Goal: Communication & Community: Answer question/provide support

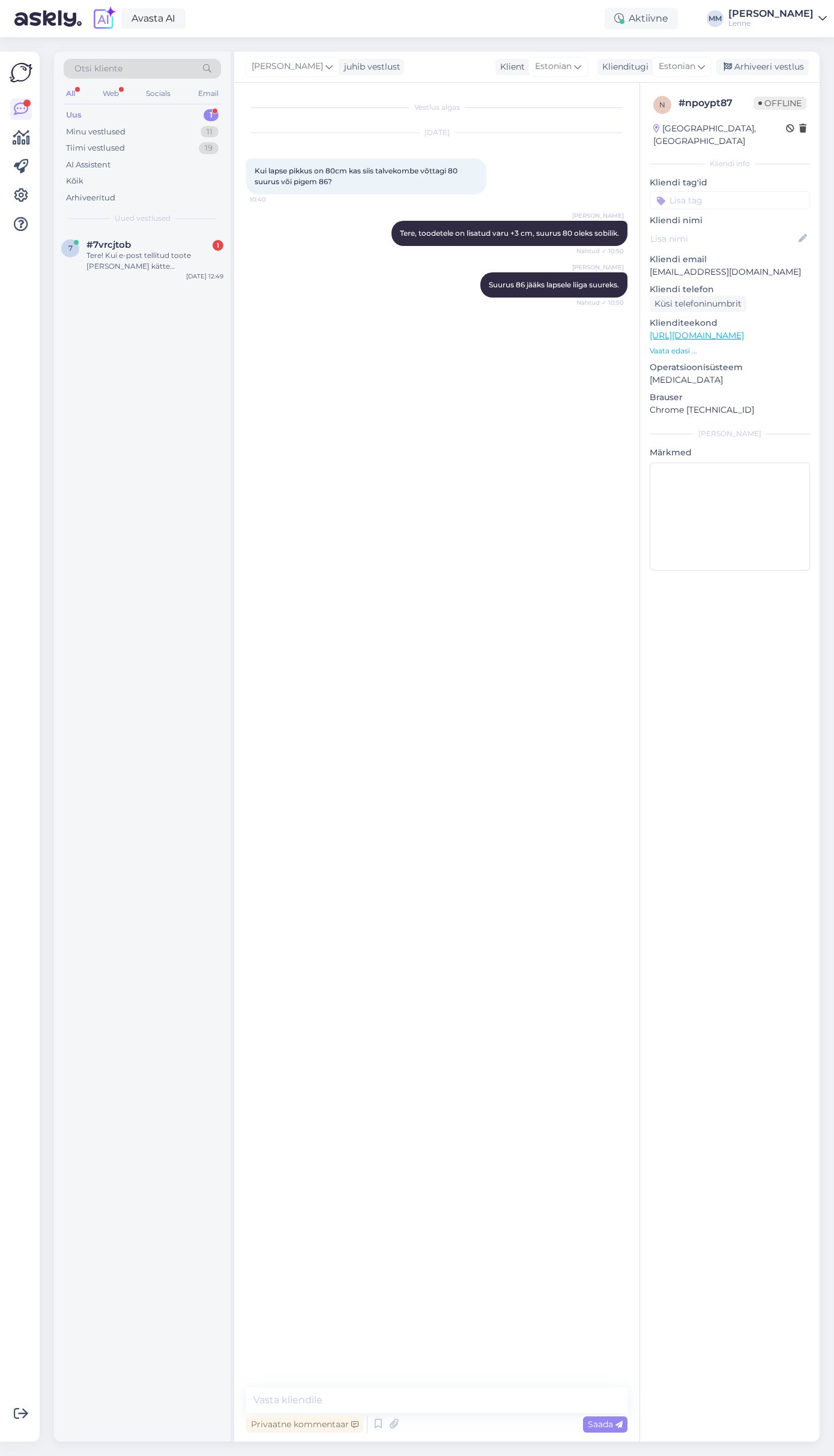
click at [198, 274] on div "Oct 13 12:49" at bounding box center [205, 276] width 37 height 9
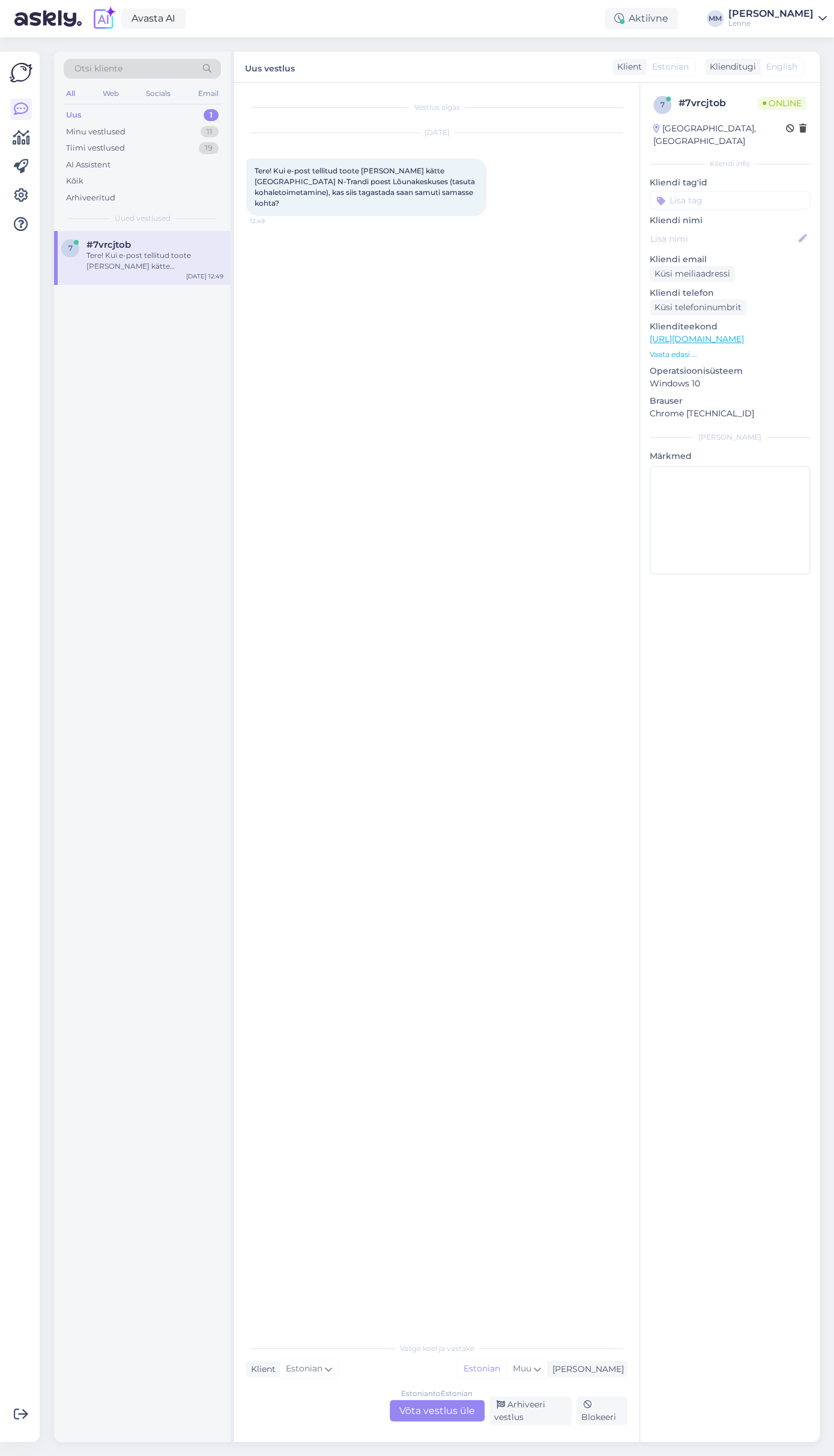
click at [451, 1411] on div "Estonian to Estonian Võta vestlus üle" at bounding box center [437, 1410] width 95 height 21
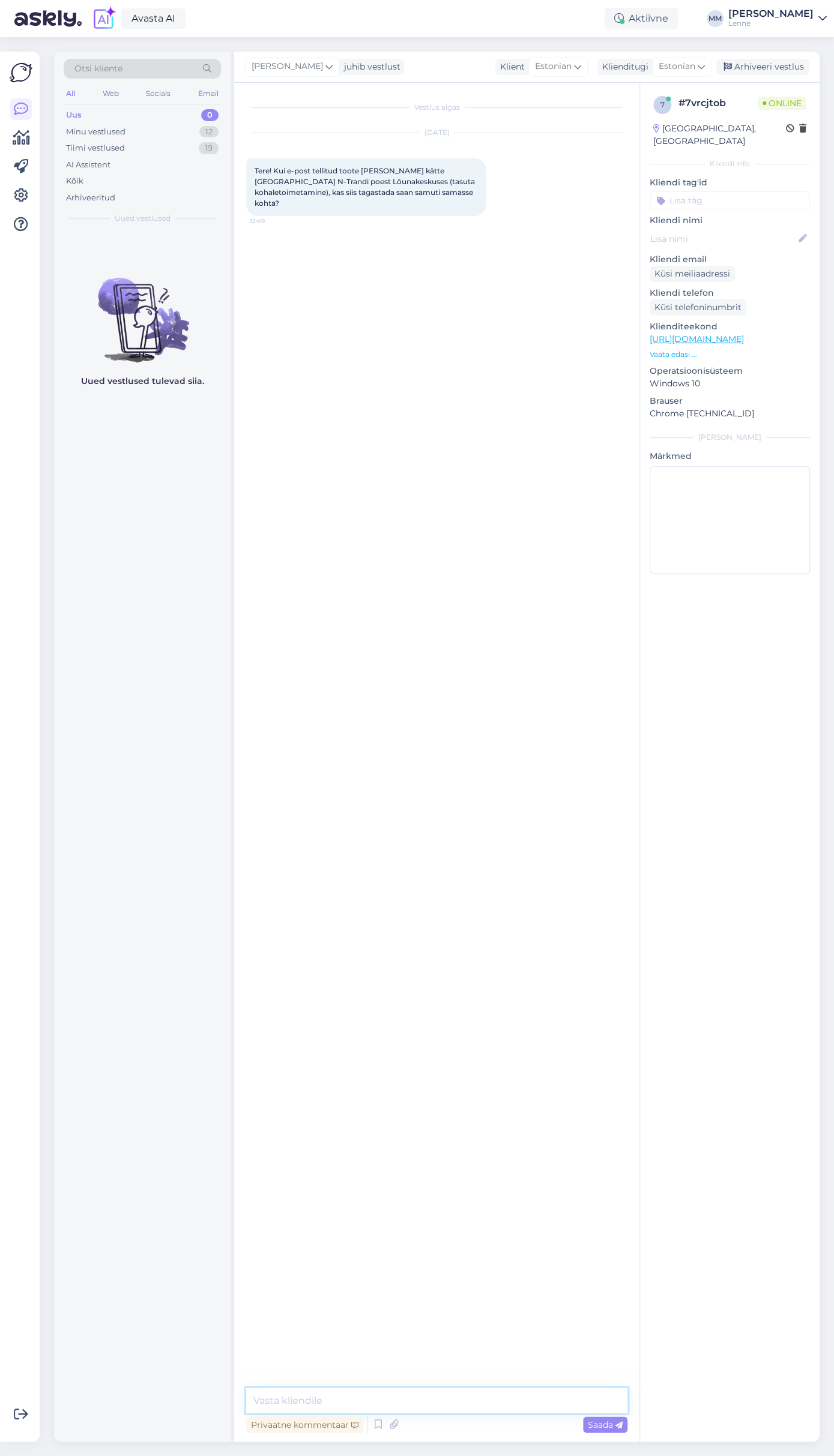
click at [361, 1402] on textarea at bounding box center [437, 1400] width 381 height 25
type textarea "Tere, kas tellisite lenne.ee lehelt ?"
click at [383, 1407] on textarea at bounding box center [437, 1400] width 381 height 25
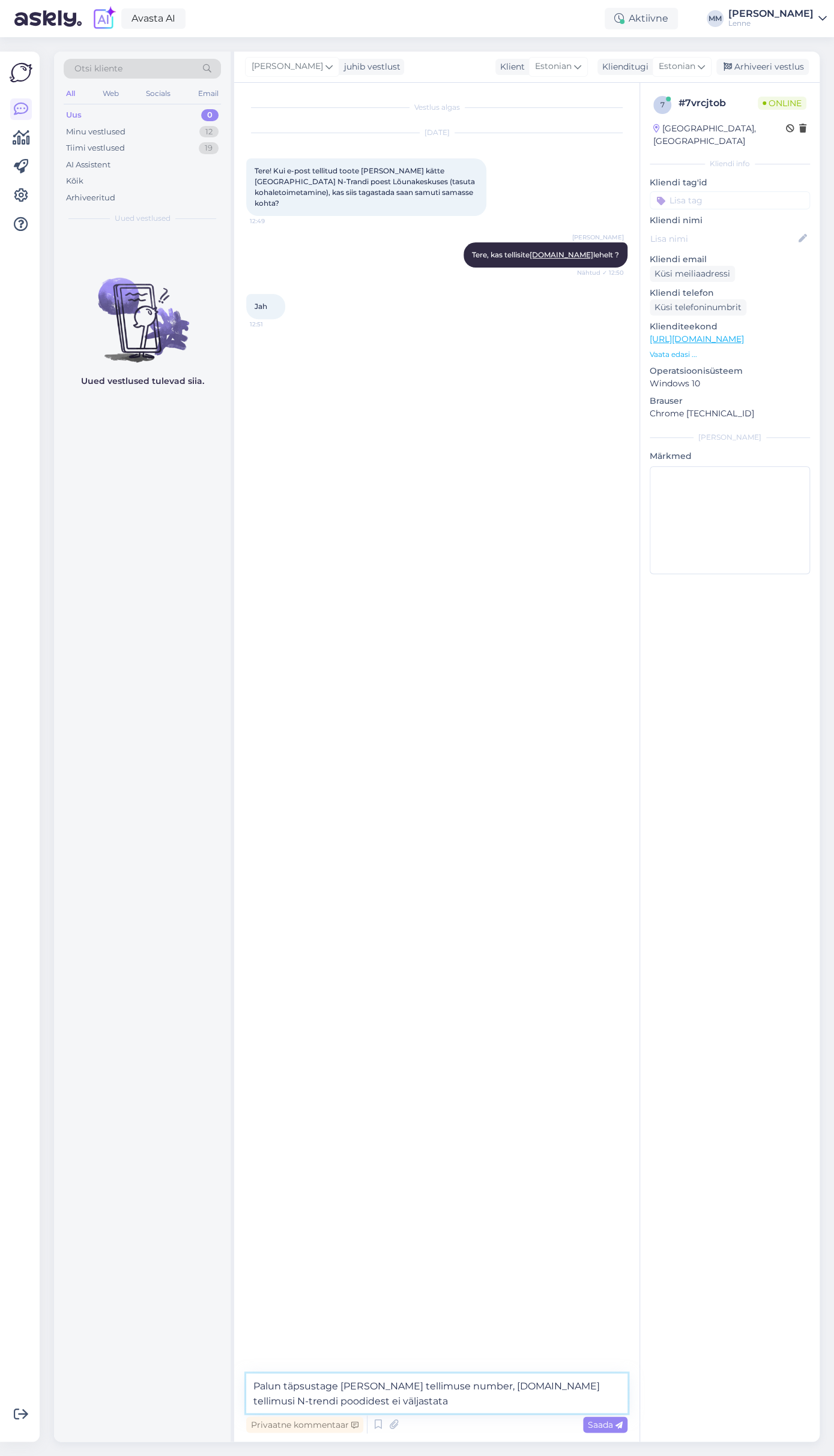
type textarea "Palun täpsustage meile oma tellimuse number, lenne.ee tellimusi N-trendi poodid…"
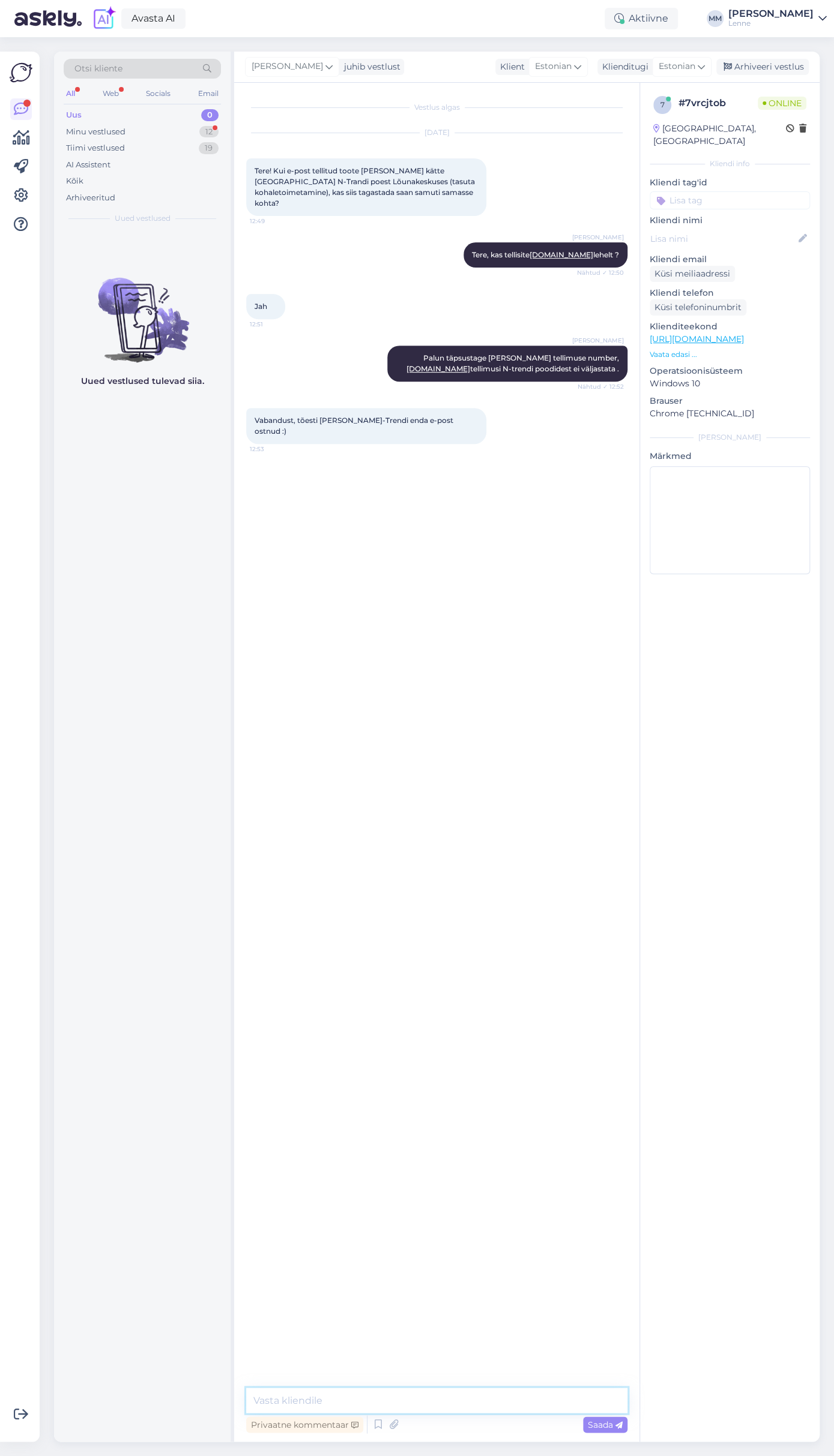
click at [341, 1395] on textarea at bounding box center [437, 1400] width 381 height 25
type textarea "Siis arvatavasti saate neile tagastada otse poodi."
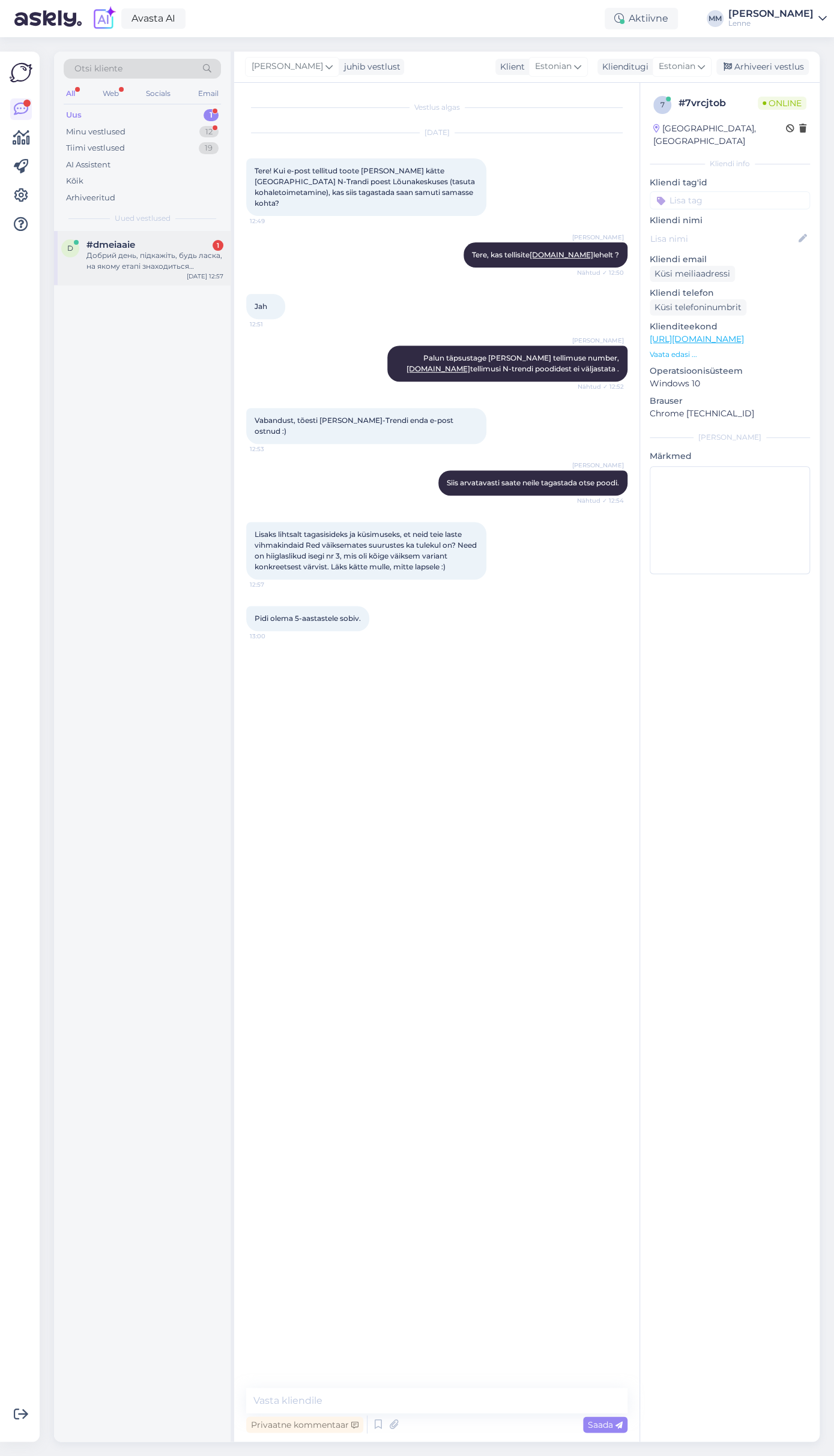
click at [160, 261] on div "Добрий день, підкажіть, будь ласка, на якому етапі знаходиться замовлення 654127" at bounding box center [155, 261] width 137 height 21
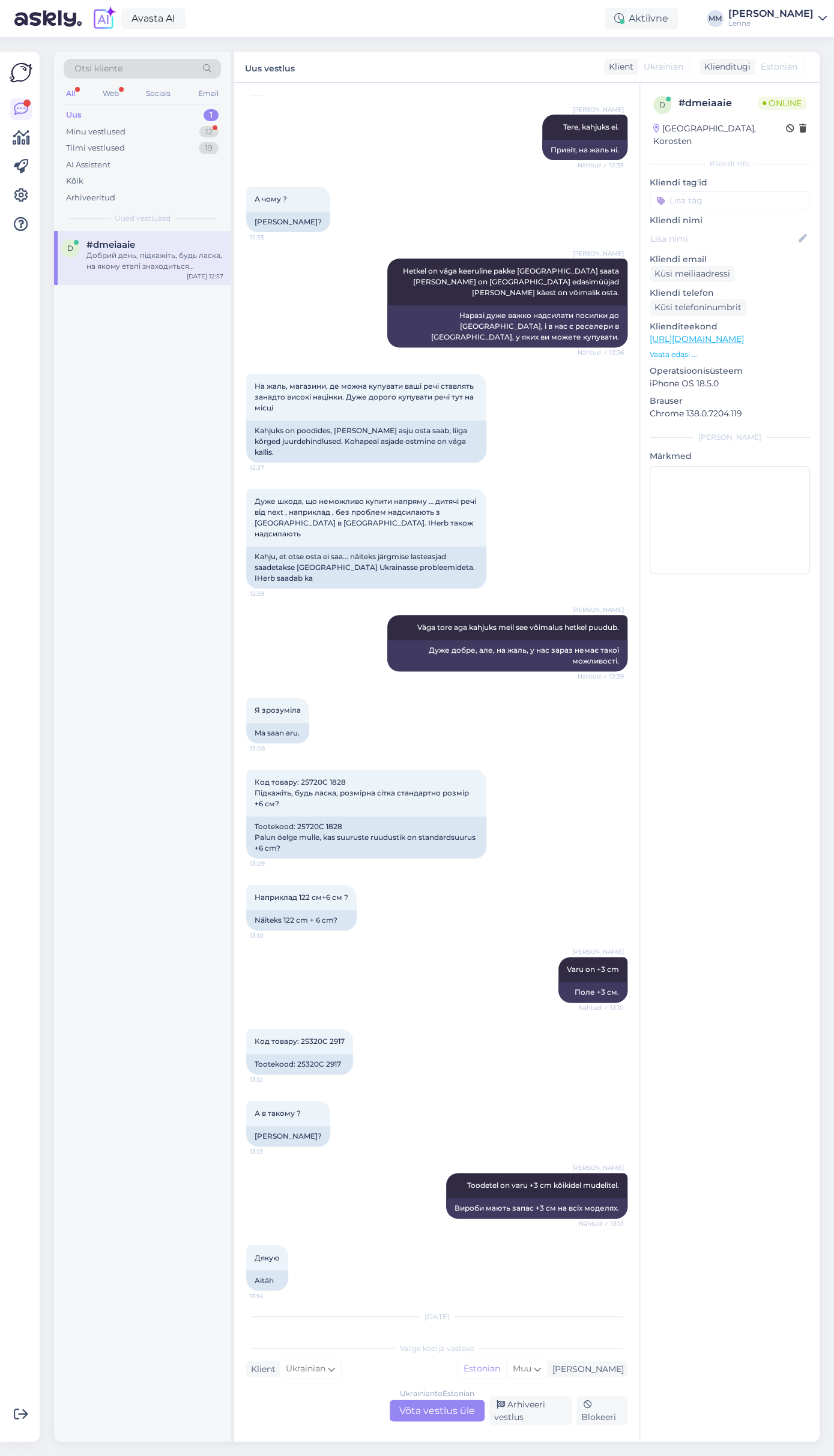
scroll to position [241, 0]
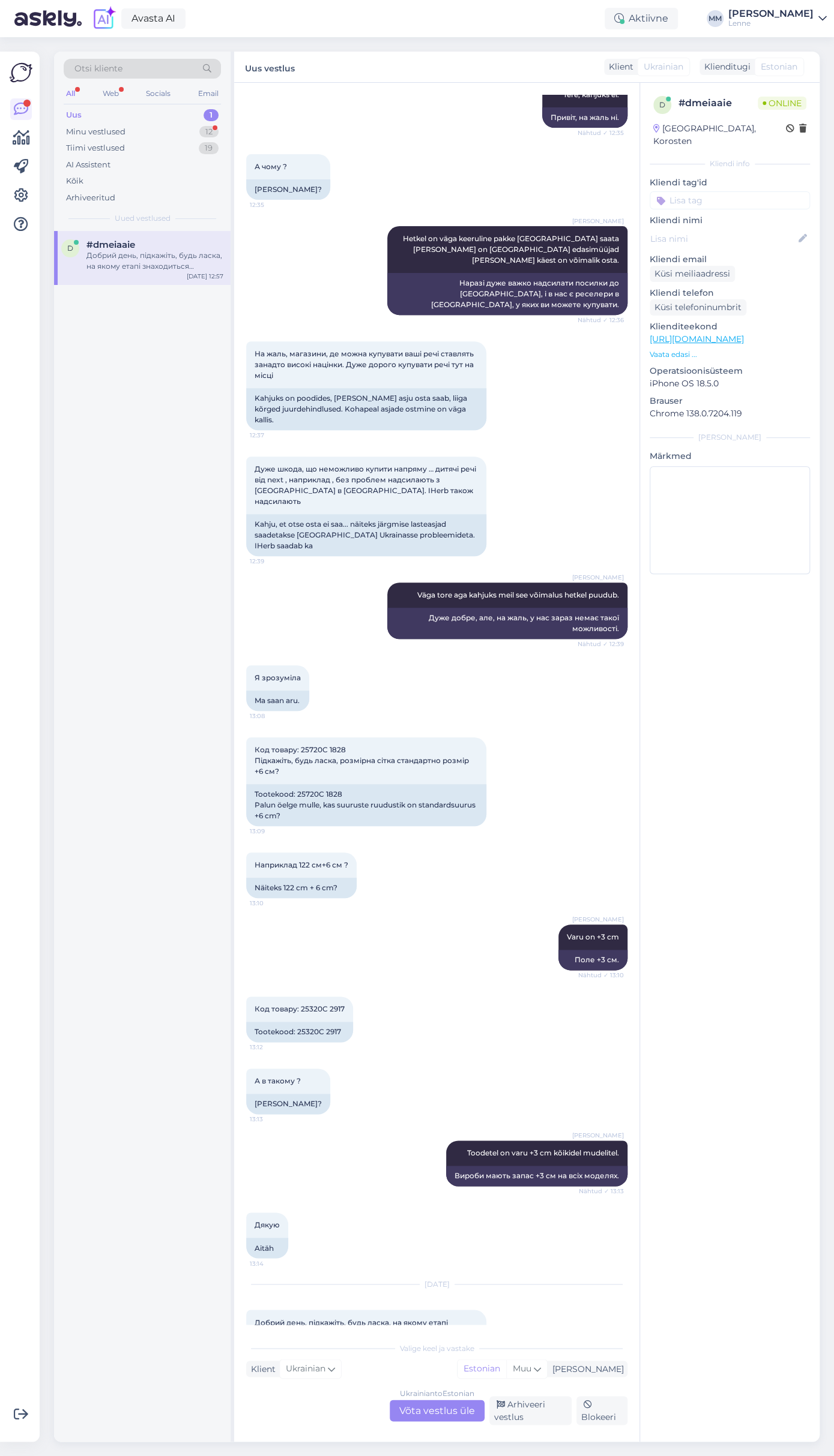
drag, startPoint x: 278, startPoint y: 1297, endPoint x: 255, endPoint y: 1302, distance: 23.5
click at [255, 1346] on div "Tere päevast, palun öelge mulle, millises etapis tellimus 654127 on." at bounding box center [366, 1361] width 240 height 31
copy div "654127"
click at [416, 1412] on div "Ukrainian to Estonian Võta vestlus üle" at bounding box center [437, 1410] width 95 height 21
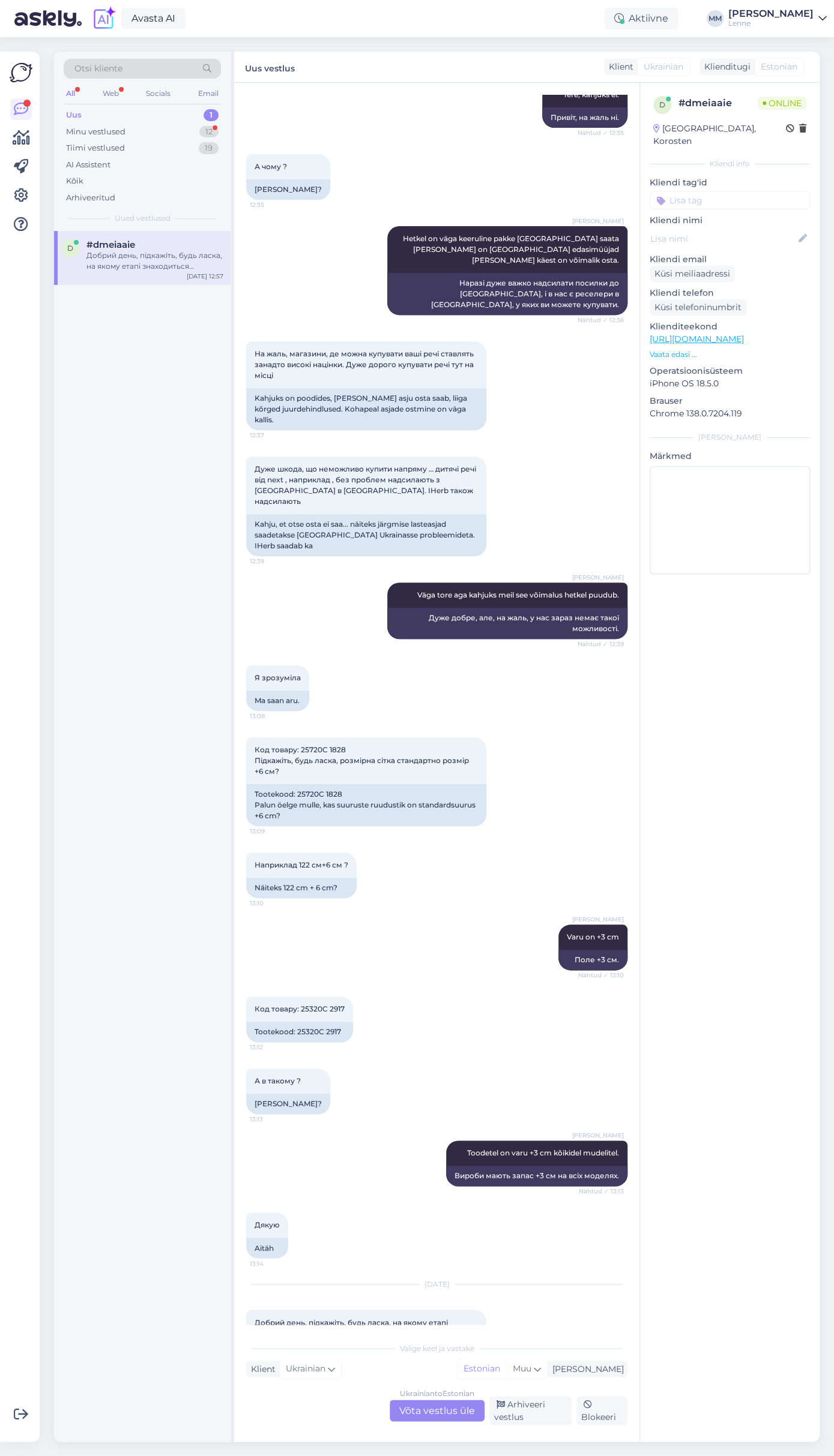
scroll to position [206, 0]
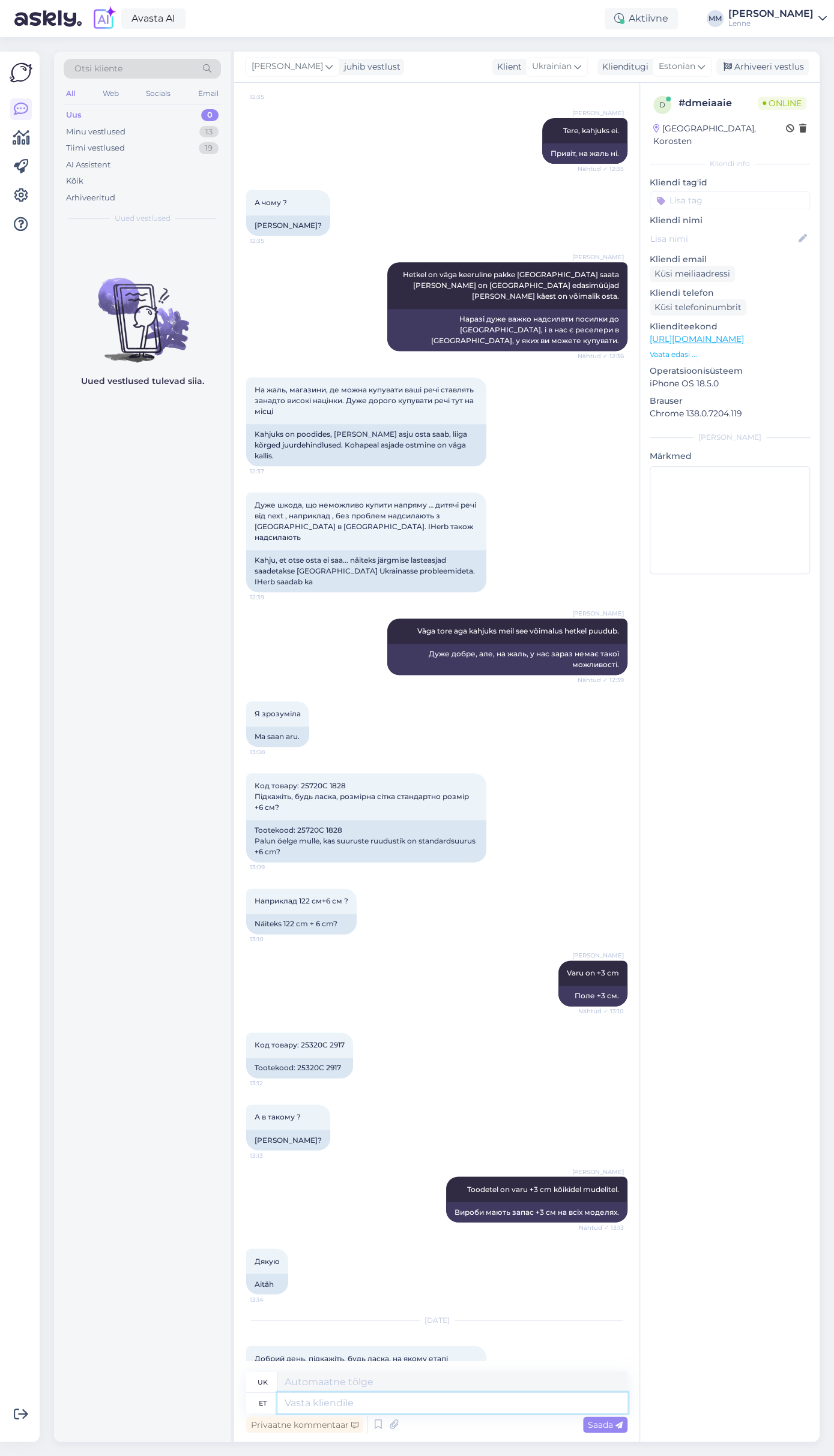
click at [351, 1402] on textarea at bounding box center [452, 1403] width 350 height 21
type textarea "Tere, t"
type textarea "Привіт,"
type textarea "Tere, teie t"
type textarea "Привіт, ти"
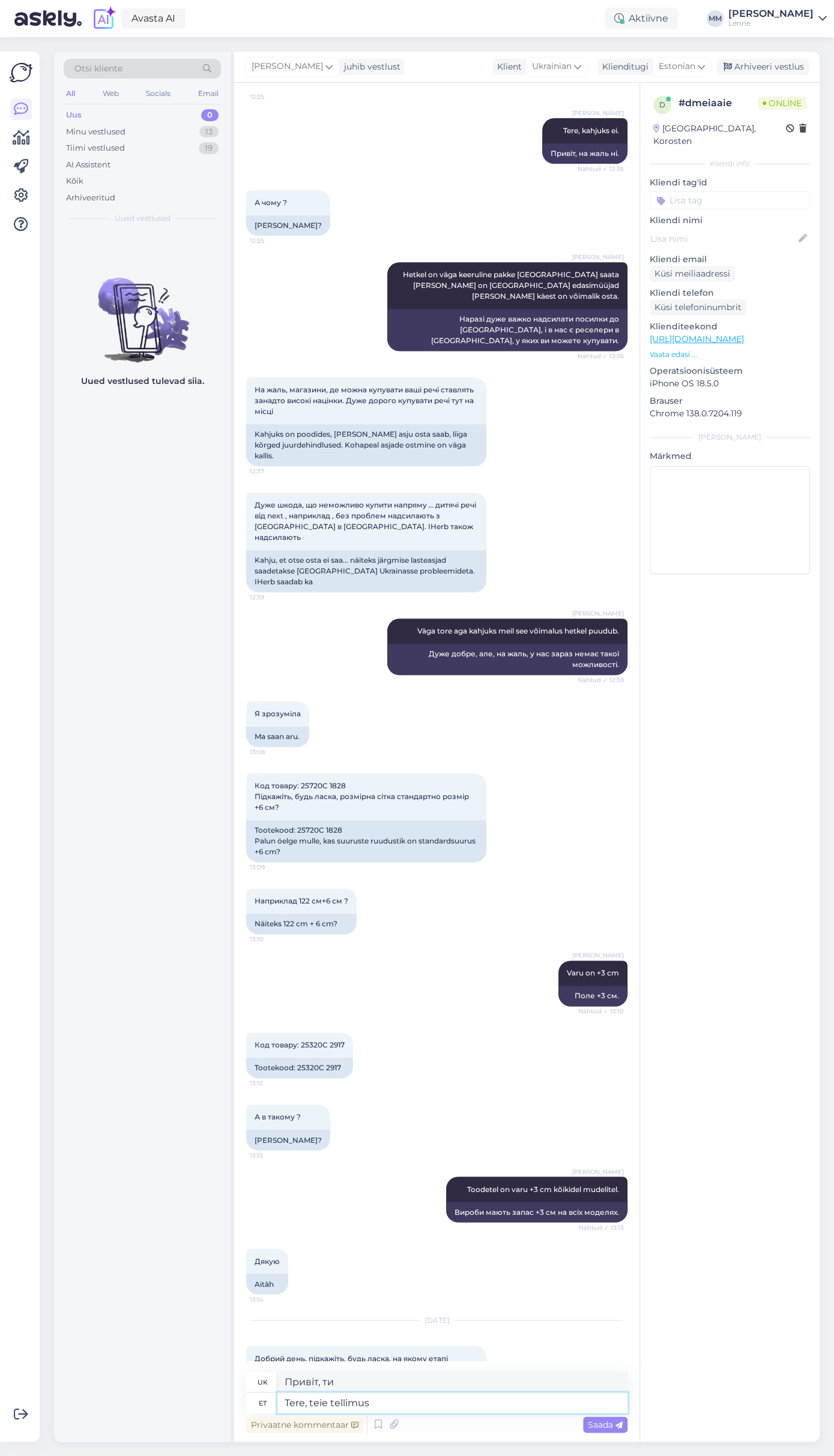
type textarea "Tere, teie tellimus o"
type textarea "Привіт, ваше замовлення"
type textarea "Tere, teie tellimus on töös j"
type textarea "Доброго дня, ваше замовлення обробляється."
type textarea "Tere, teie tellimus on töös ja d"
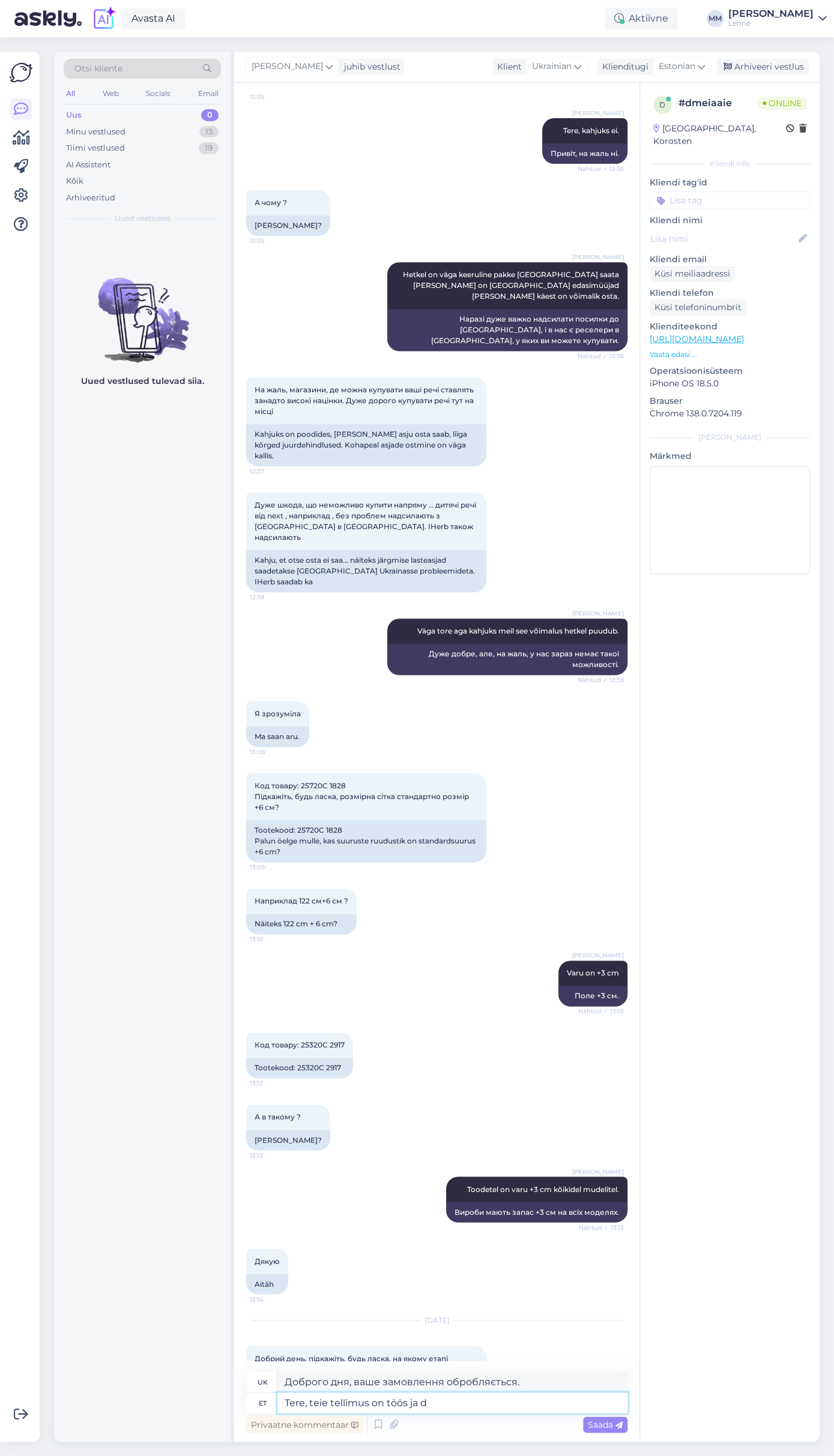
type textarea "Доброго дня, ваше замовлення обробляється і"
type textarea "Tere, teie tellimus on töös ja saadetakse te"
type textarea "Доброго дня, ваше замовлення оброблено та буде відправлено."
type textarea "Tere, teie tellimus on töös ja saadetakse teele"
type textarea "Доброго дня, ваше замовлення обробляється та буде відправлено."
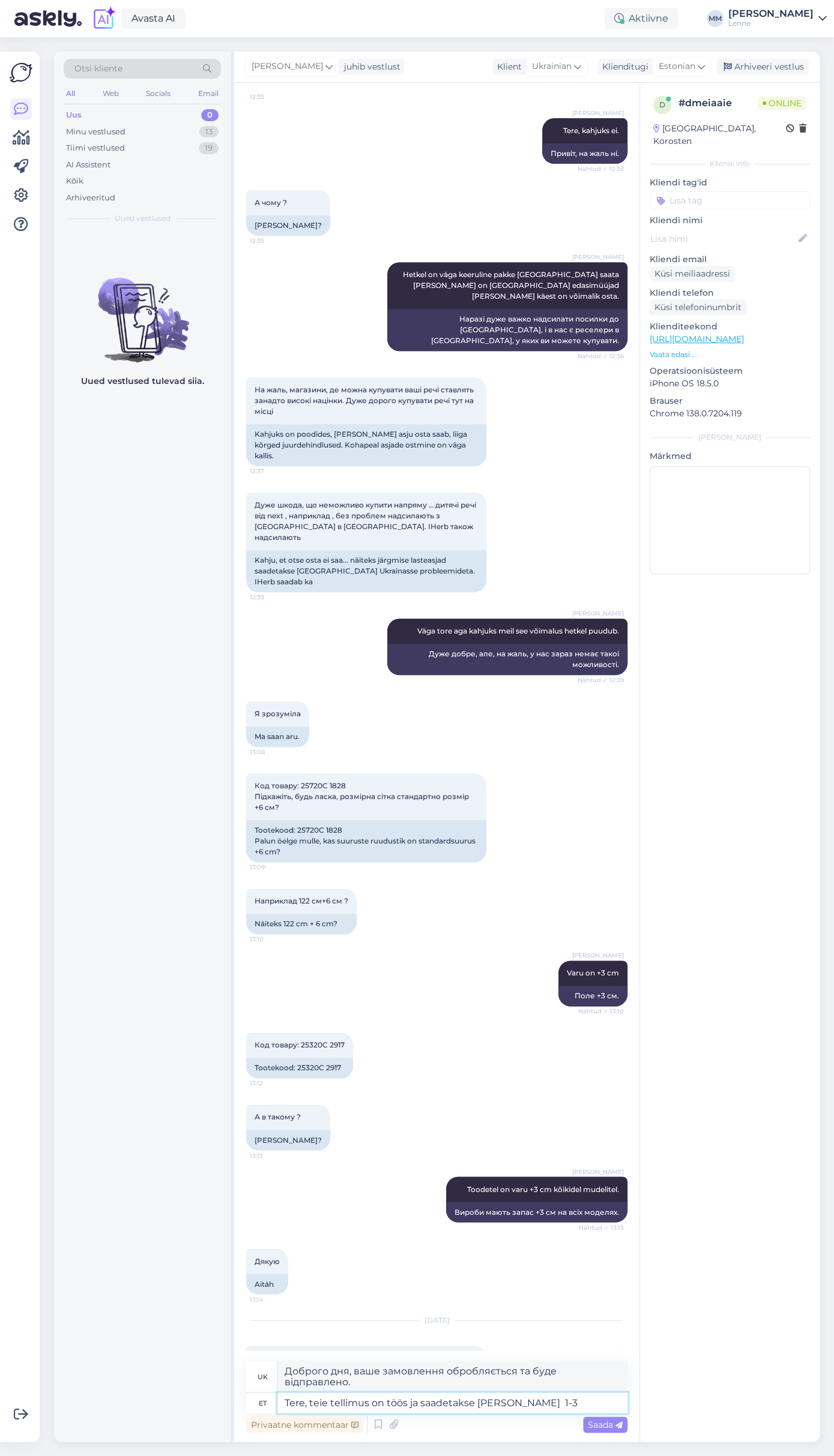
type textarea "Tere, teie tellimus on töös ja saadetakse teele 1-3 t"
type textarea "Доброго дня, ваше замовлення обробляється та буде відправлено протягом 1-3"
type textarea "Tere, teie tellimus on töös ja saadetakse teele 1-3 tööpäeva jo"
type textarea "Доброго дня, ваше замовлення обробляється та буде відправлено протягом 1-3 робо…"
type textarea "Tere, teie tellimus on töös ja saadetakse [PERSON_NAME] 1-3 tööpäeva jooksul."
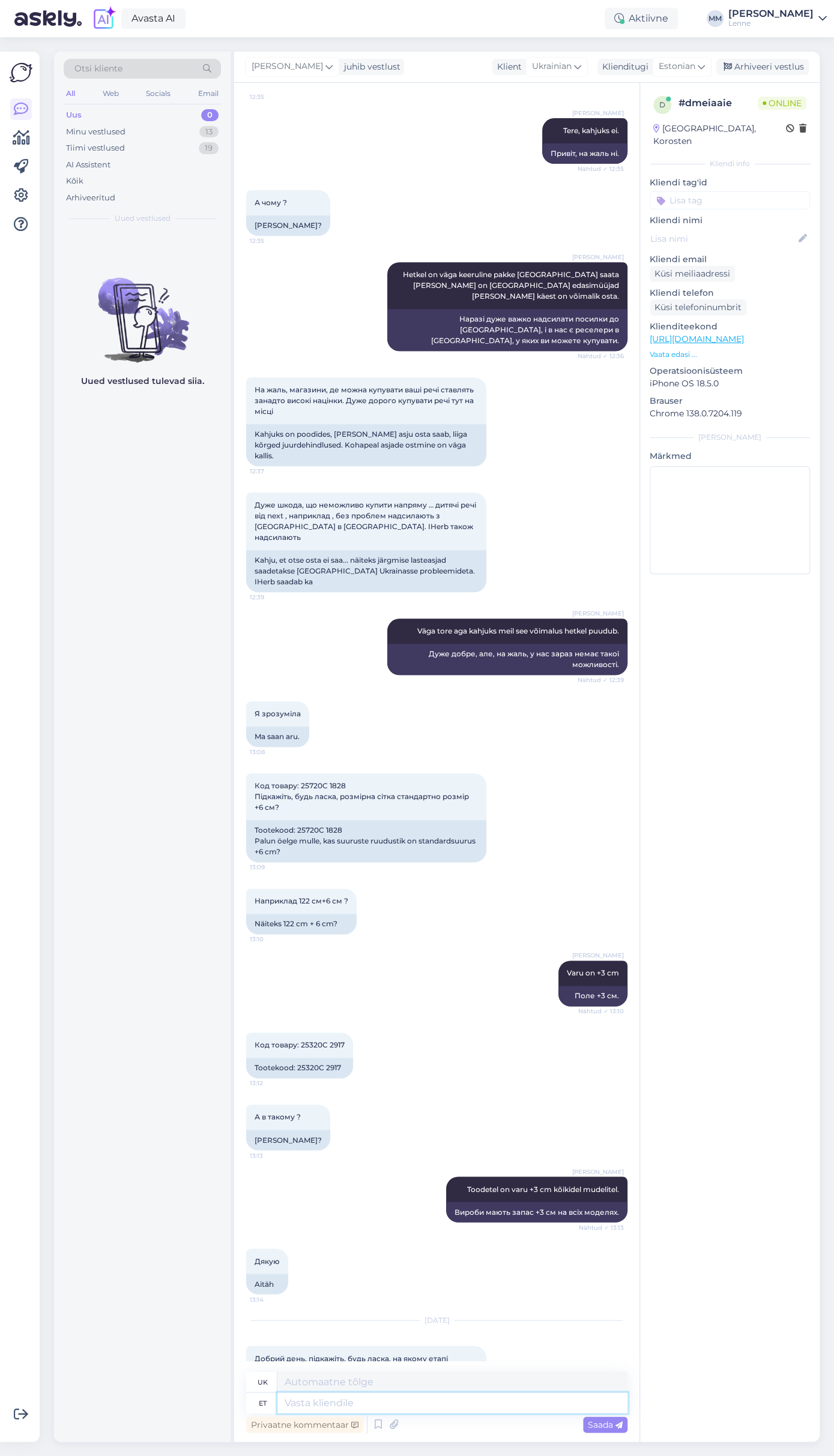
scroll to position [300, 0]
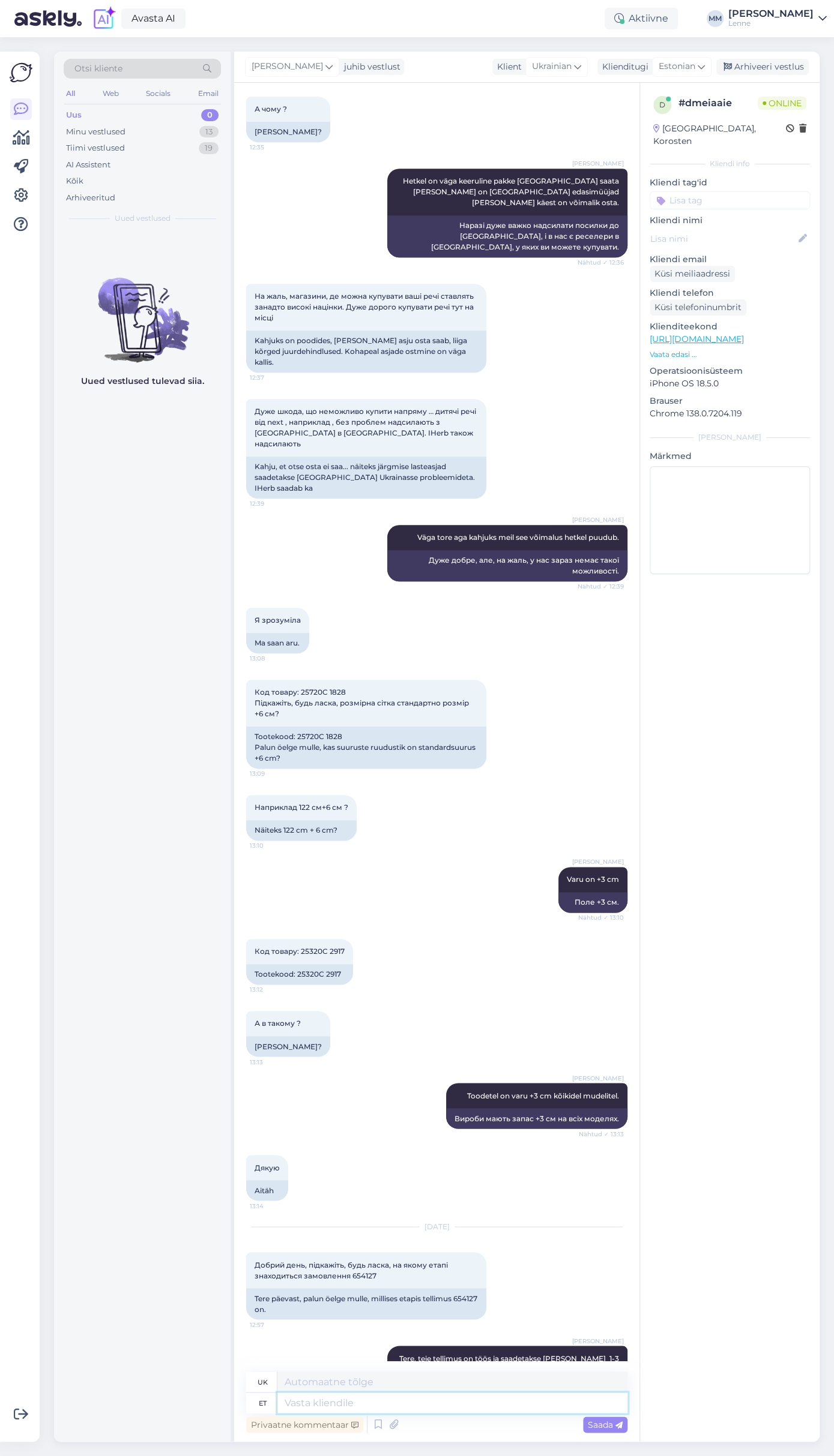
click at [405, 1400] on textarea at bounding box center [452, 1403] width 350 height 21
type textarea "kahjuks n"
type textarea "на жаль"
type textarea "kahjuks nädalavahetustel m"
type textarea "на жаль, у вихідні"
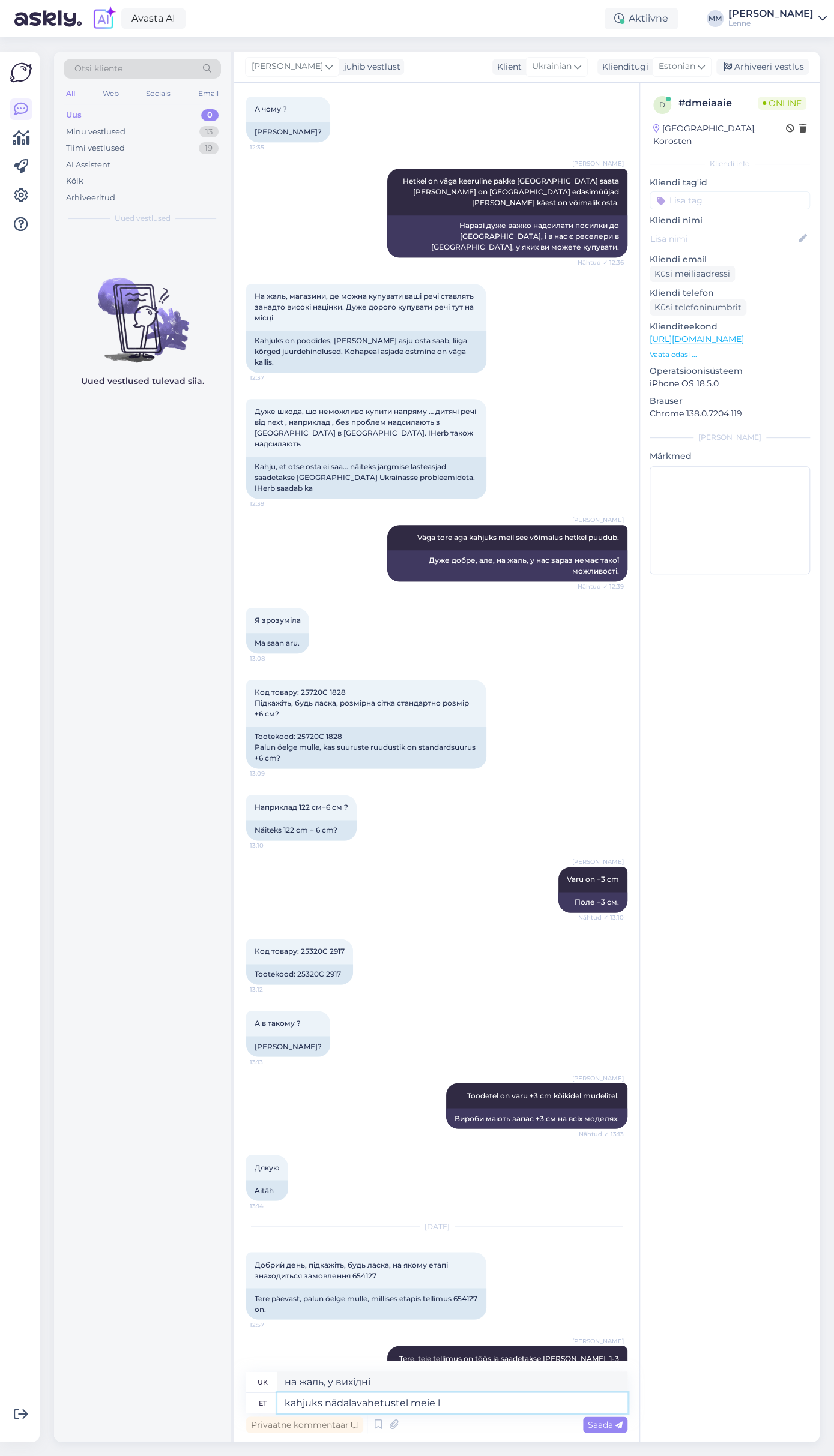
type textarea "kahjuks nädalavahetustel meie la"
type textarea "на жаль, у вихідні ми"
type textarea "kahjuks nädalavahetustel meie lau"
type textarea "на жаль, наш столик не працює у вихідні."
type textarea "kahjuks nädalavahetustel meie ladu e"
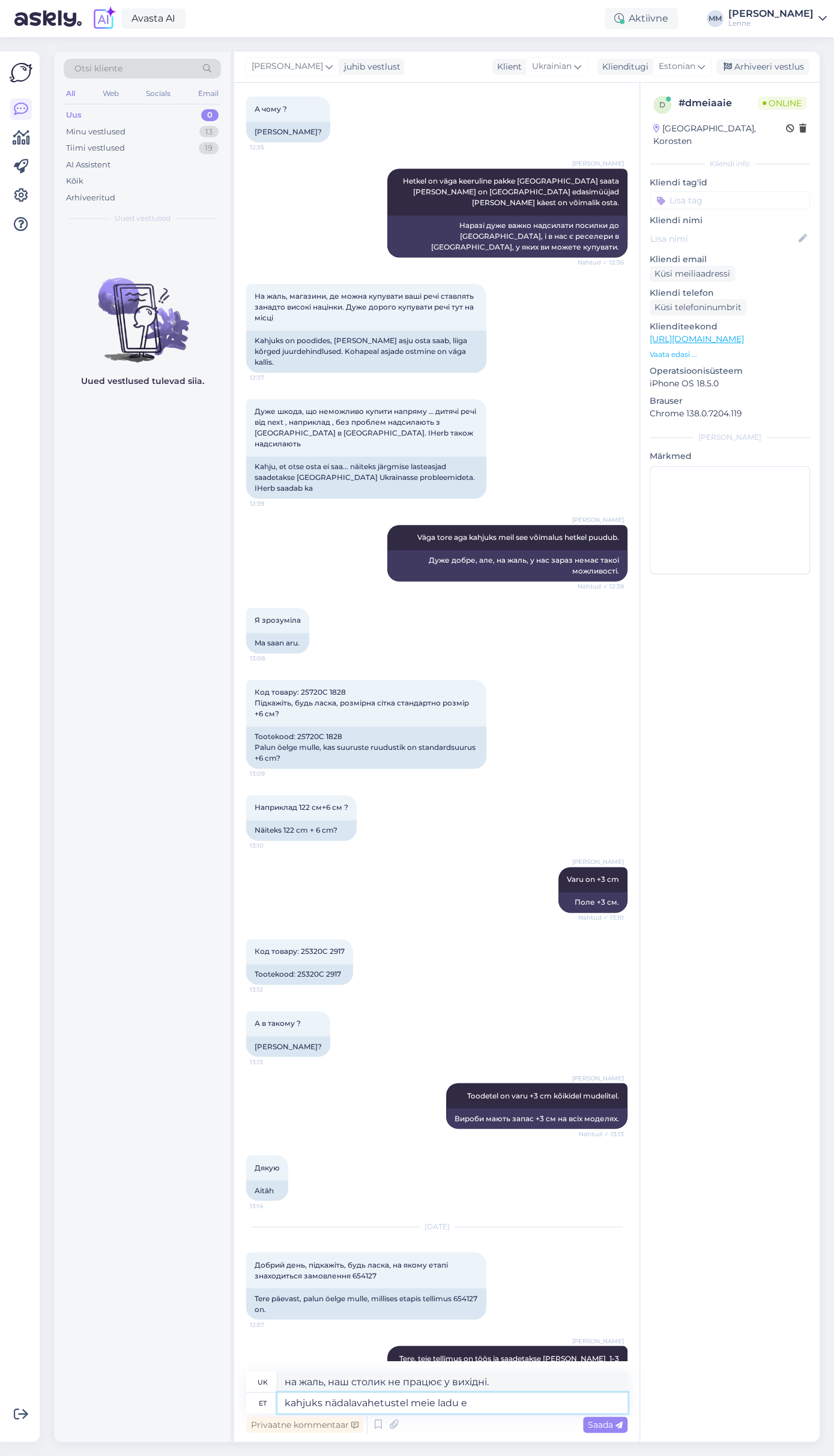
type textarea "на жаль, наш склад не працює у вихідні"
type textarea "kahjuks nädalavahetustel meie ladu ei tö"
type textarea "На жаль, наш склад не працює у вихідні."
type textarea "kahjuks nädalavahetustel meie [PERSON_NAME] tööta."
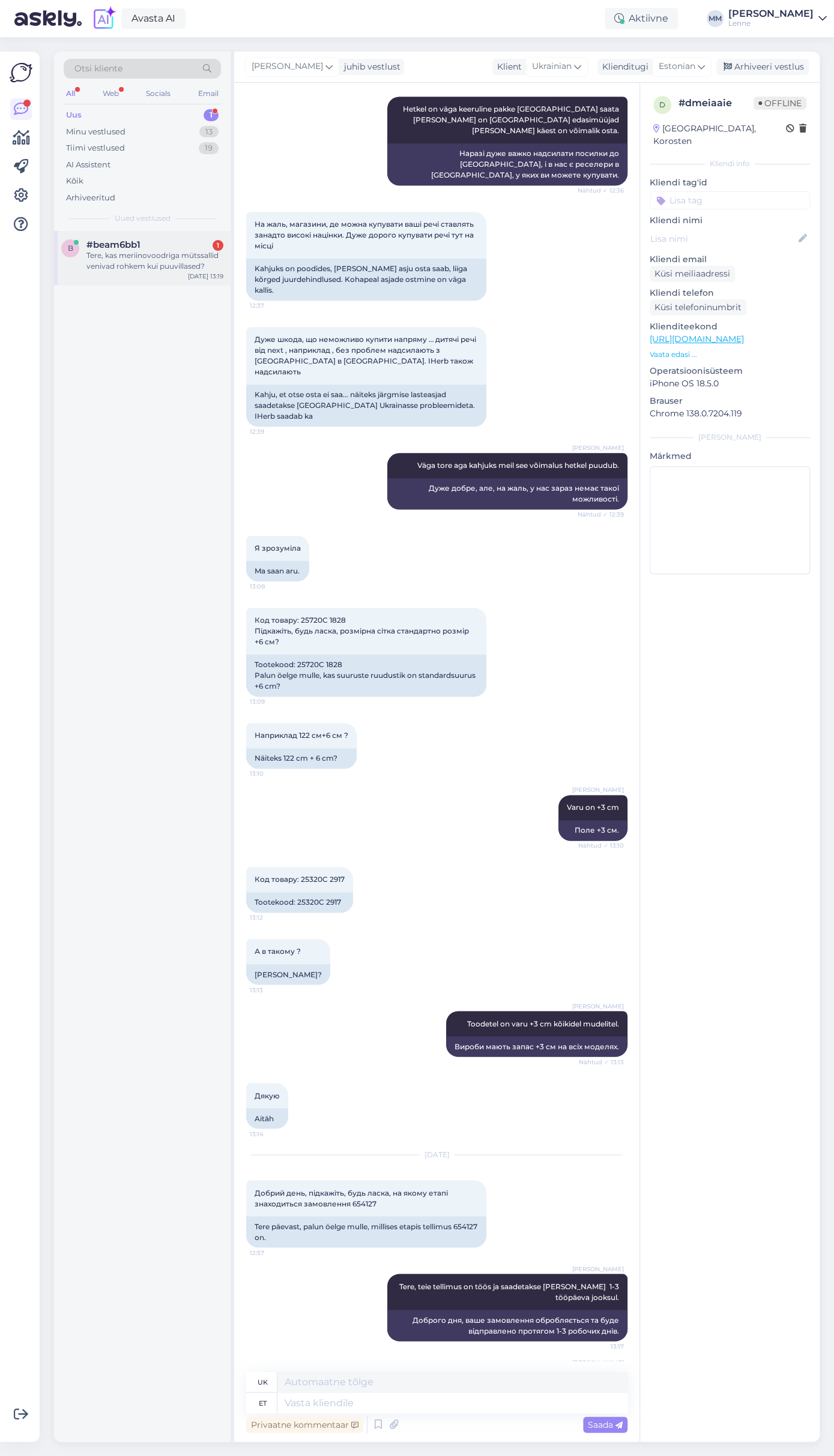
click at [151, 263] on div "Tere, kas meriinovoodriga mütssallid venivad rohkem kui puuvillased?" at bounding box center [155, 261] width 137 height 21
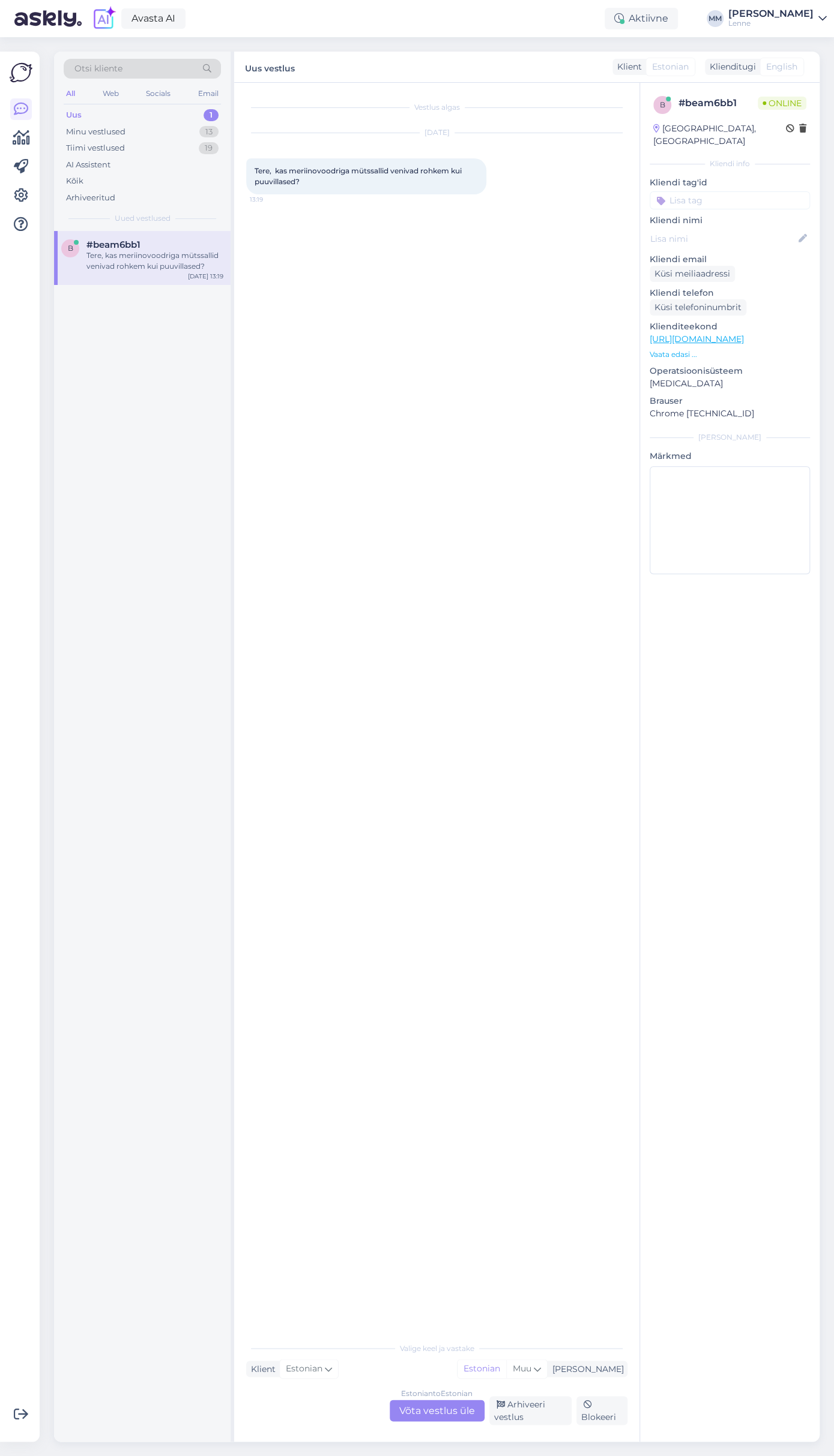
scroll to position [0, 0]
click at [731, 334] on link "https://lenne.ee/mudel/25987a-2930/" at bounding box center [696, 339] width 94 height 11
click at [441, 1404] on div "Estonian to Estonian Võta vestlus üle" at bounding box center [437, 1410] width 95 height 21
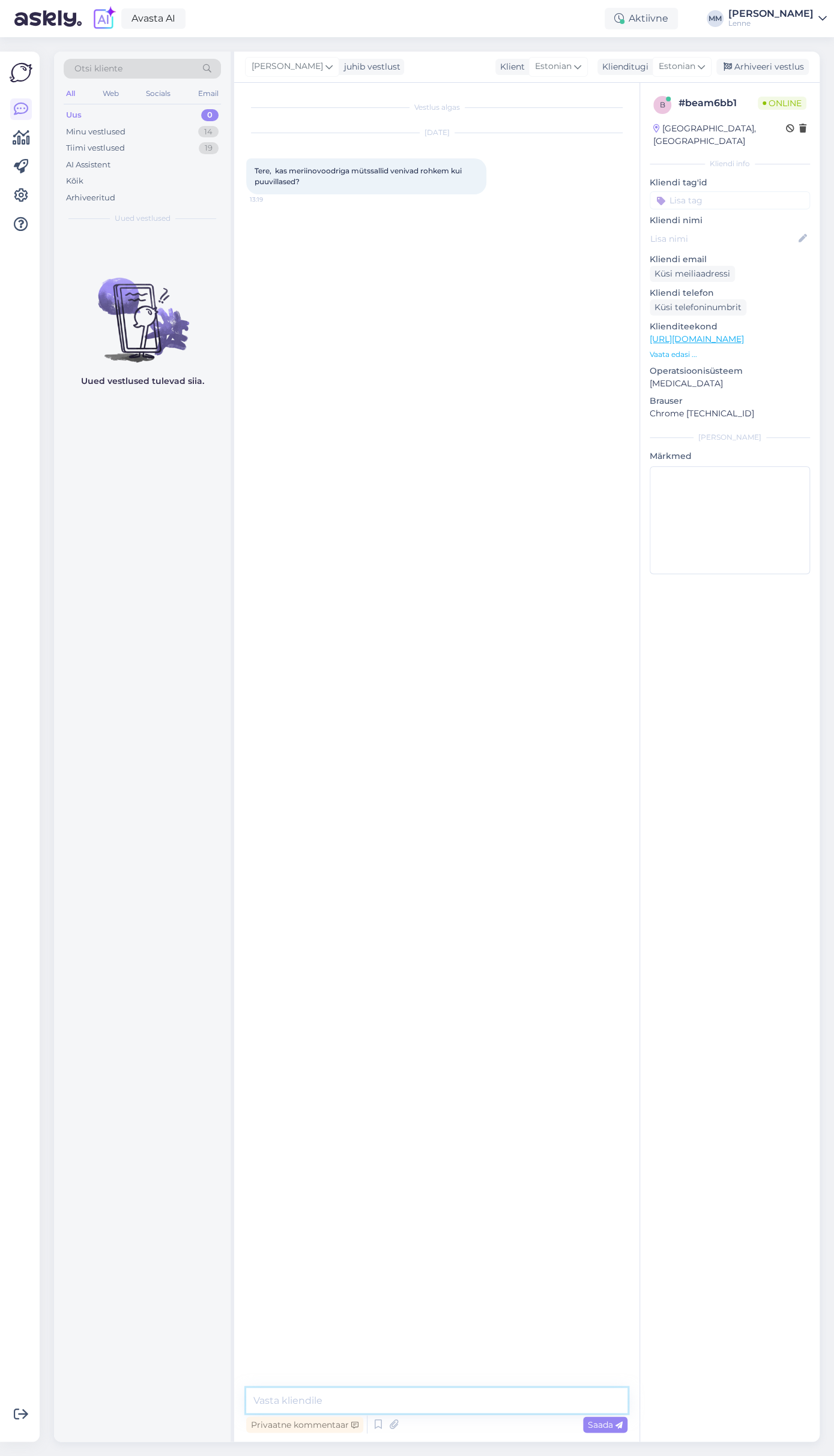
click at [413, 1404] on textarea at bounding box center [437, 1400] width 381 height 25
type textarea "Tere, meriinovoodriga tooted on veidi rohkem venivamad ja [PERSON_NAME] [PERSON…"
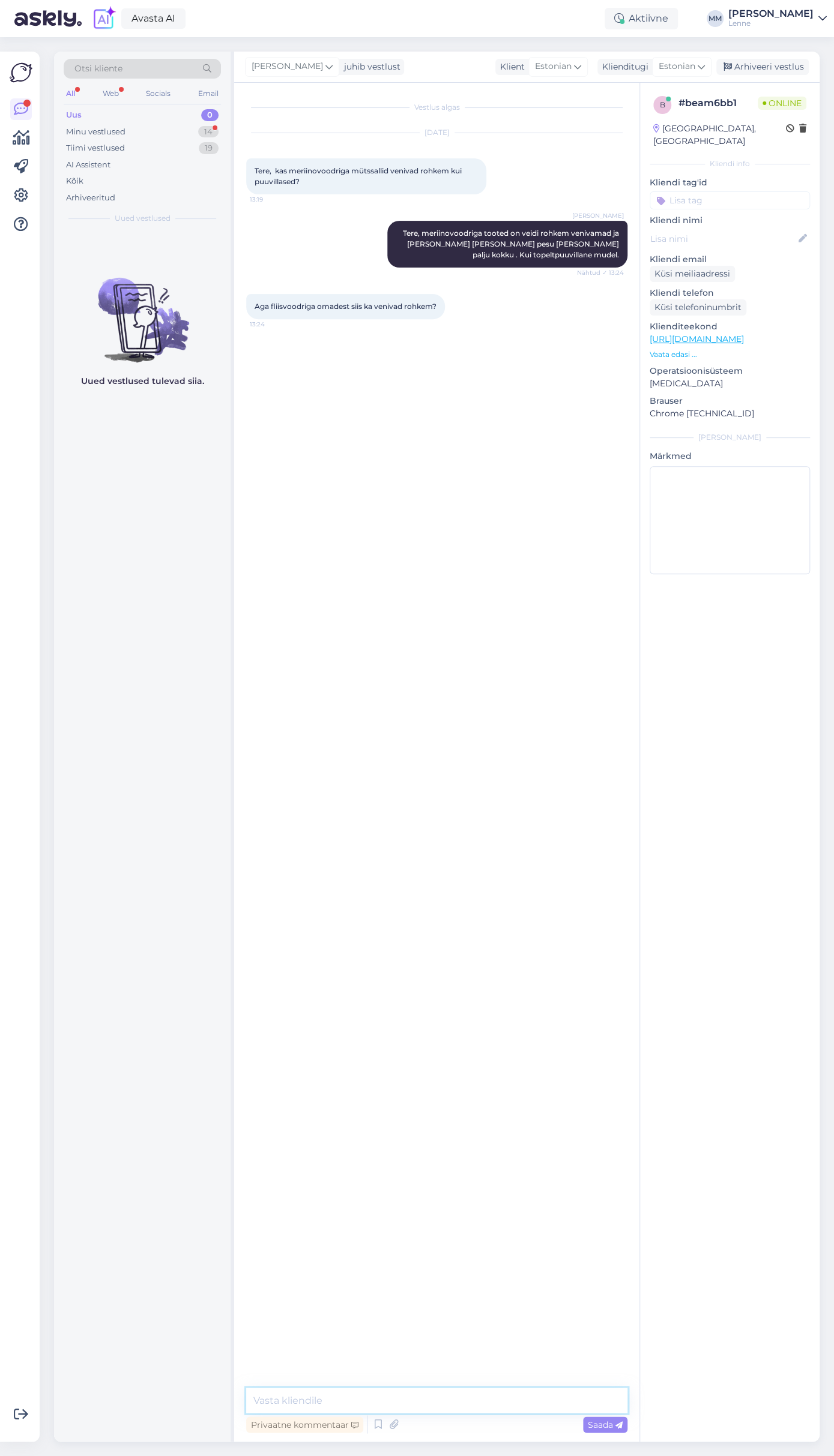
click at [304, 1394] on textarea at bounding box center [437, 1400] width 381 height 25
click at [309, 1395] on textarea at bounding box center [437, 1400] width 381 height 25
type textarea "Kui suur on hetkel lapse peaümbermõõt ?"
click at [713, 334] on link "[URL][DOMAIN_NAME]" at bounding box center [696, 339] width 94 height 11
click at [412, 1399] on textarea at bounding box center [437, 1400] width 381 height 25
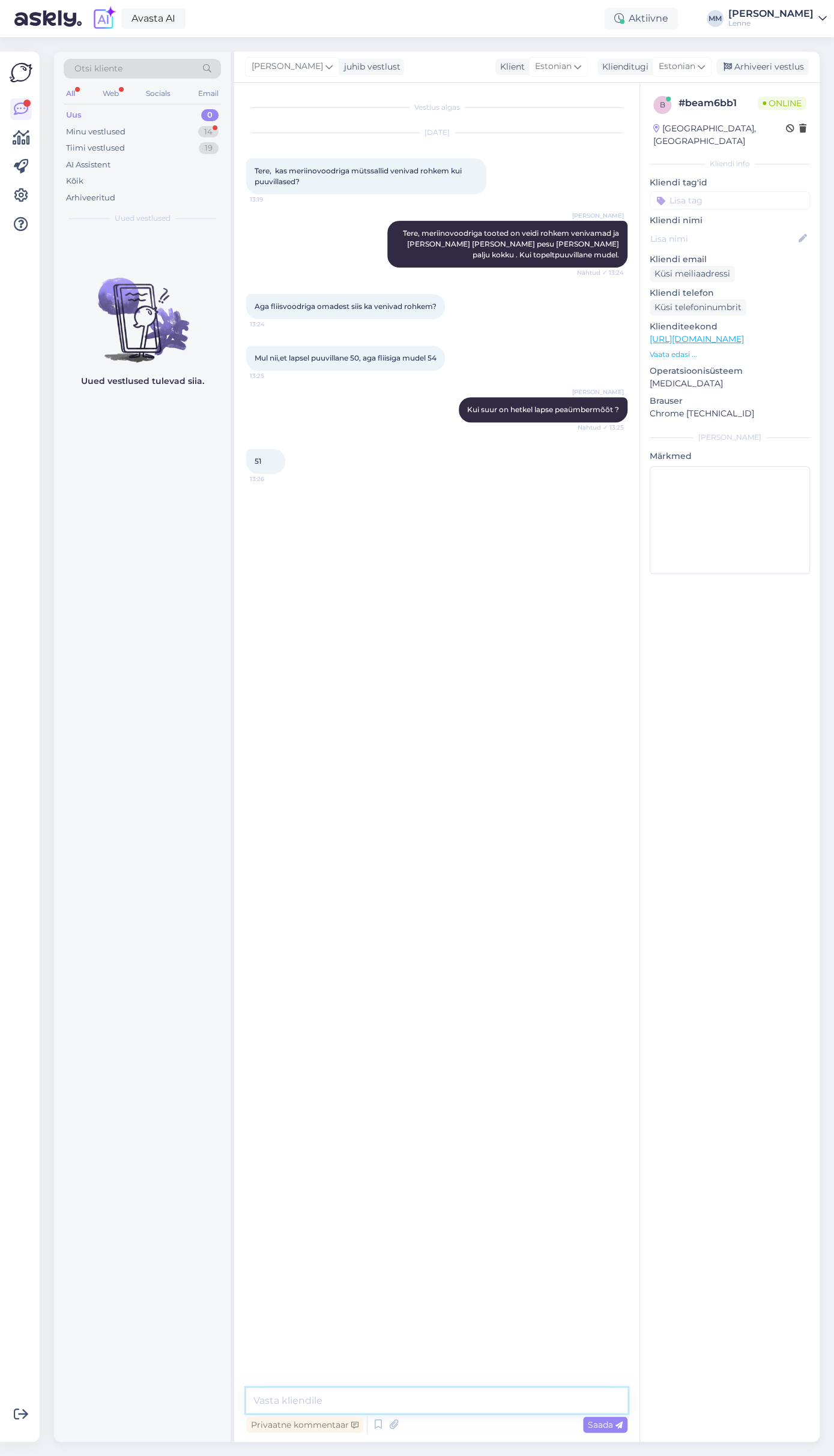
click at [395, 1399] on textarea at bounding box center [437, 1400] width 381 height 25
type textarea "Siis meriinovoodriga maskmüts sobib kenasti suurus 52"
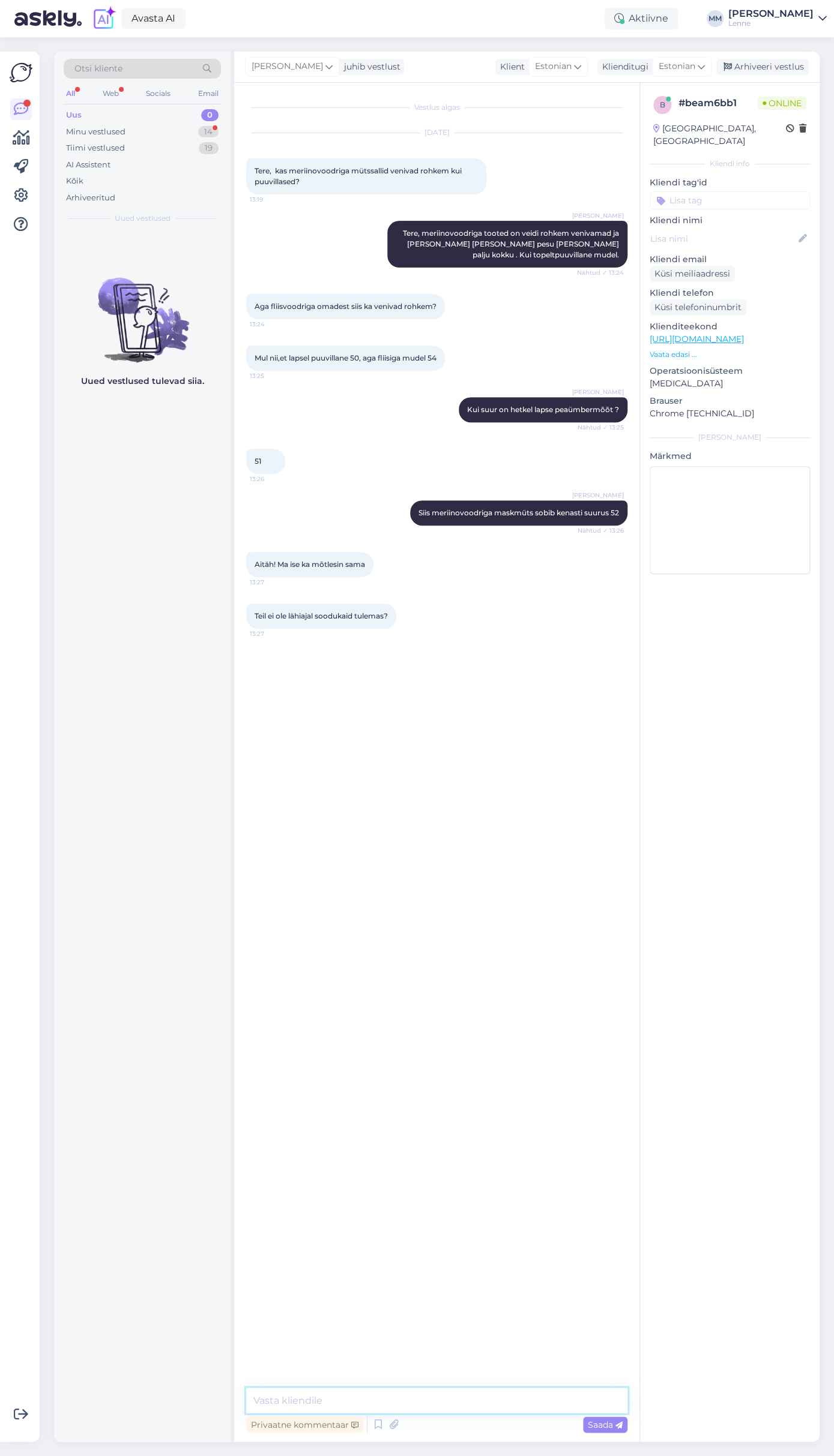
click at [370, 1406] on textarea at bounding box center [437, 1400] width 381 height 25
type textarea "Planeeritud soodustus on Oktoobri [PERSON_NAME] on Must [PERSON_NAME] siis Nove…"
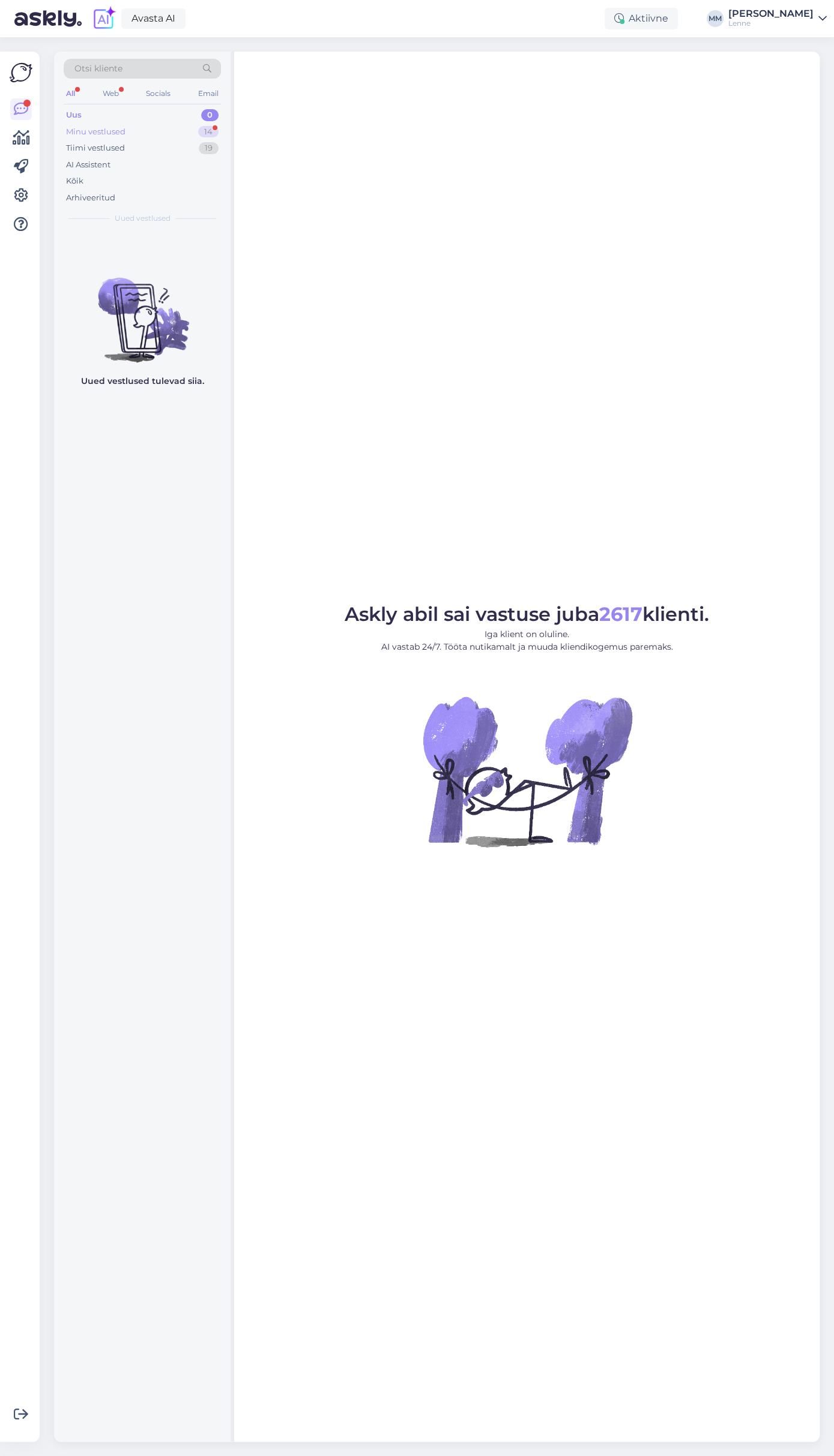
click at [135, 131] on div "Minu vestlused 14" at bounding box center [142, 132] width 157 height 17
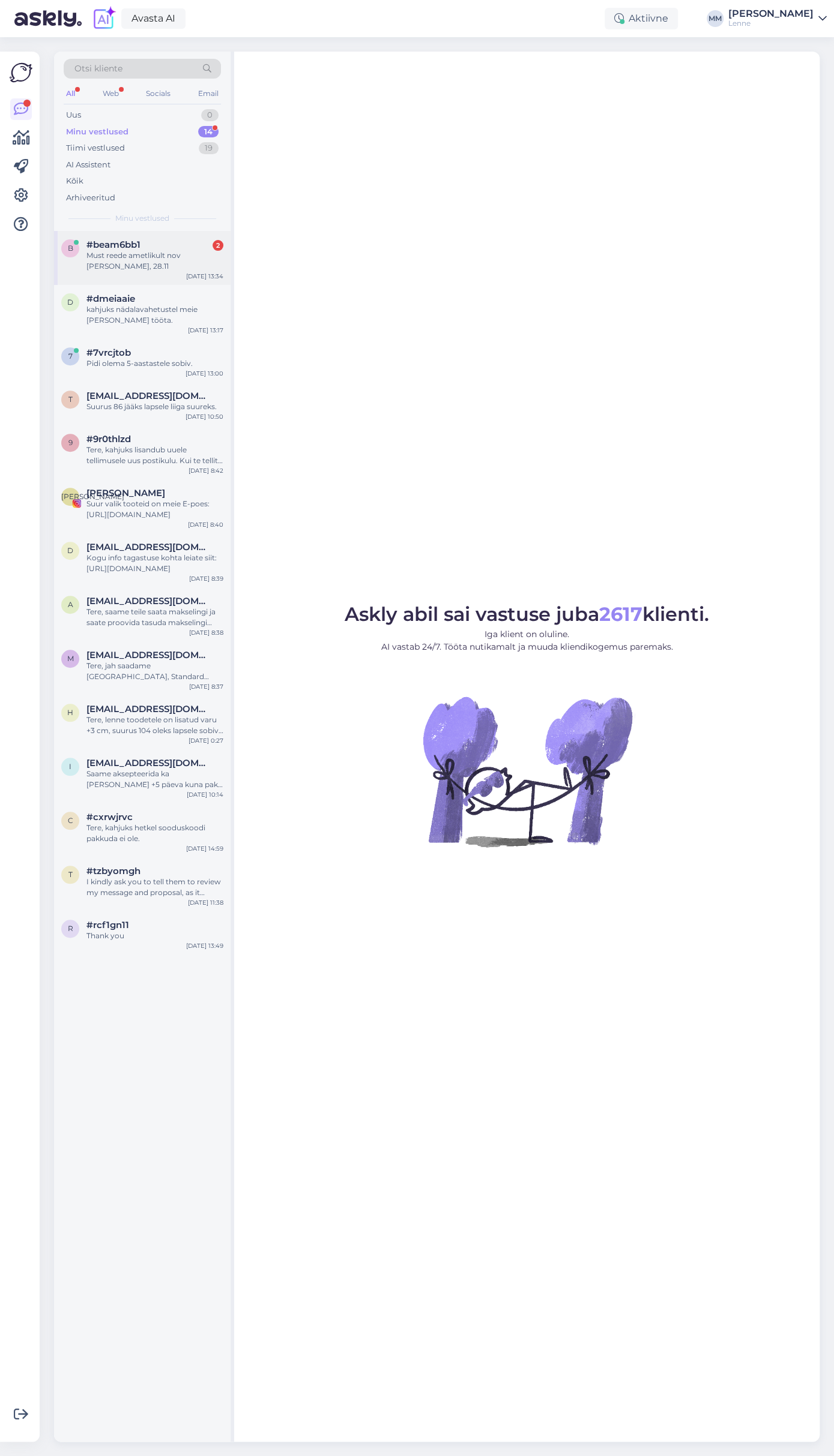
click at [121, 251] on div "Must reede ametlikult nov [PERSON_NAME], 28.11" at bounding box center [155, 261] width 137 height 21
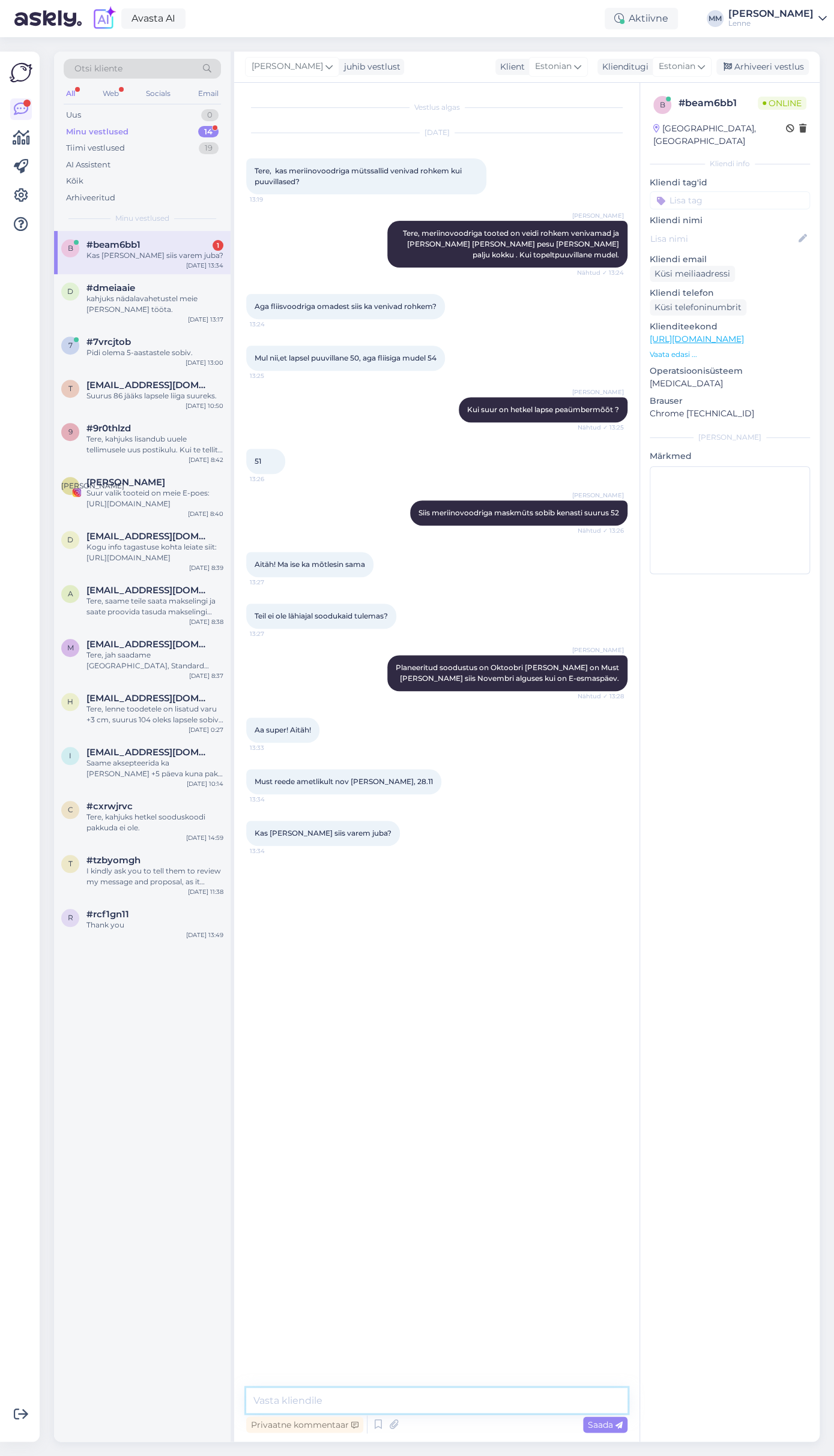
click at [394, 1395] on textarea at bounding box center [437, 1400] width 381 height 25
click at [341, 1395] on textarea "Vabandan" at bounding box center [437, 1400] width 381 height 25
type textarea "Vabandame must reede jah Novembri [PERSON_NAME]"
drag, startPoint x: 499, startPoint y: 1396, endPoint x: 512, endPoint y: 1371, distance: 28.2
click at [498, 1396] on textarea at bounding box center [437, 1400] width 381 height 25
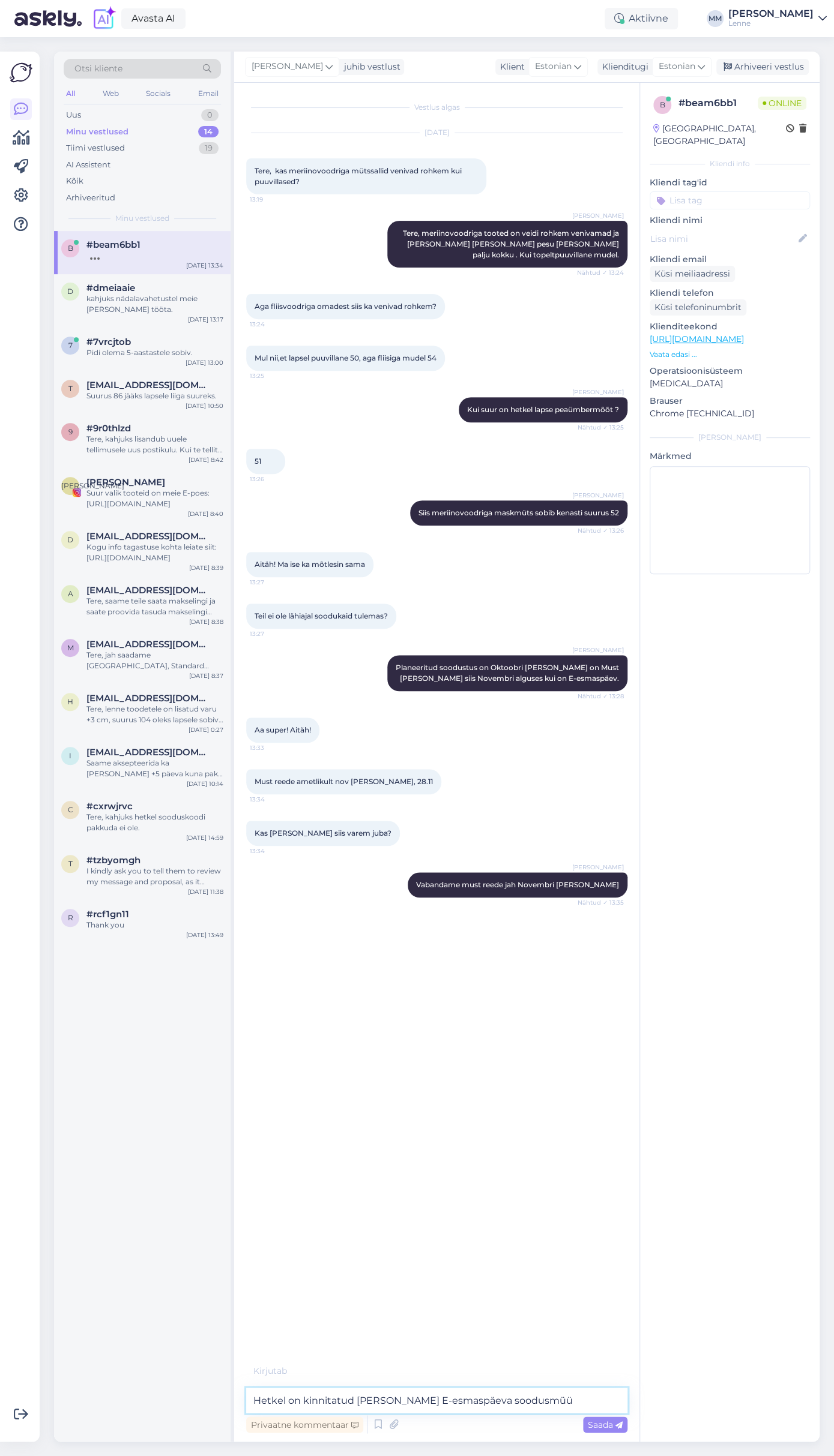
type textarea "Hetkel on kinnitatud [PERSON_NAME] E-esmaspäeva soodusmüük"
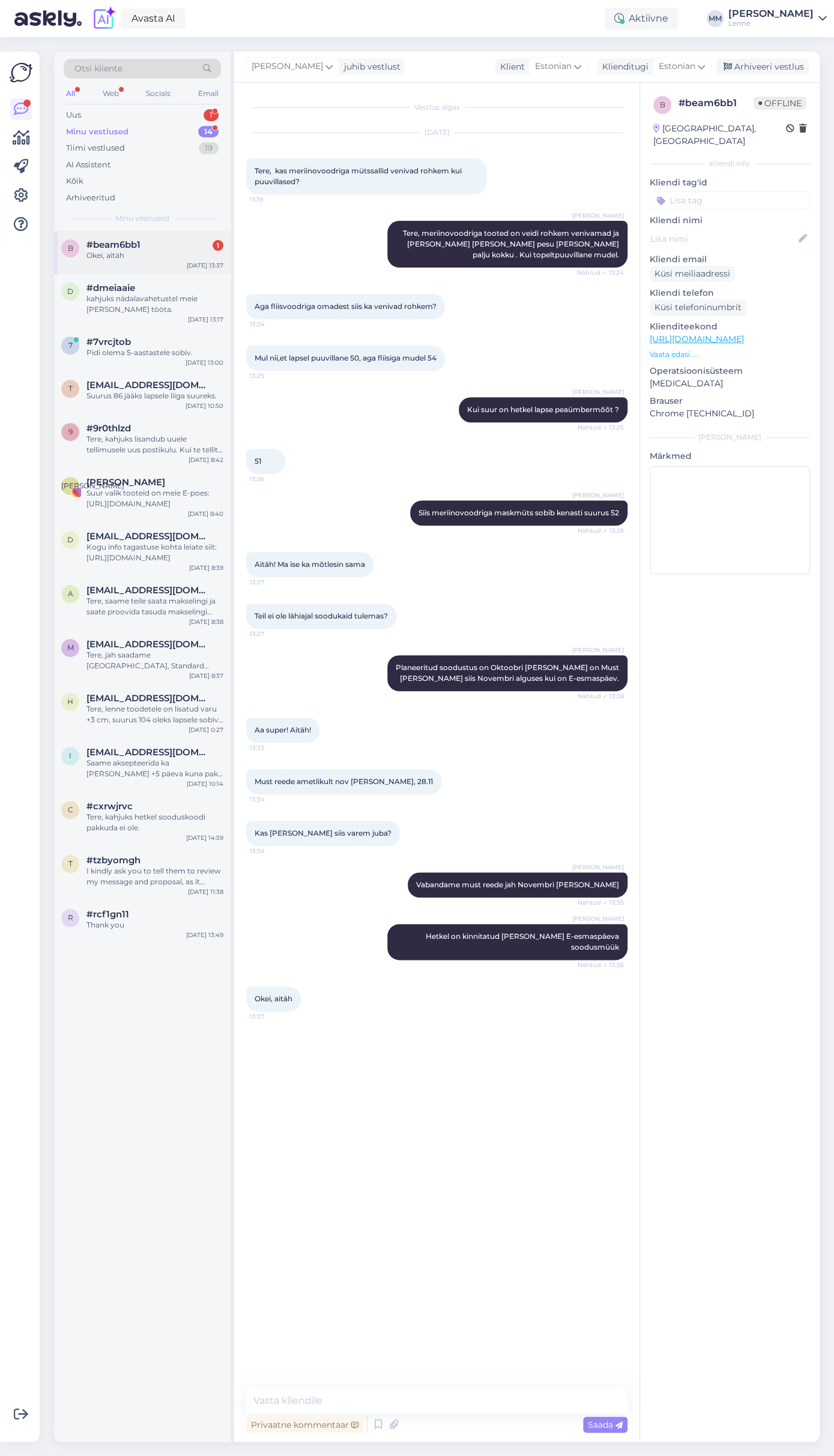
click at [121, 240] on span "#beam6bb1" at bounding box center [114, 245] width 54 height 11
click at [184, 114] on div "Uus 1" at bounding box center [142, 115] width 157 height 17
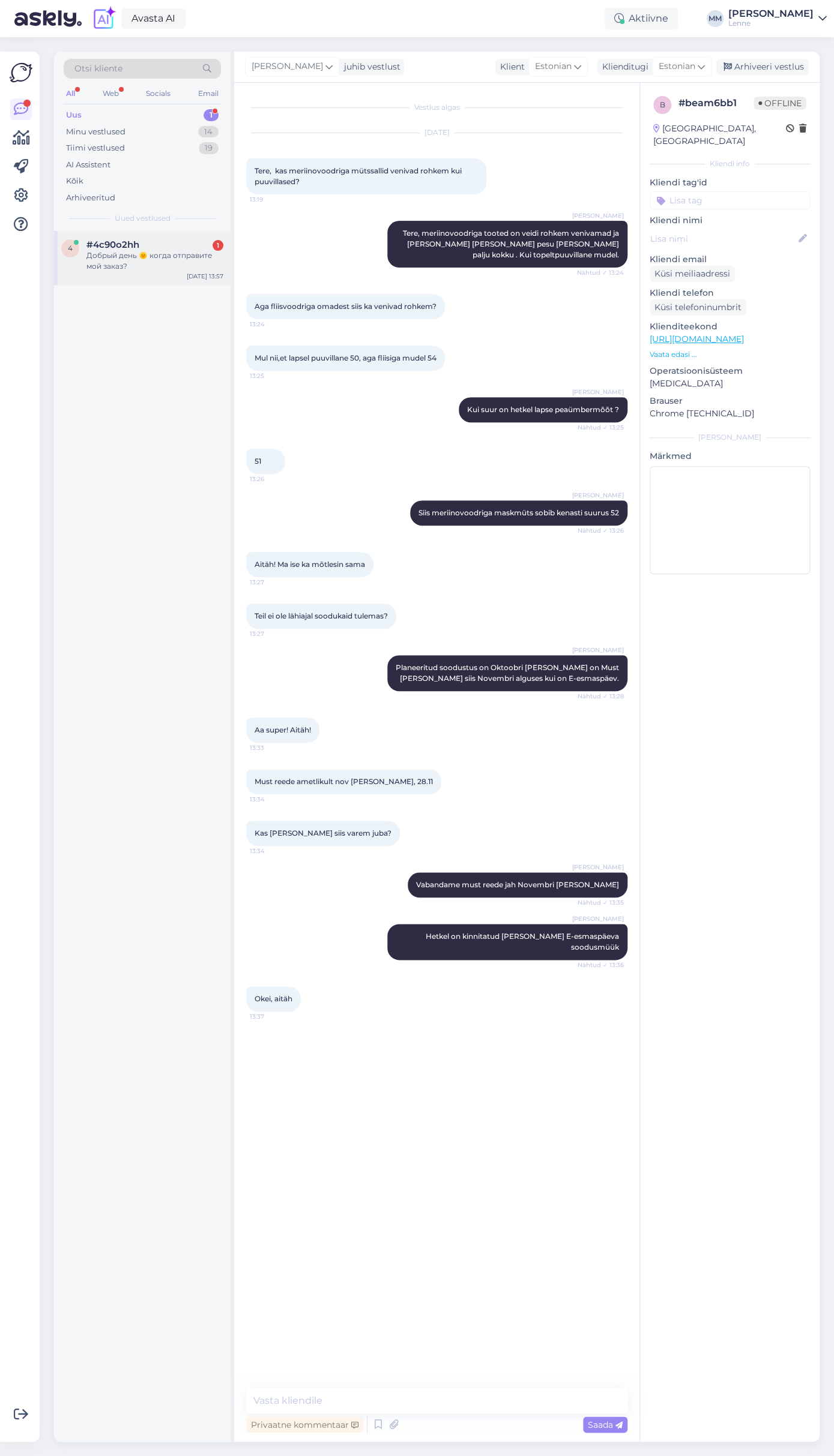
drag, startPoint x: 142, startPoint y: 247, endPoint x: 310, endPoint y: 497, distance: 301.2
click at [142, 248] on div "#4c90o2hh 1" at bounding box center [155, 245] width 137 height 11
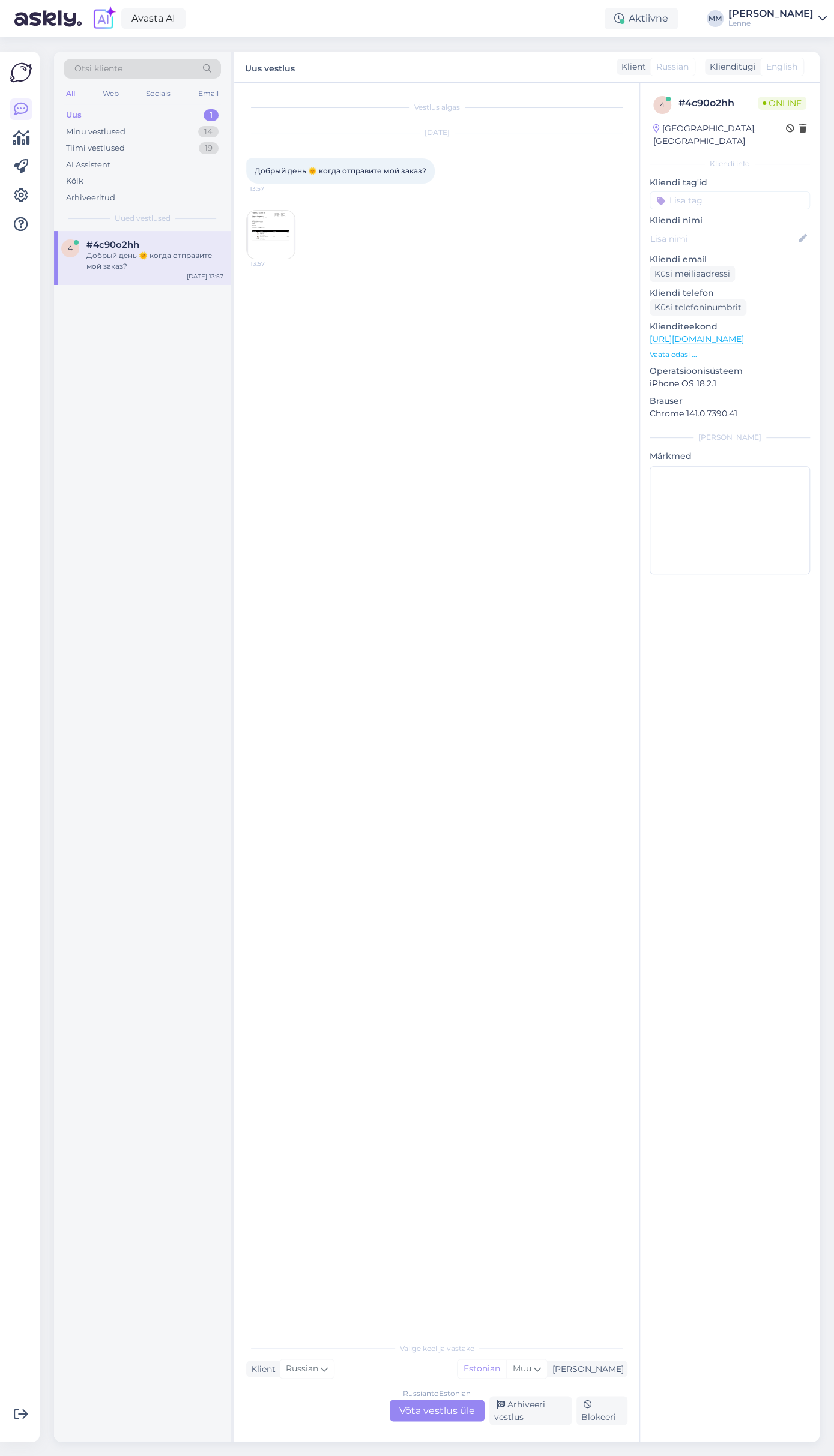
click at [429, 1408] on div "Russian to Estonian Võta vestlus üle" at bounding box center [437, 1410] width 95 height 21
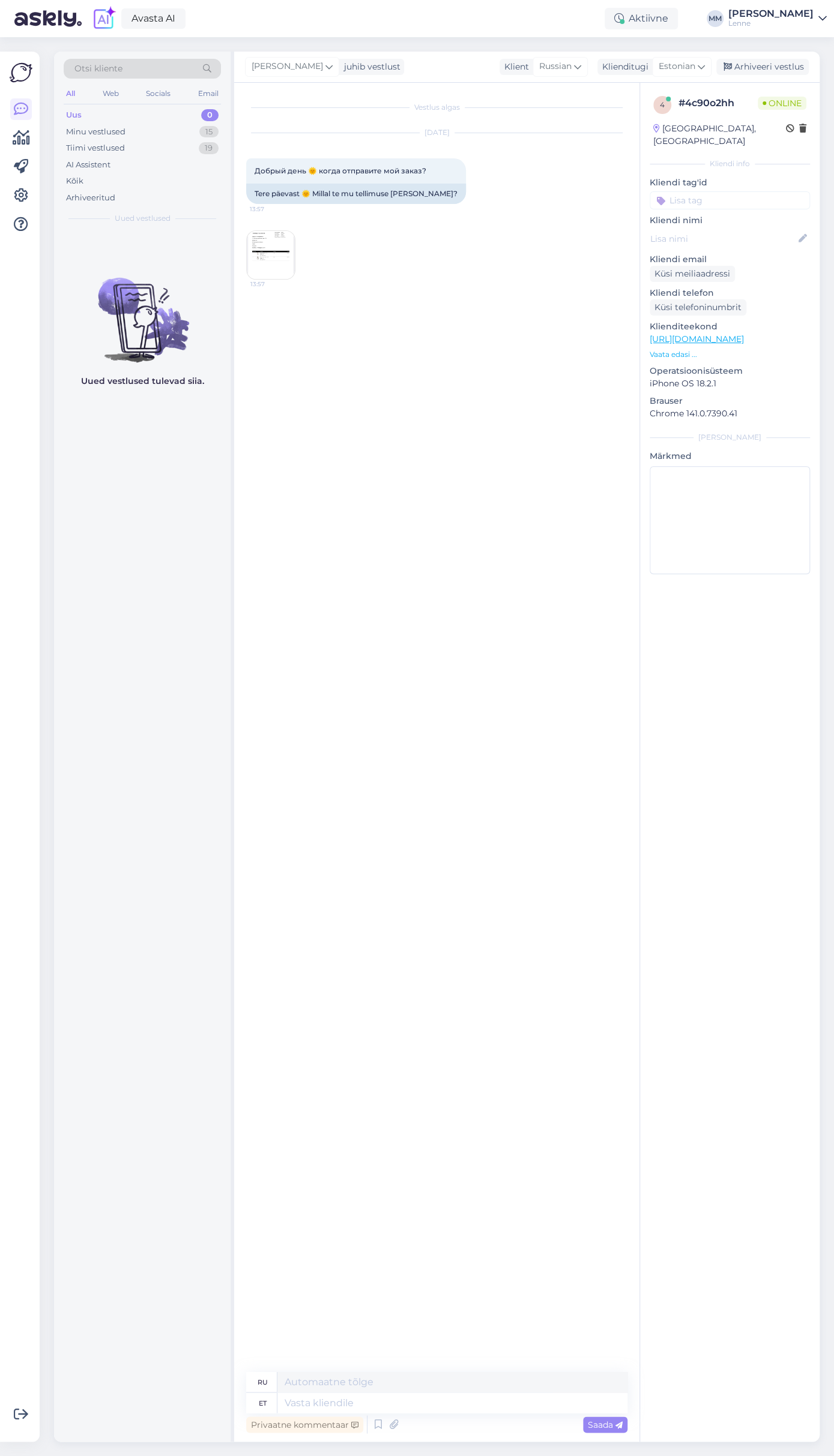
click at [277, 245] on img at bounding box center [271, 255] width 48 height 48
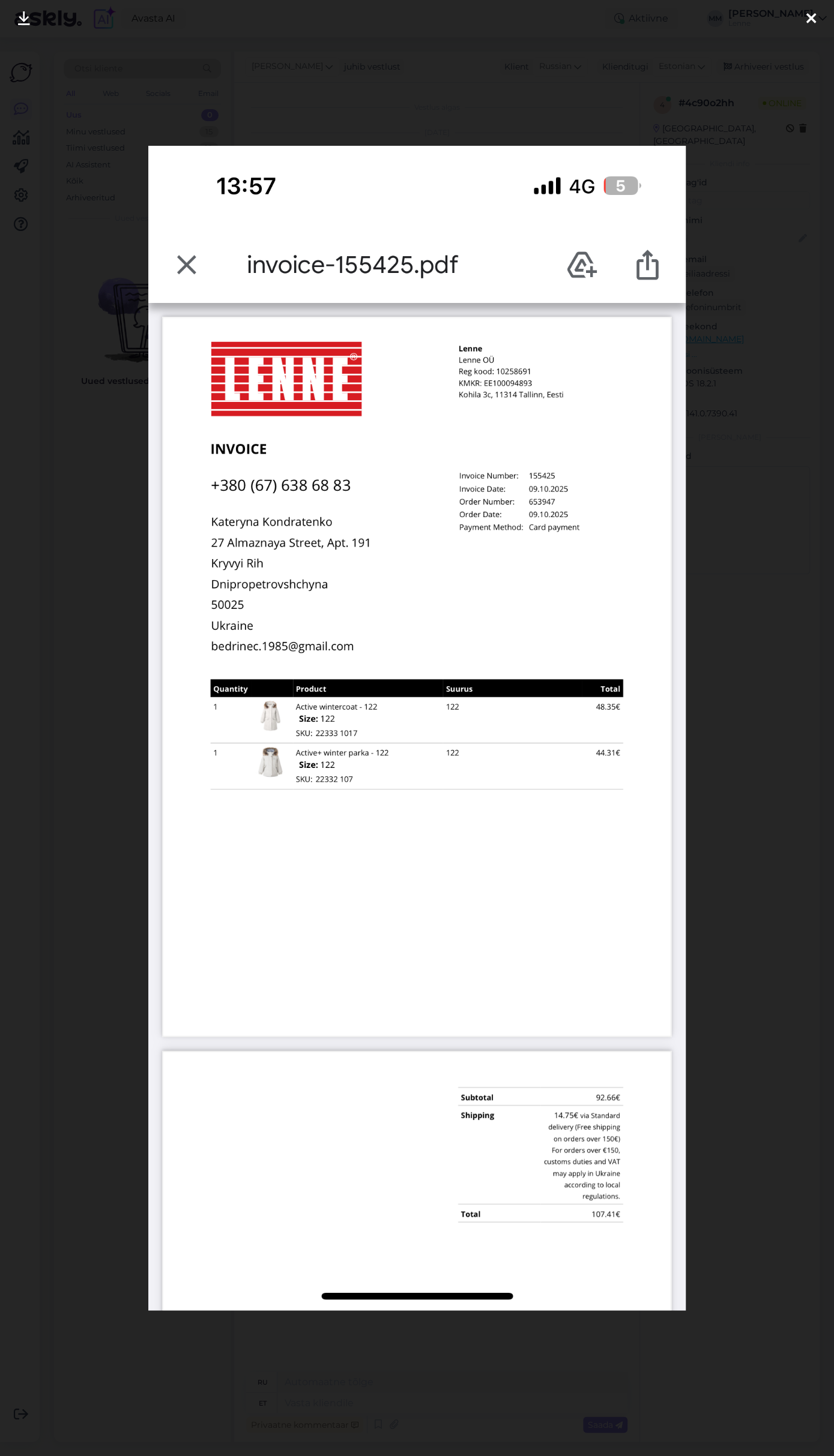
click at [813, 18] on icon at bounding box center [811, 19] width 10 height 15
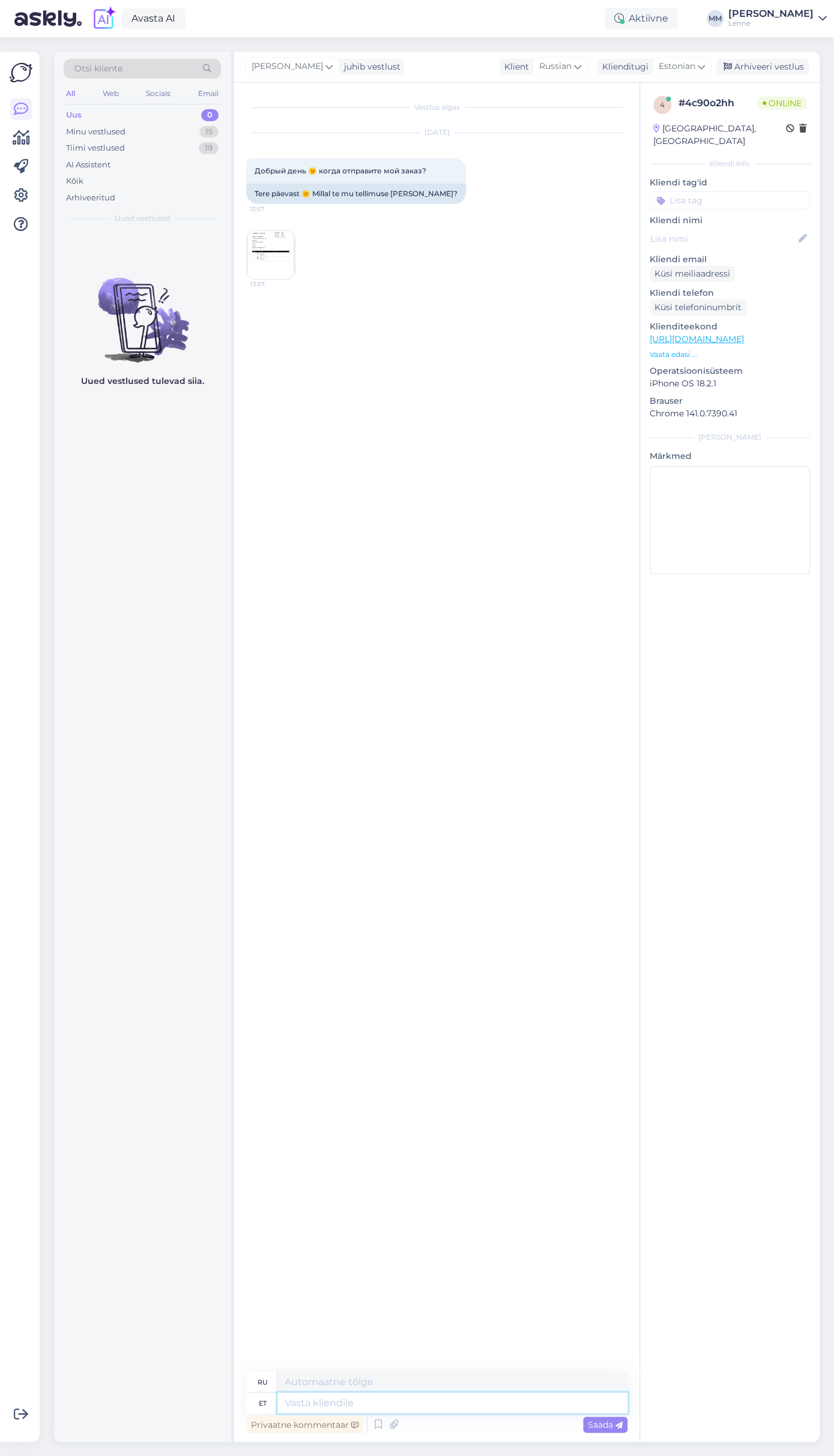
click at [357, 1397] on textarea at bounding box center [452, 1403] width 350 height 21
type textarea "Tere, t"
type textarea "Привет,"
type textarea "Tere, teie"
type textarea "Привет, ты"
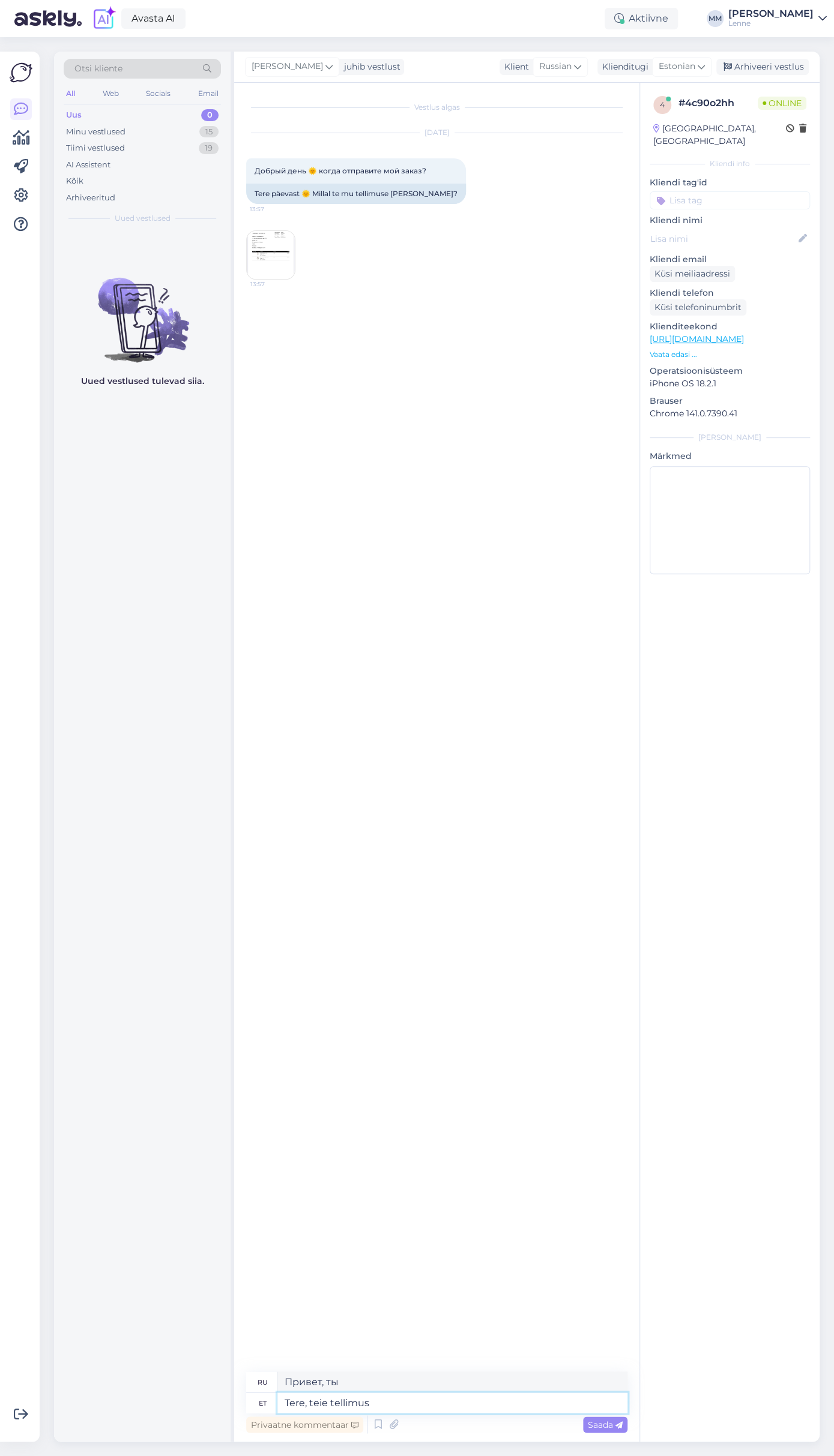
type textarea "Tere, teie tellimus o"
type textarea "Здравствуйте, ваш заказ"
type textarea "Tere, teie tellimus on [PERSON_NAME]"
type textarea "Здравствуйте, ваш заказ уже в пути."
type textarea "Tere, teie tellimus on [PERSON_NAME] saadetud:"
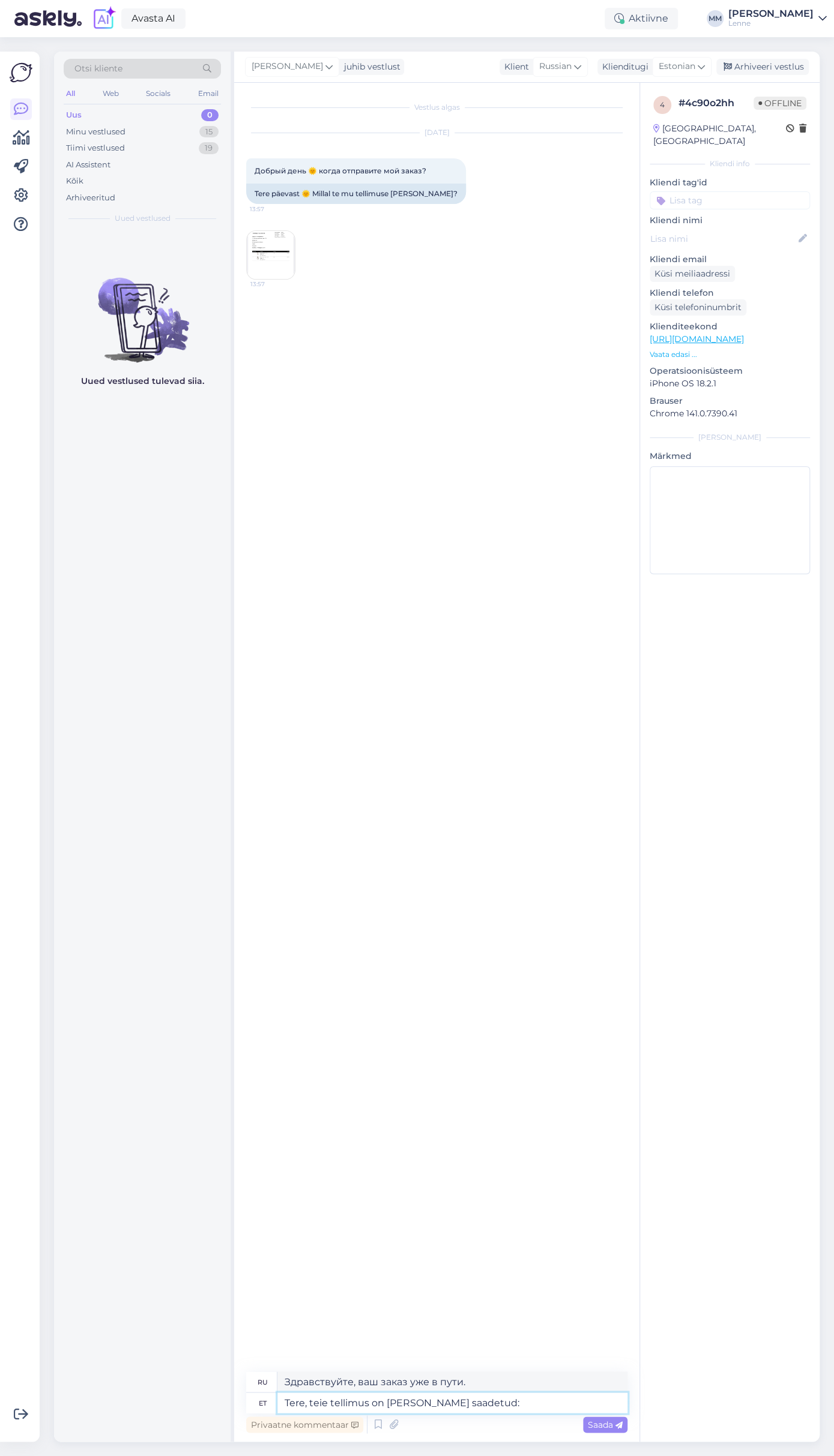
type textarea "Здравствуйте, ваш заказ отправлен:"
paste textarea "EE010122233EE"
type textarea "Tere, teie tellimus on [PERSON_NAME] saadetud: EE010122233EE"
type textarea "Здравствуйте, ваш заказ отправлен: EE010122233EE"
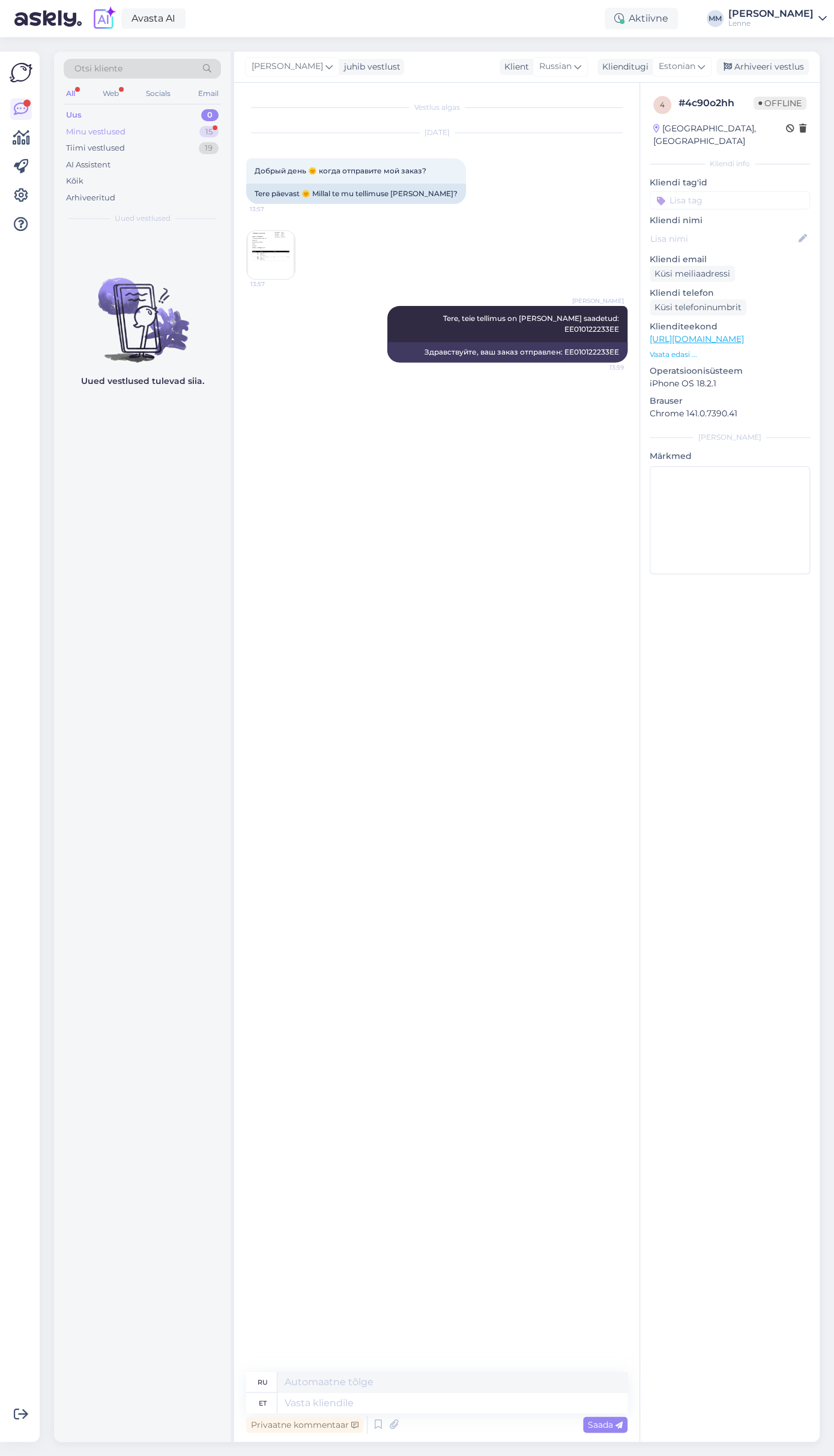
click at [132, 127] on div "Minu vestlused 15" at bounding box center [142, 132] width 157 height 17
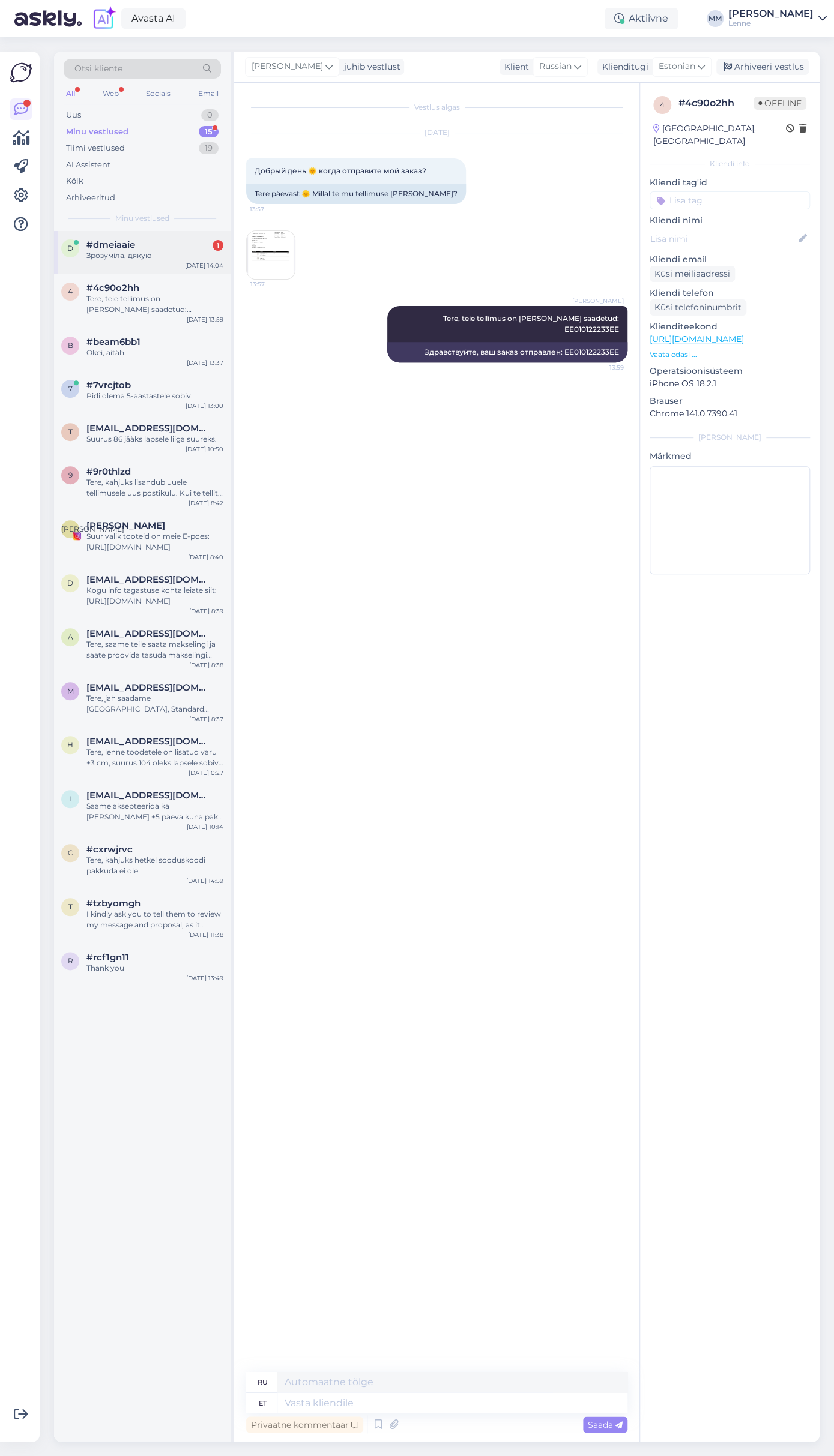
click at [157, 247] on div "#dmeiaaie 1" at bounding box center [155, 245] width 137 height 11
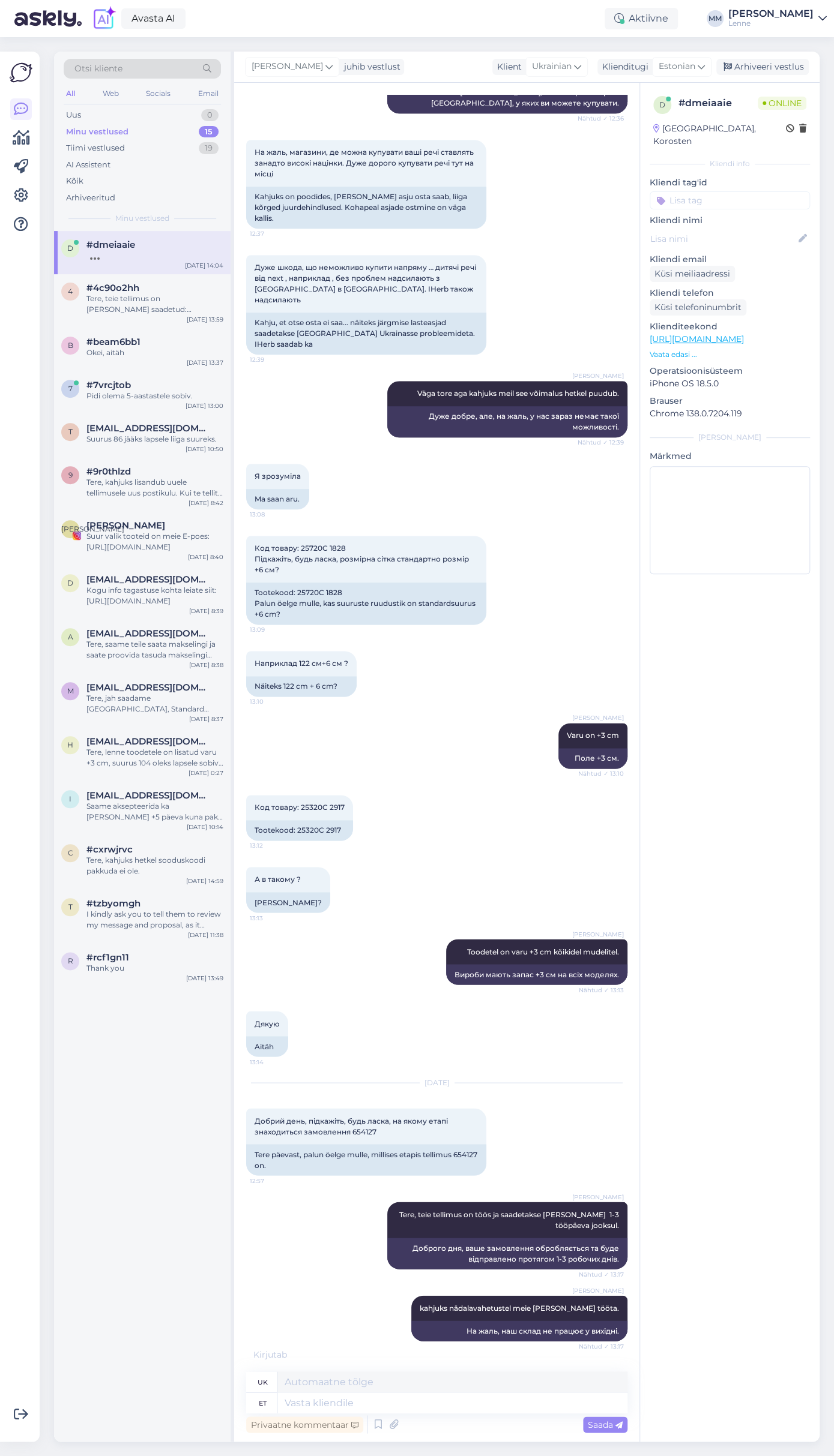
scroll to position [537, 0]
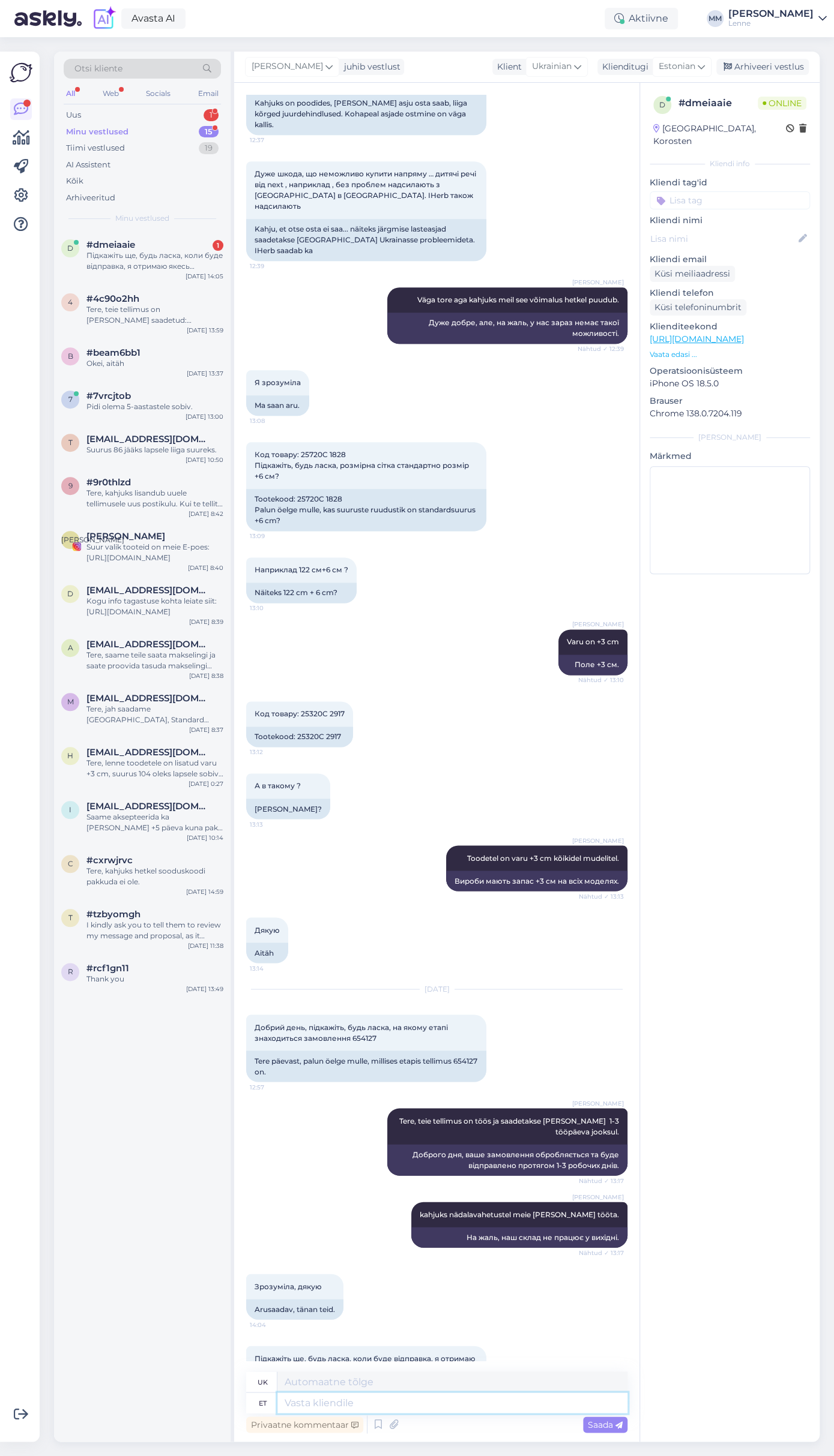
click at [372, 1400] on textarea at bounding box center [452, 1403] width 350 height 21
type textarea "Postitame pak"
type textarea "Ми публікуємо"
type textarea "Postitame pakid 1-3"
type textarea "[PERSON_NAME] відправляємо посилки"
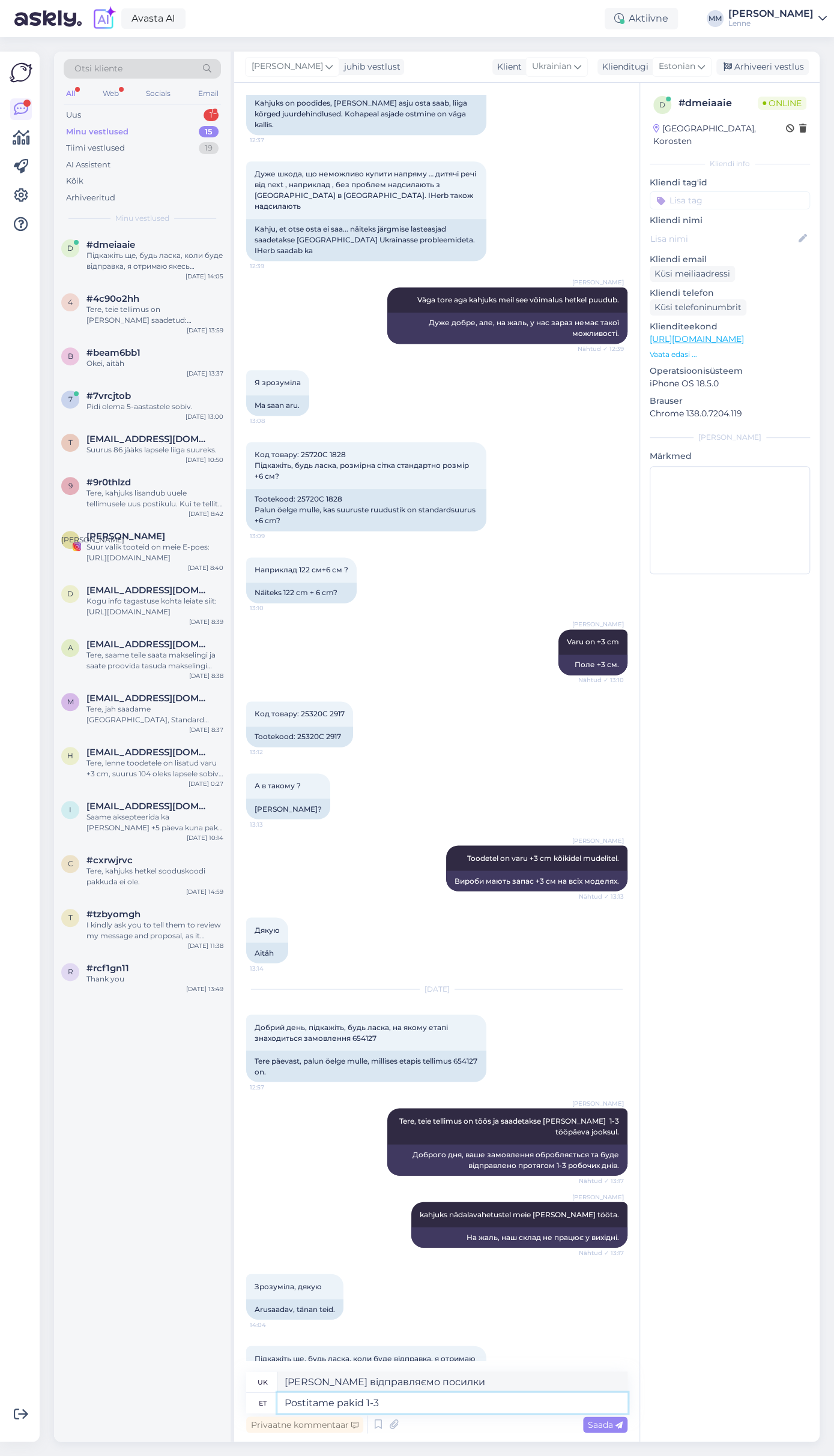
type textarea "Postitame pakid 1-3"
type textarea "[PERSON_NAME] відправляємо посилки 1-3"
type textarea "Postitame pakid 1-3 tööpäeva jo"
type textarea "Ми відправляємо посилки протягом 1-3 робочих днів."
type textarea "Postitame pakid 1-3 tööpäeva jooksul."
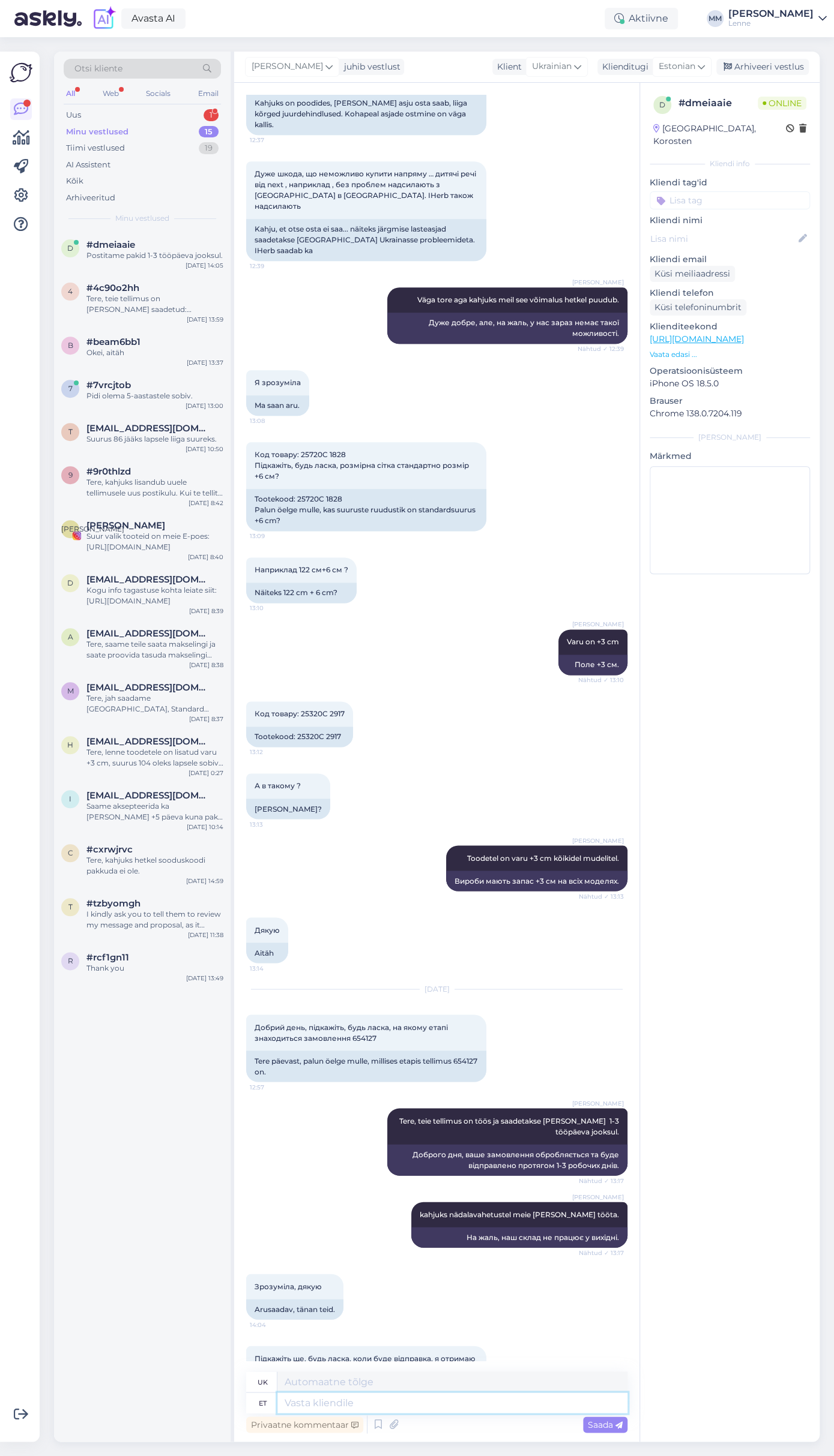
scroll to position [609, 0]
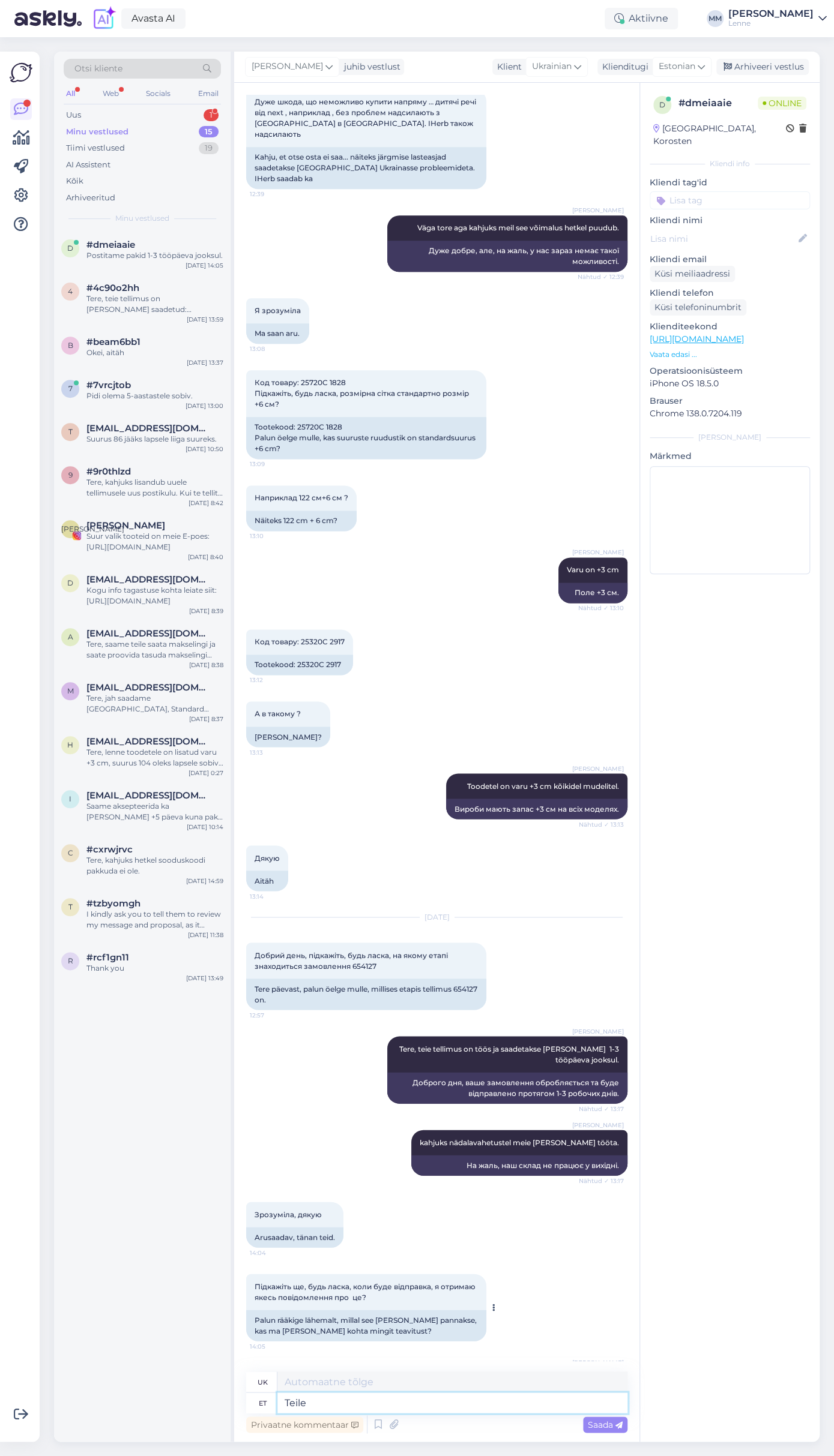
type textarea "Teile t"
type textarea "Для тебе"
type textarea "Teile tuleb m"
type textarea "Вам знадобиться"
type textarea "Teile tuleb meilie"
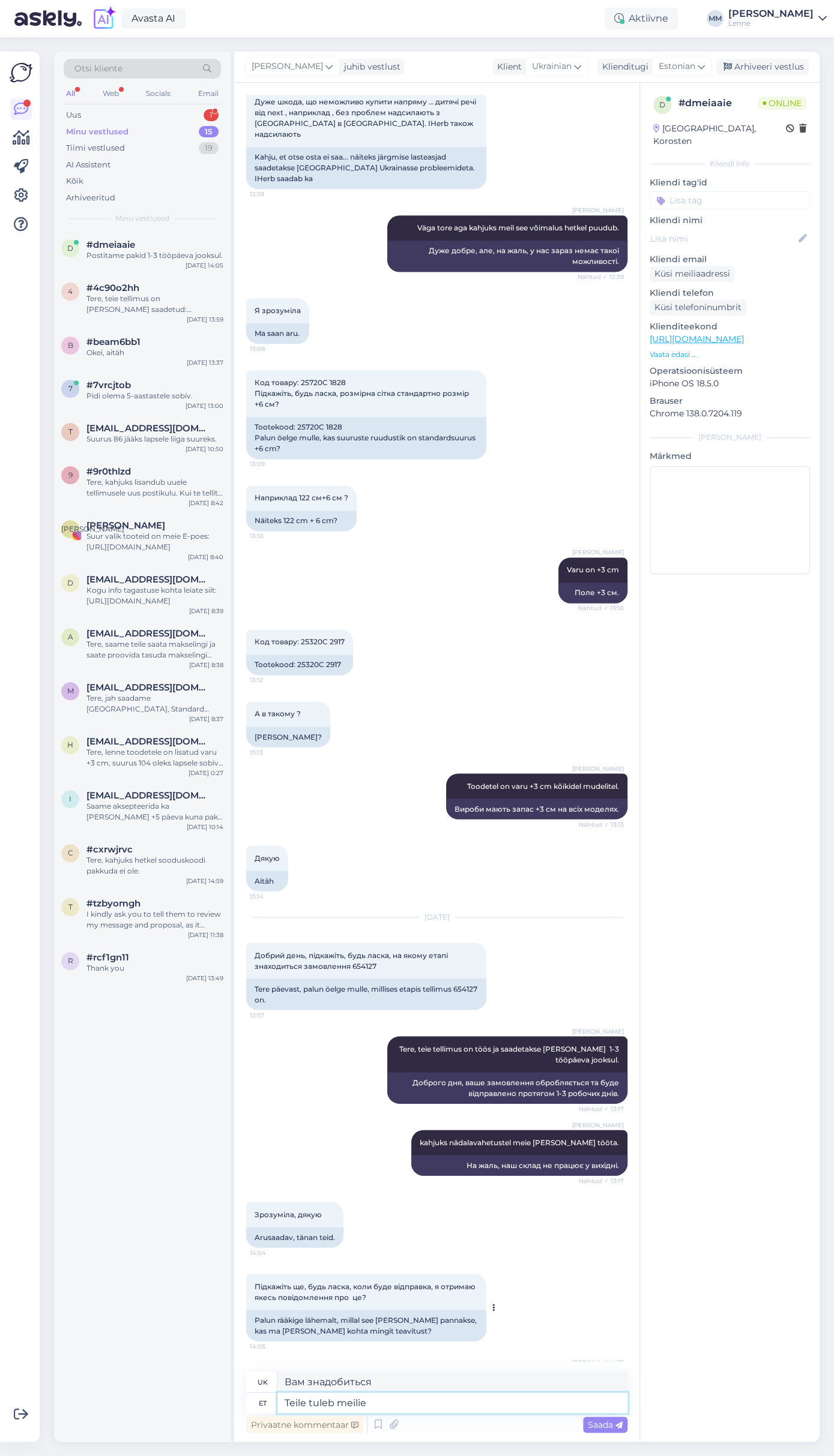
type textarea "Ви отримаєте електронний лист."
type textarea "Teile tuleb meilie jälgimiskood."
type textarea "Ви отримаєте електронний лист із кодом відстеження."
click at [358, 1403] on textarea "Teile tuleb meilie jälgimiskood." at bounding box center [452, 1403] width 350 height 21
type textarea "Teile tuleb meilie jälgimiskood."
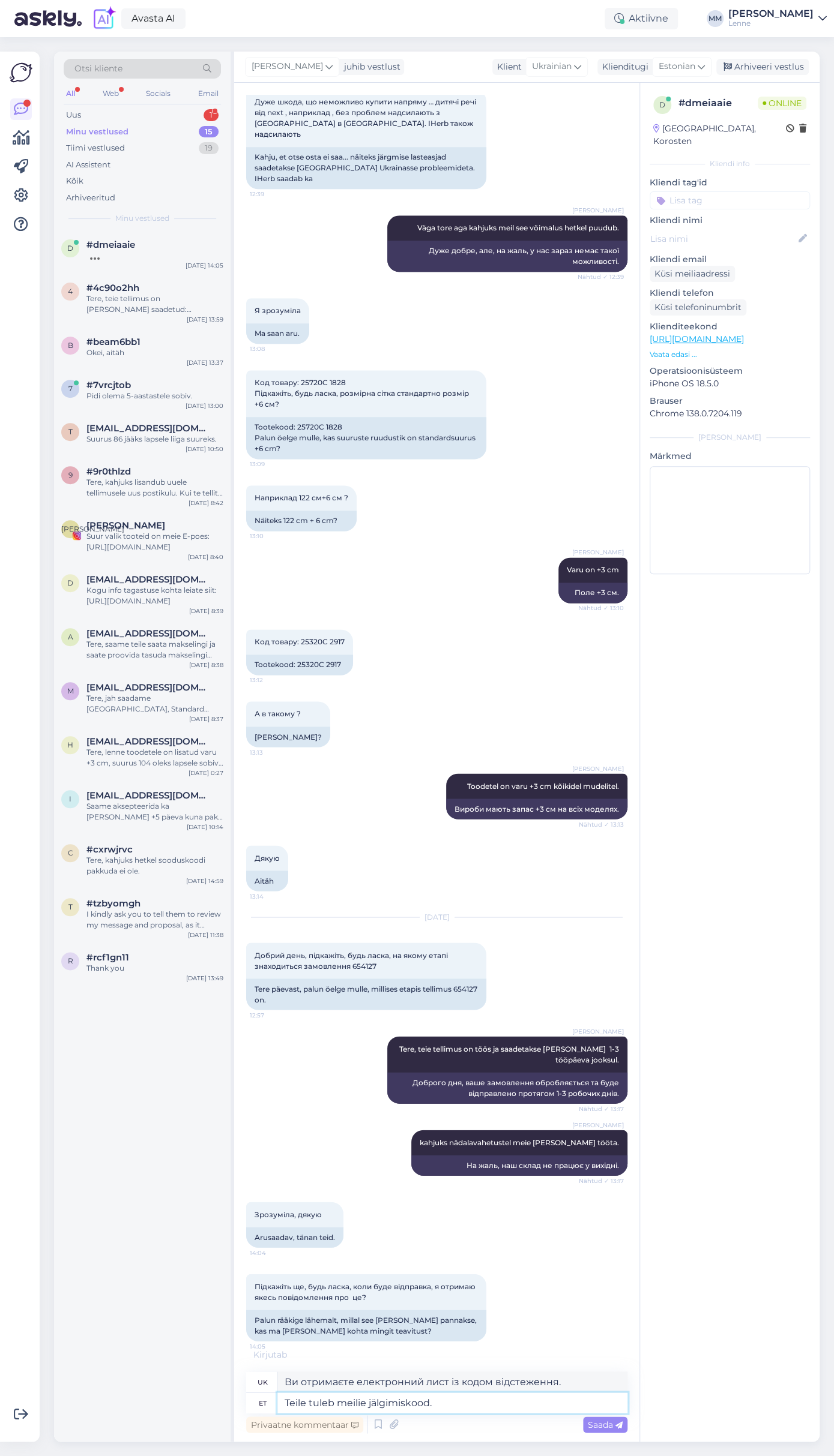
type textarea "Ви отримаєте від нас код відстеження."
type textarea "Teile tuleb meilile jälgimiskood."
type textarea "Ви отримаєте код відстеження електронною поштою."
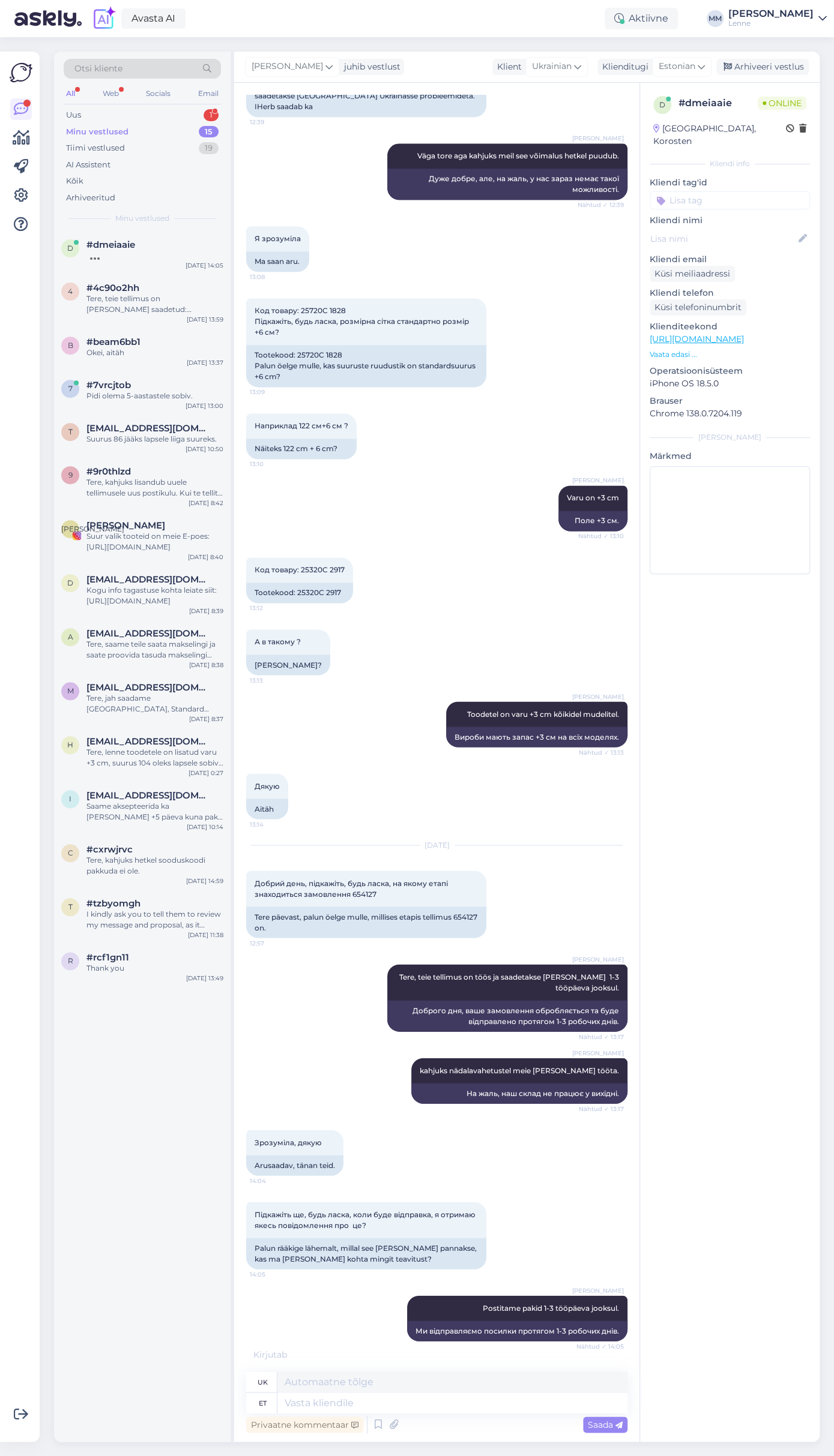
scroll to position [753, 0]
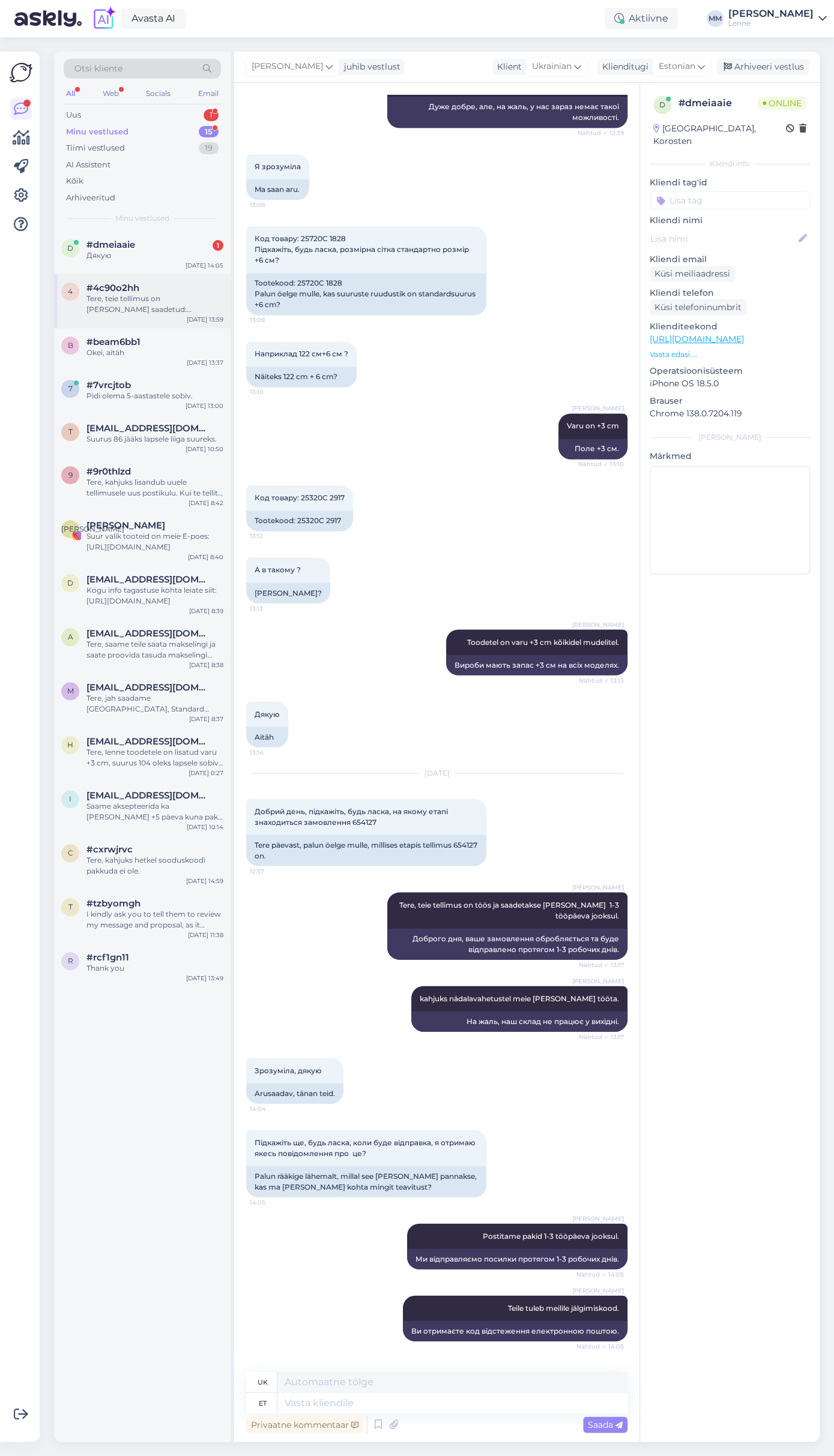
click at [162, 276] on div "4 #4c90o2hh Tere, teie tellimus on [PERSON_NAME] saadetud: EE010122233EE [DATE]…" at bounding box center [142, 302] width 176 height 54
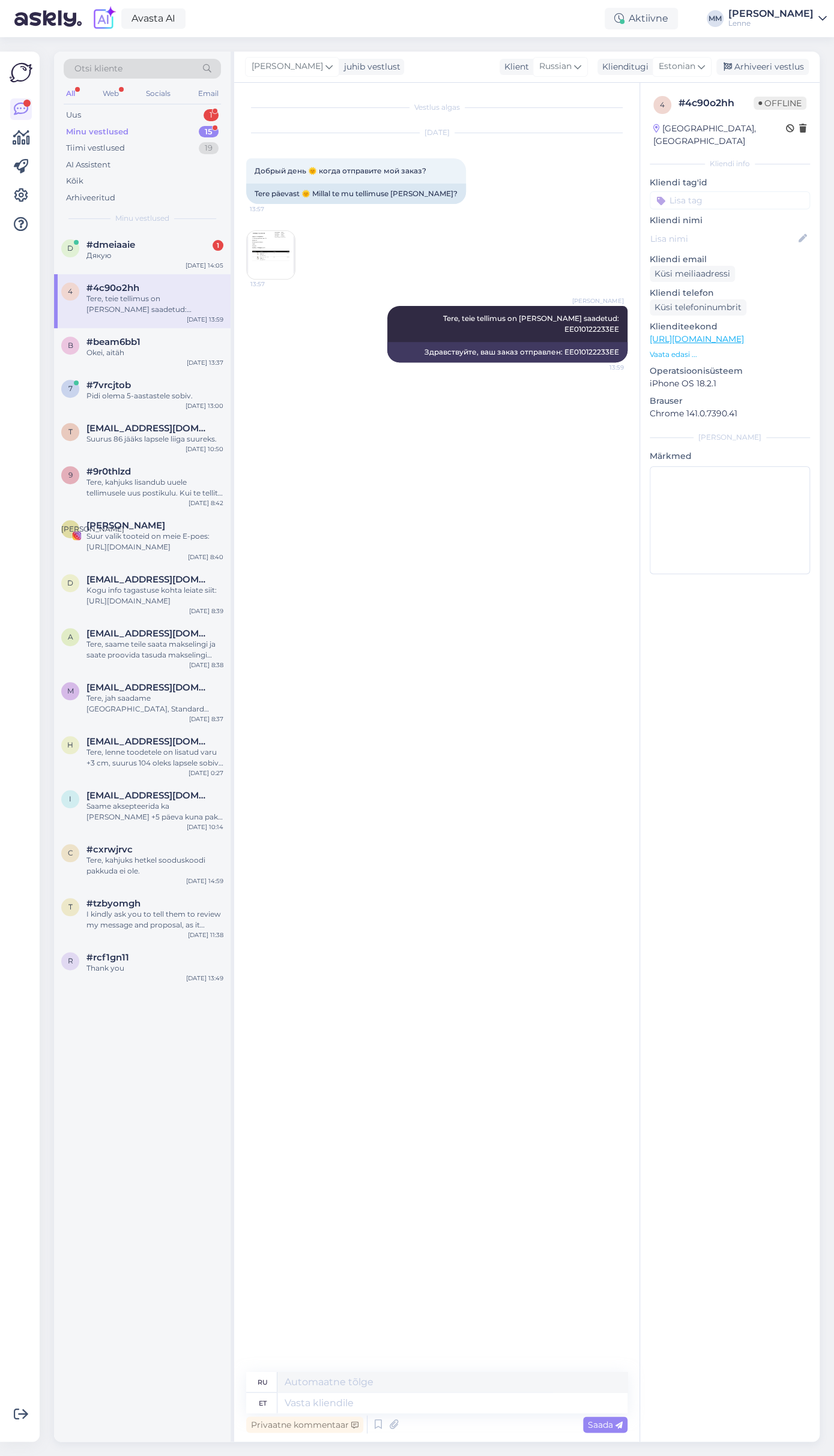
click at [152, 132] on div "Minu vestlused 15" at bounding box center [142, 132] width 157 height 17
click at [146, 112] on div "Uus 1" at bounding box center [142, 115] width 157 height 17
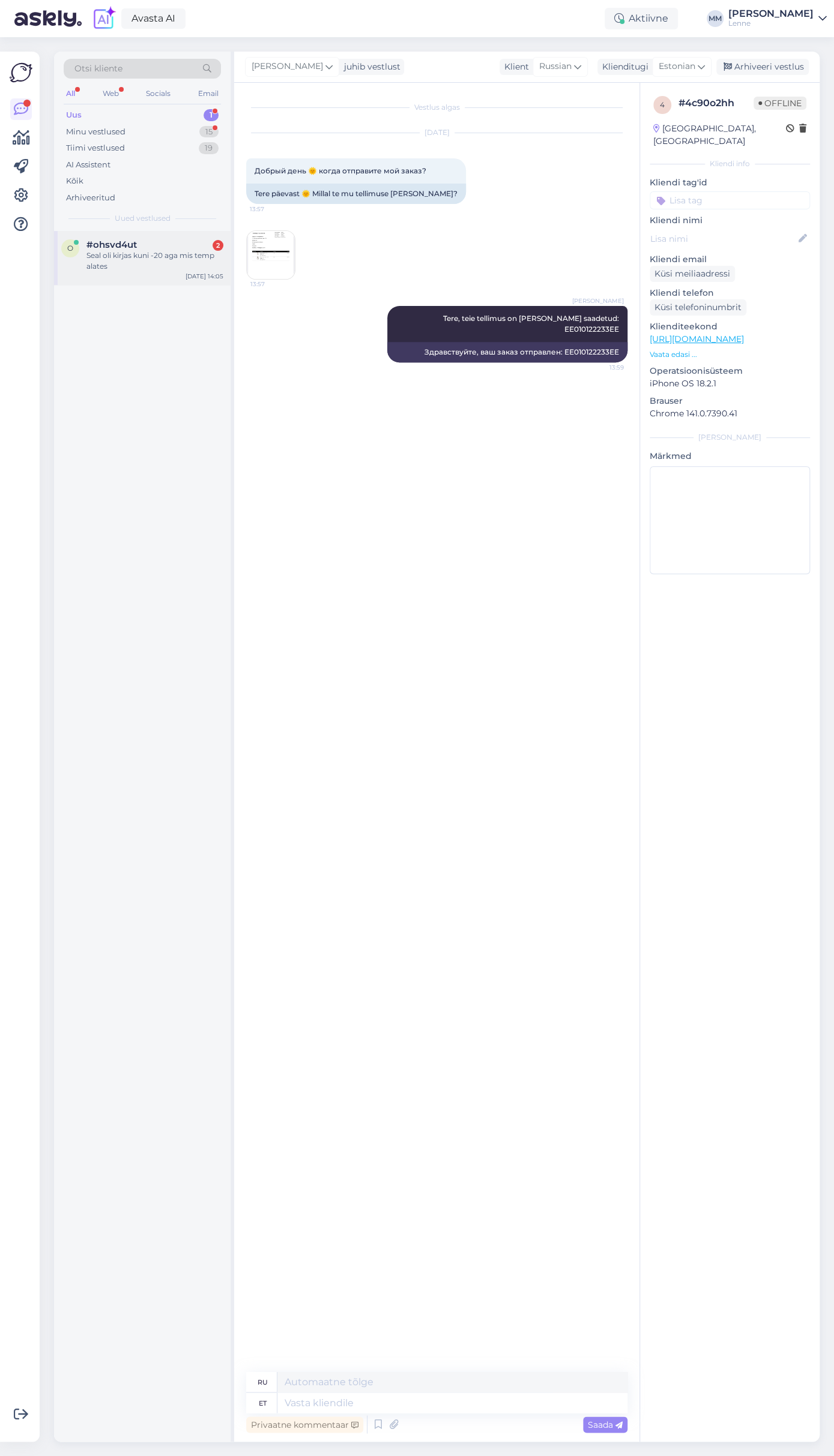
drag, startPoint x: 145, startPoint y: 244, endPoint x: 145, endPoint y: 260, distance: 16.0
click at [145, 245] on div "#ohsvd4ut 2" at bounding box center [155, 245] width 137 height 11
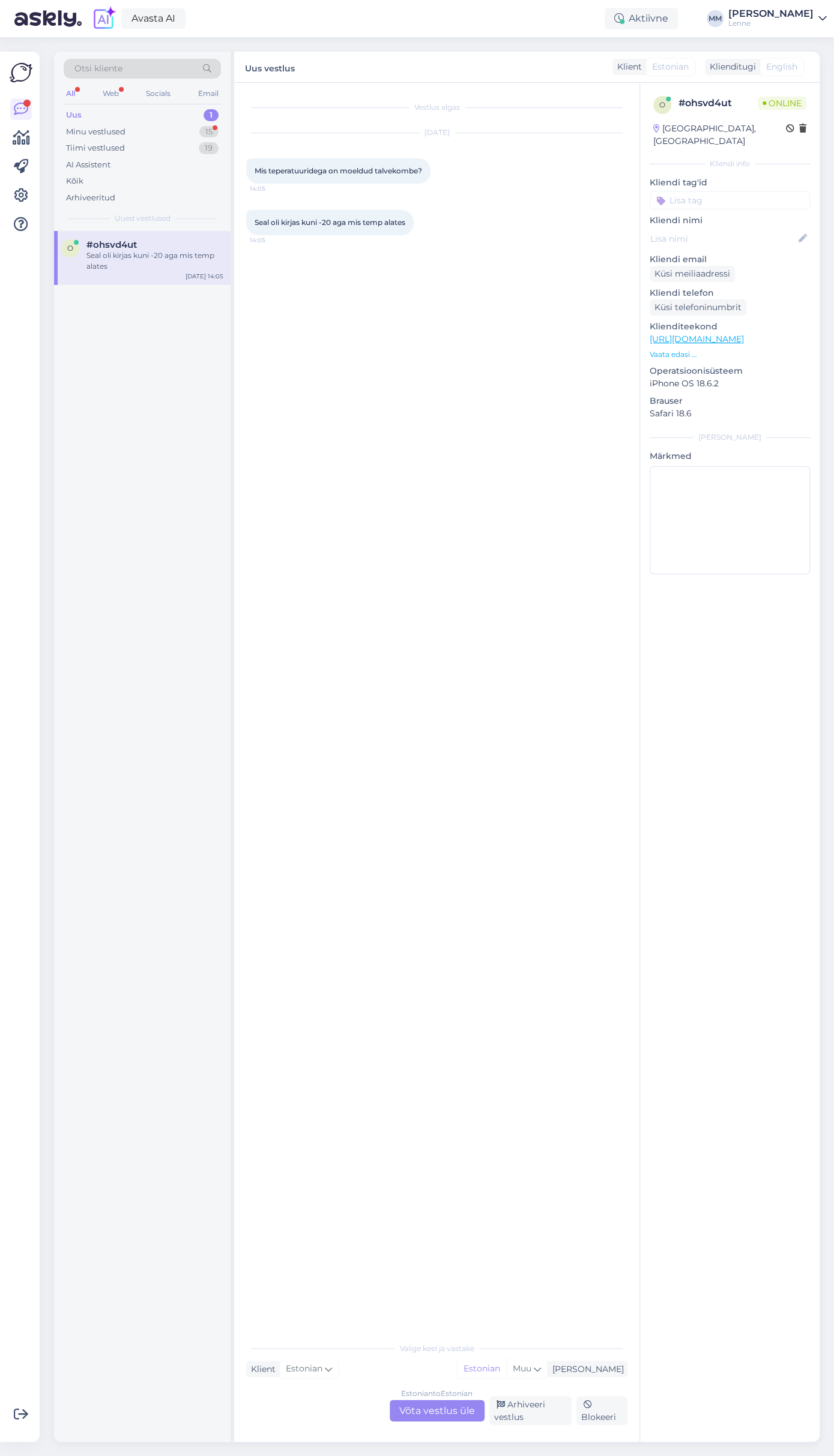
click at [744, 334] on link "[URL][DOMAIN_NAME]" at bounding box center [696, 339] width 94 height 11
click at [441, 1415] on div "Estonian to Estonian Võta vestlus üle" at bounding box center [437, 1410] width 95 height 21
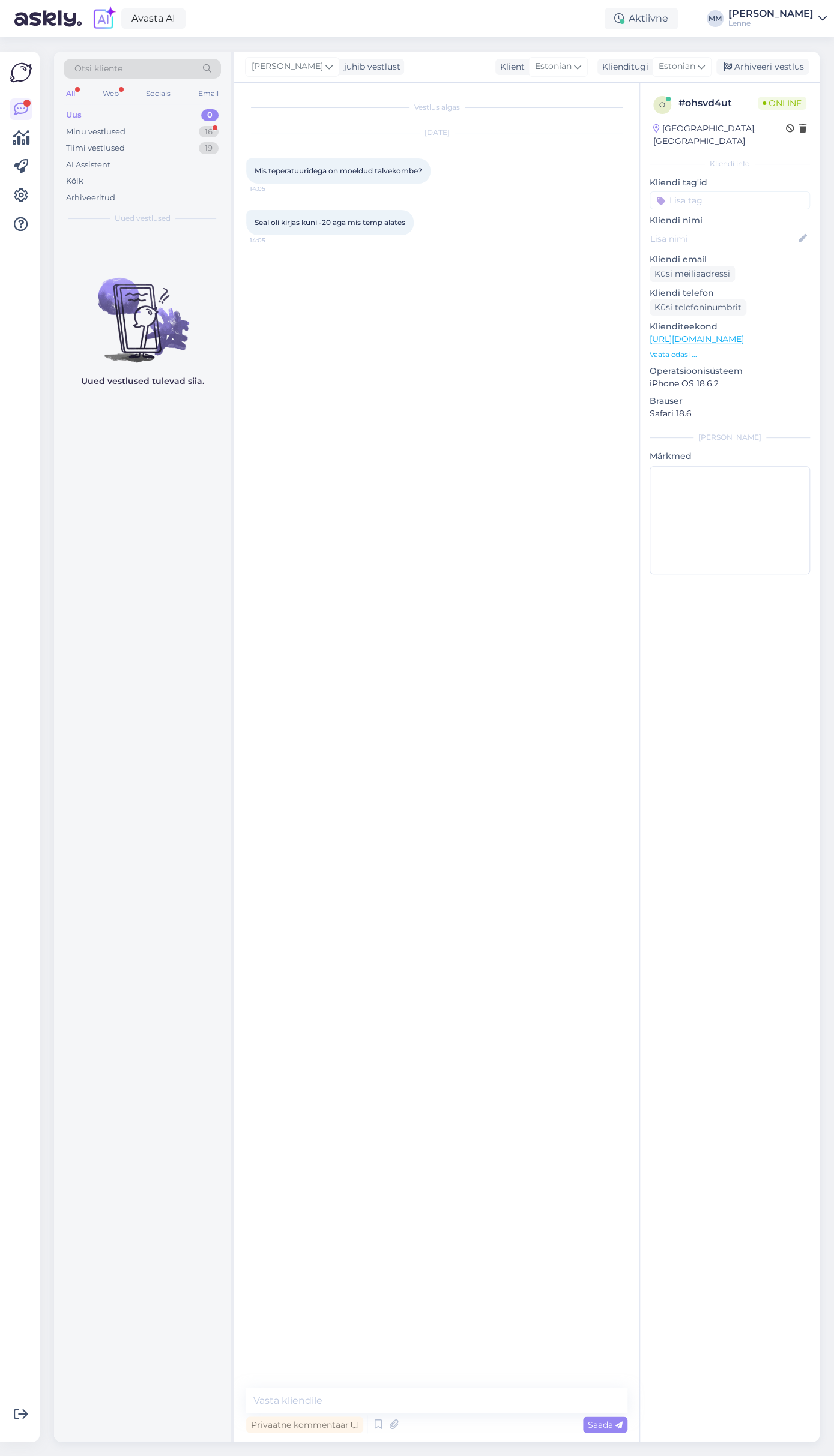
drag, startPoint x: 399, startPoint y: 1388, endPoint x: 399, endPoint y: 1395, distance: 7.0
click at [399, 1389] on div "Vestlus algas [DATE] Mis teperatuuridega on moeldud talvekombe? 14:05 [PERSON_N…" at bounding box center [436, 762] width 405 height 1359
click at [399, 1399] on textarea at bounding box center [437, 1400] width 381 height 25
type textarea "T"
drag, startPoint x: 345, startPoint y: 1402, endPoint x: 382, endPoint y: 1411, distance: 38.1
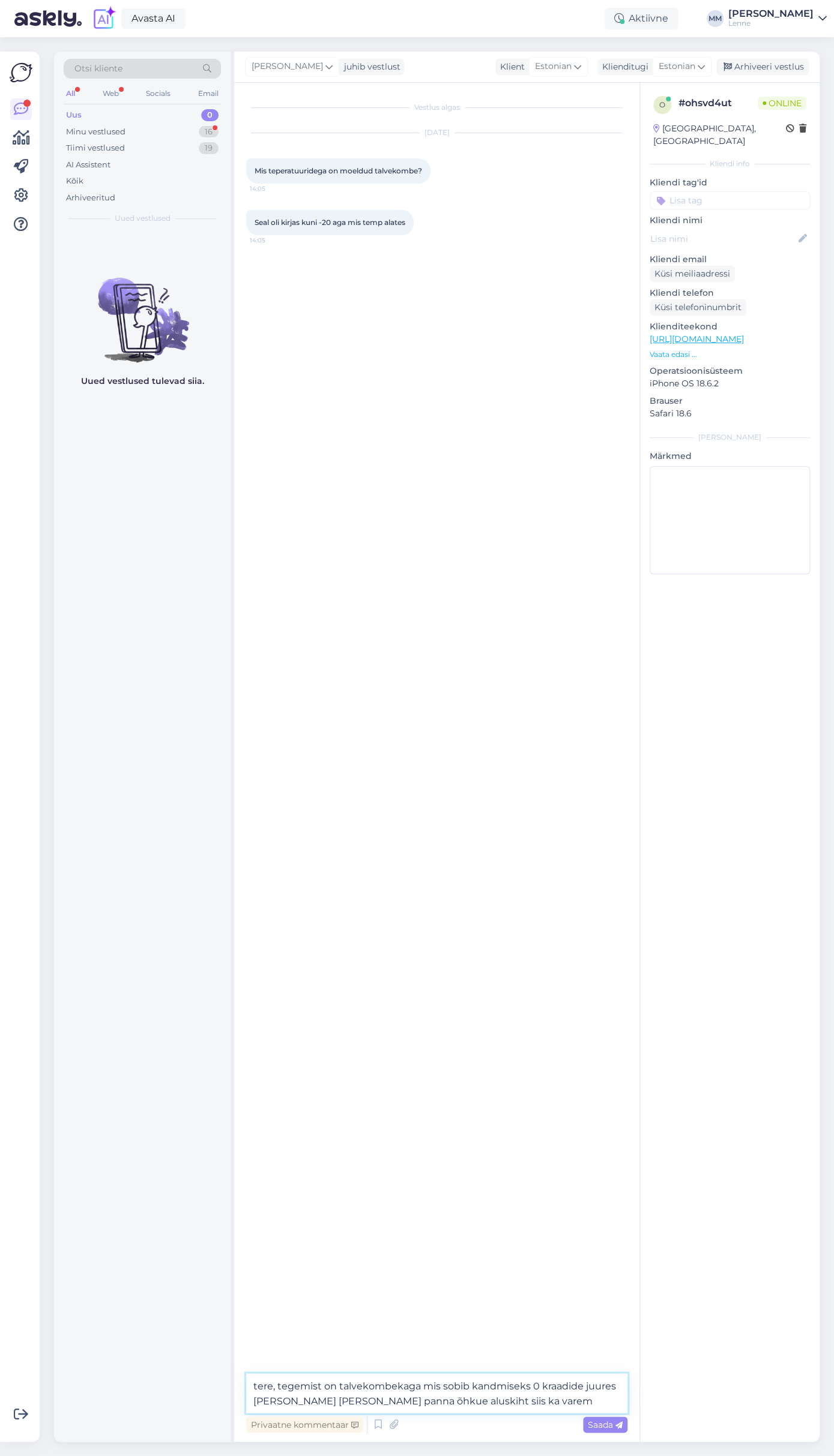
click at [346, 1402] on textarea "tere, tegemist on talvekombekaga mis sobib kandmiseks 0 kraadide juures [PERSON…" at bounding box center [437, 1393] width 381 height 39
click at [470, 1399] on textarea "tere, tegemist on talvekombekaga mis sobib kandmiseks 0 kraadide juures [PERSON…" at bounding box center [437, 1393] width 381 height 39
type textarea "tere, tegemist on talvekombekaga mis sobib kandmiseks 0 kraadide juures [PERSON…"
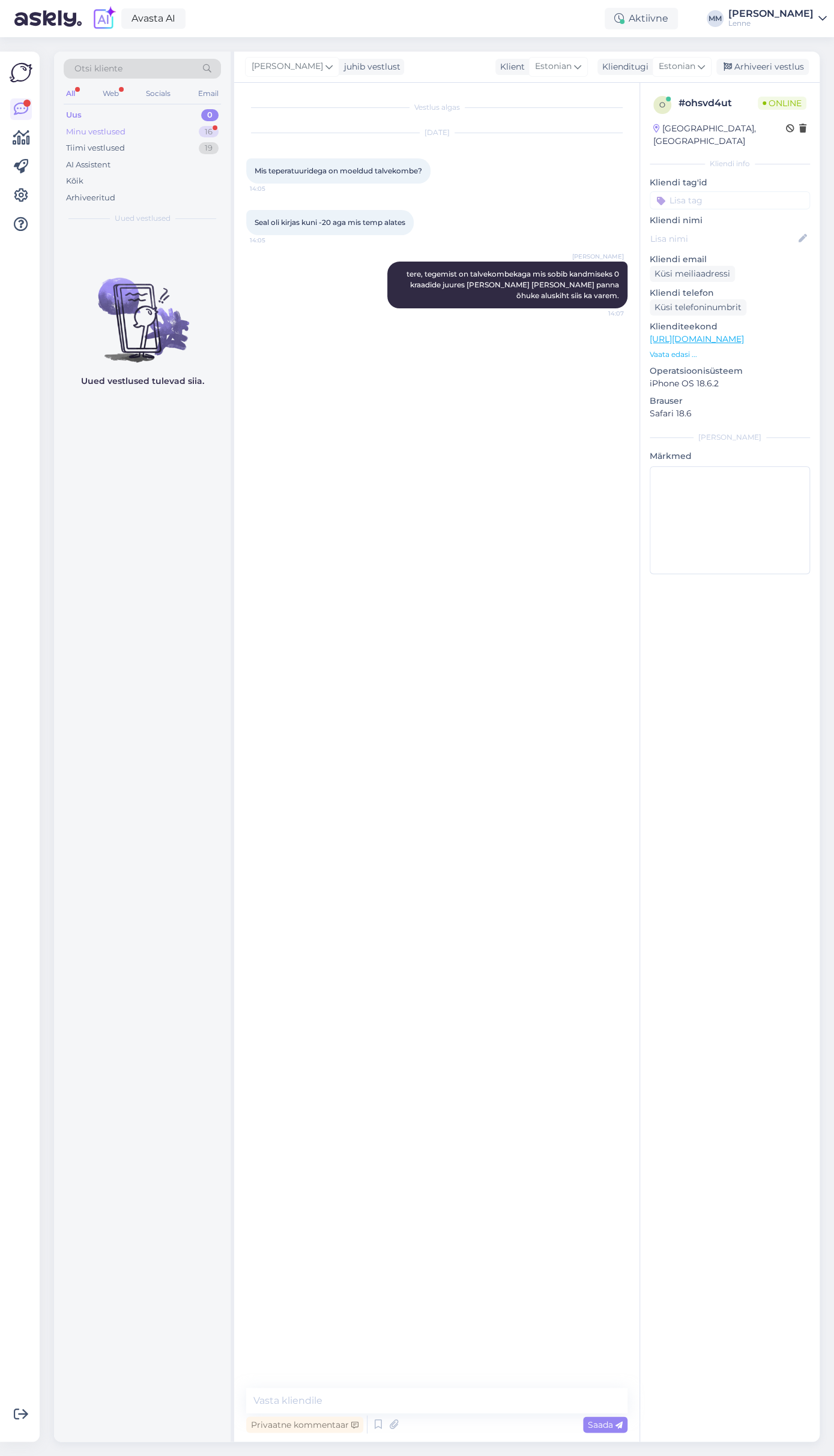
click at [127, 134] on div "Minu vestlused 16" at bounding box center [142, 132] width 157 height 17
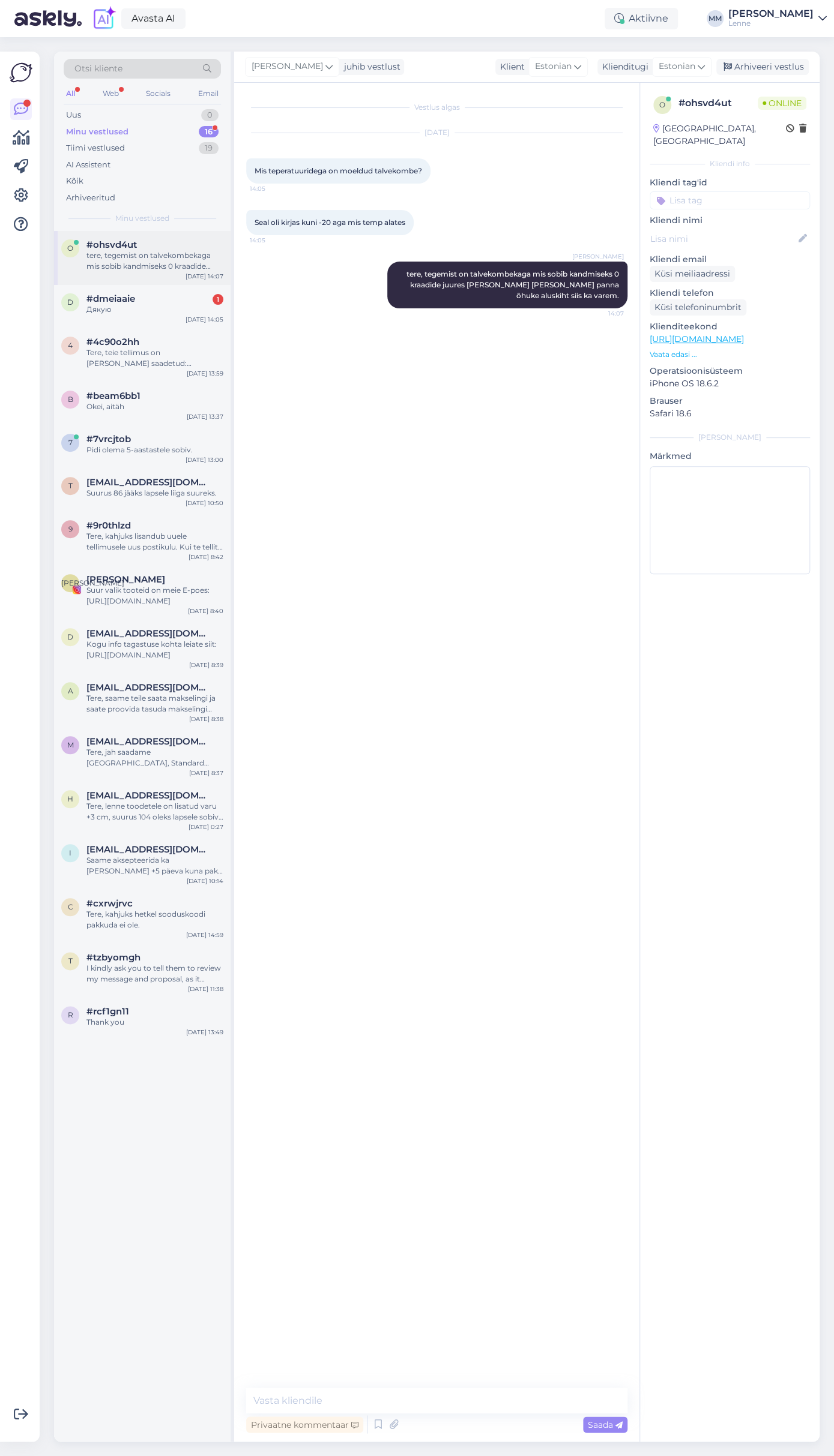
click at [152, 284] on div "o #ohsvd4ut tere, tegemist on talvekombekaga mis sobib kandmiseks 0 kraadide ju…" at bounding box center [142, 258] width 176 height 54
click at [152, 297] on div "#dmeiaaie 1" at bounding box center [155, 298] width 137 height 11
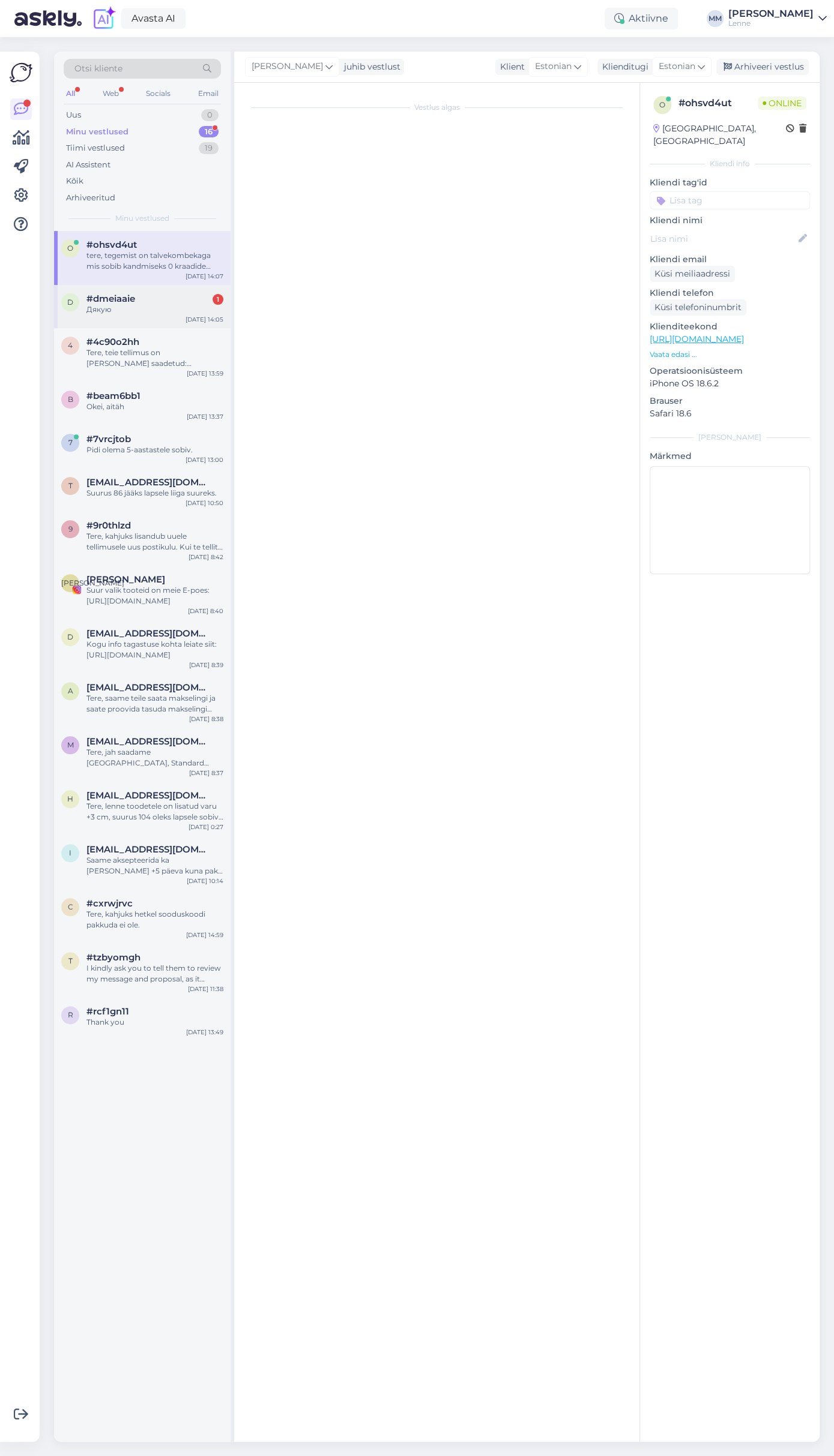
scroll to position [753, 0]
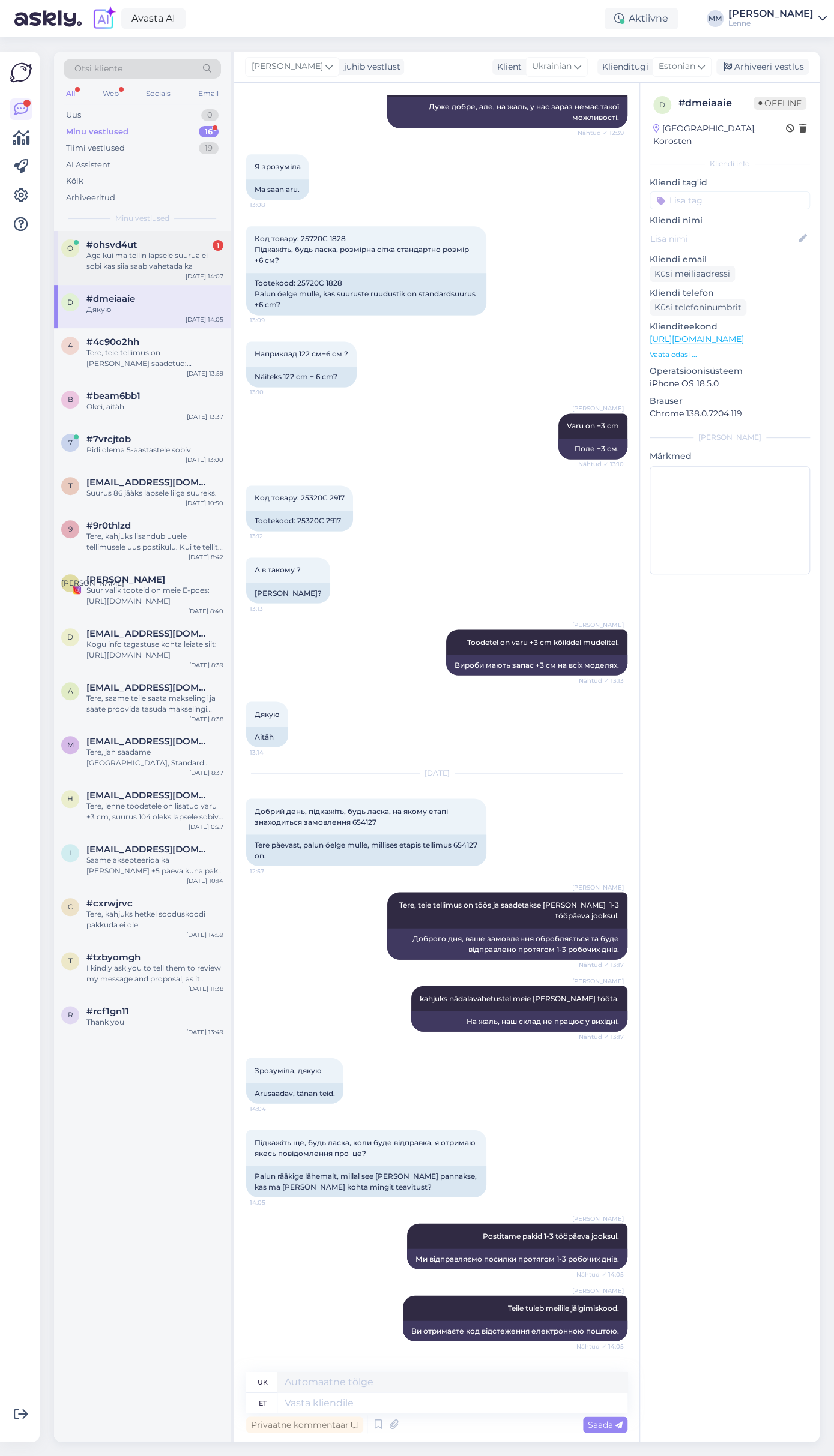
click at [140, 248] on div "#ohsvd4ut 1" at bounding box center [155, 245] width 137 height 11
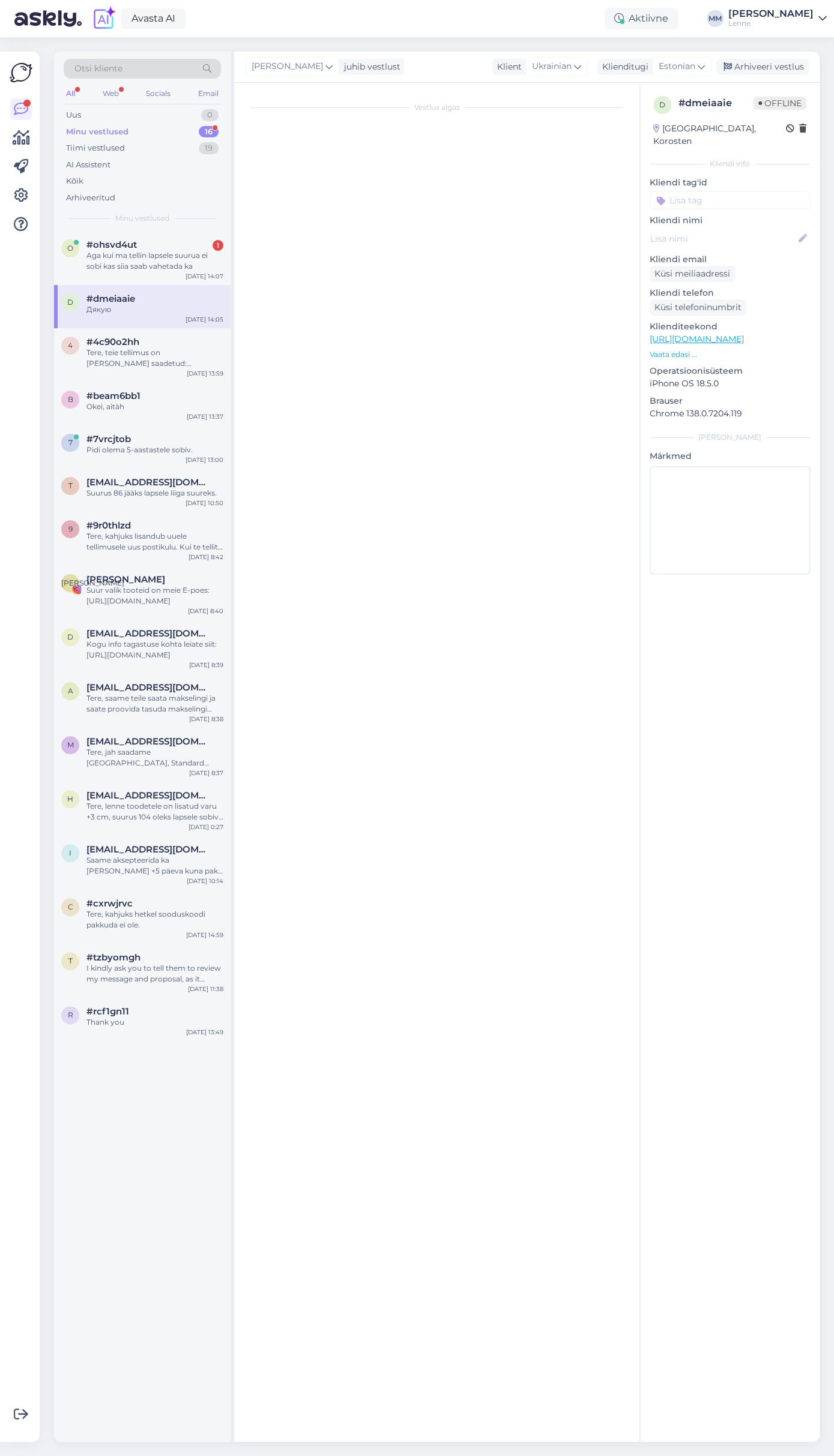
scroll to position [0, 0]
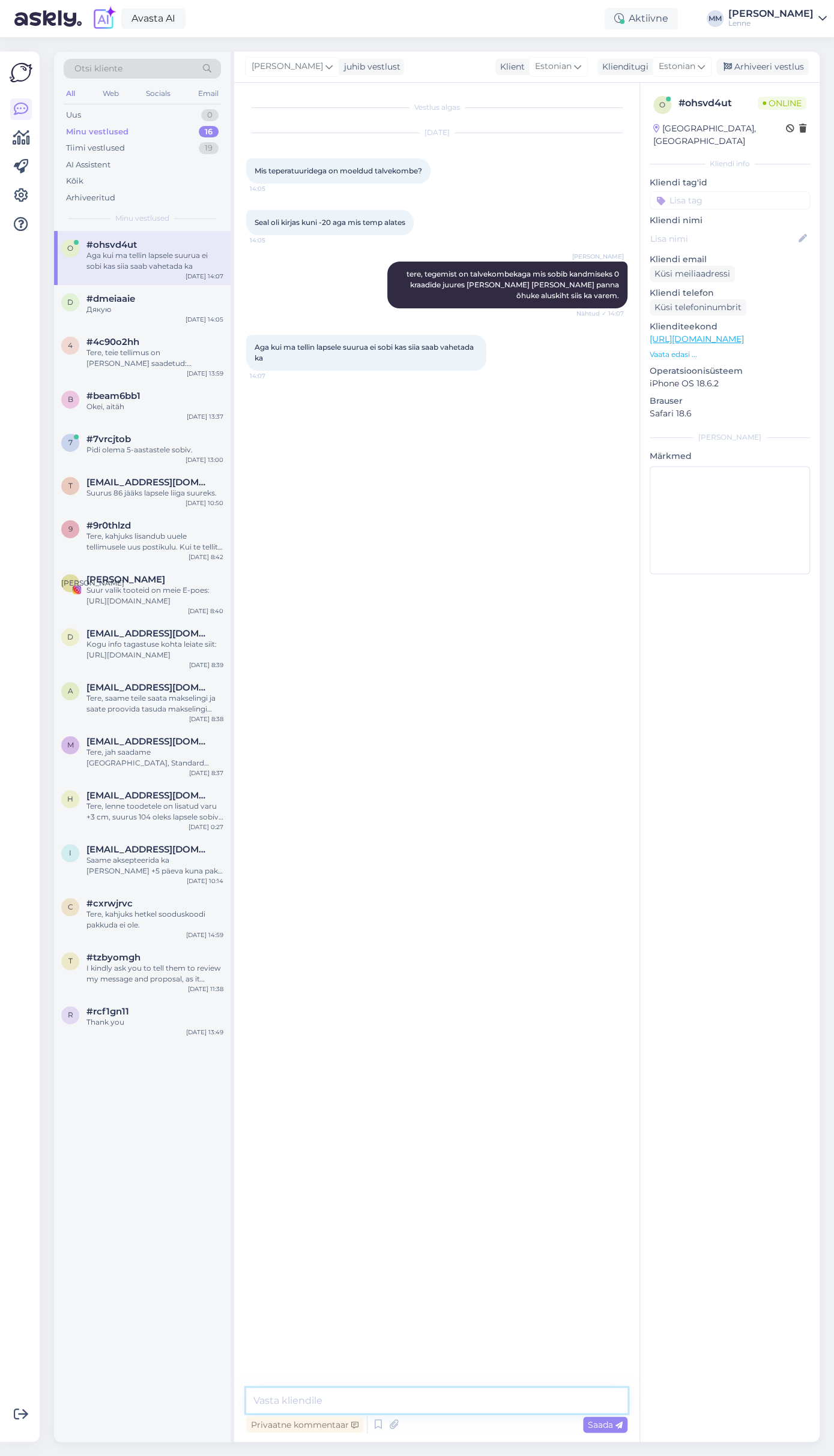
click at [402, 1405] on textarea at bounding box center [437, 1400] width 381 height 25
type textarea "Kahjuks vahetust me ei paku, kui tagastate vormistame teile tagasimakse."
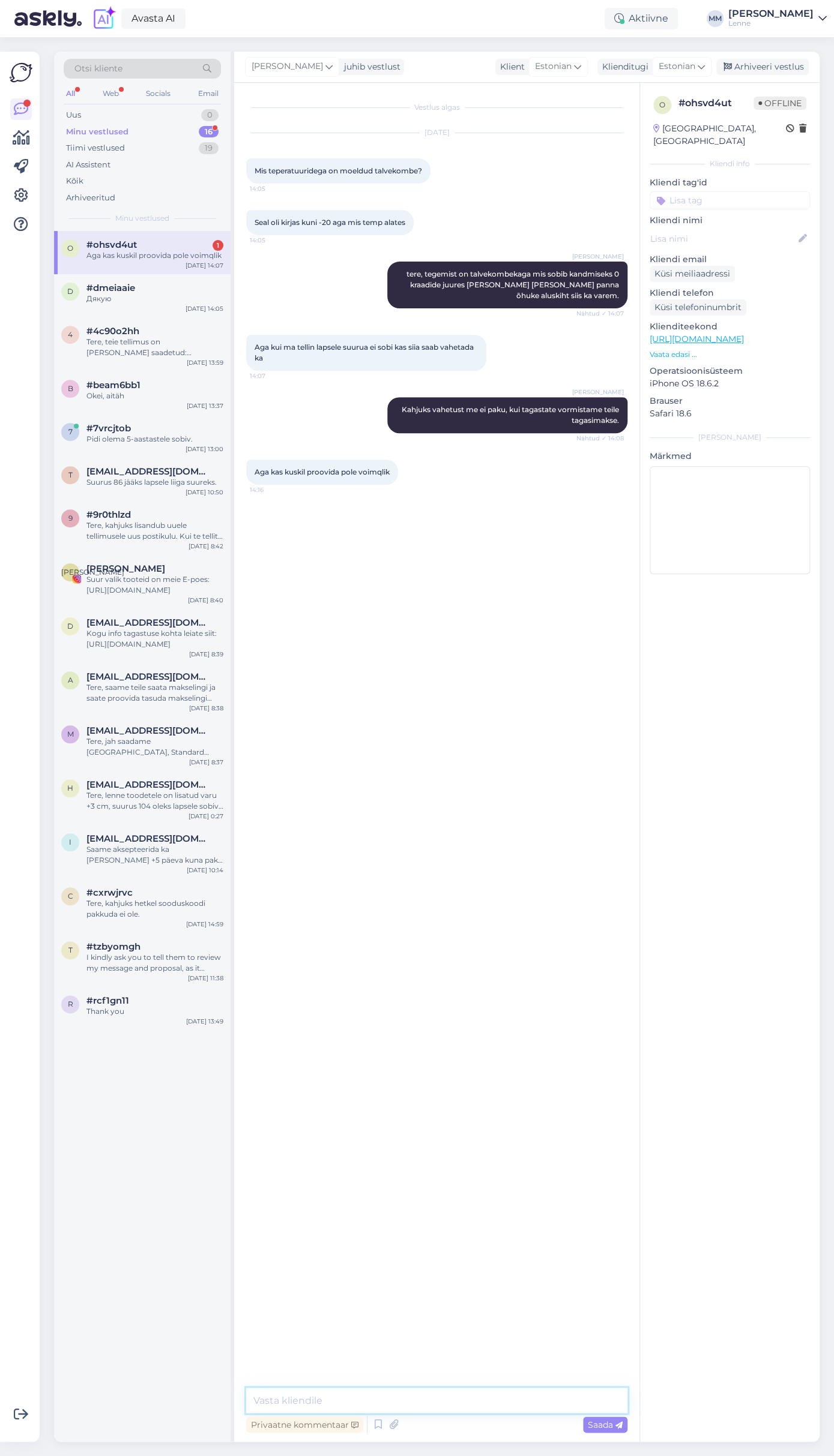
click at [310, 1394] on textarea at bounding box center [437, 1400] width 381 height 25
click at [525, 1401] on textarea "Suur valik tooteid on kohapeal meie esinduspoes" at bounding box center [437, 1400] width 381 height 25
paste textarea "[STREET_ADDRESS]"
click at [488, 1399] on textarea "Suur valik tooteid on kohapeal meie [STREET_ADDRESS]" at bounding box center [437, 1400] width 381 height 25
type textarea "Suur valik tooteid on kohapeal meie esinduspoes [STREET_ADDRESS]"
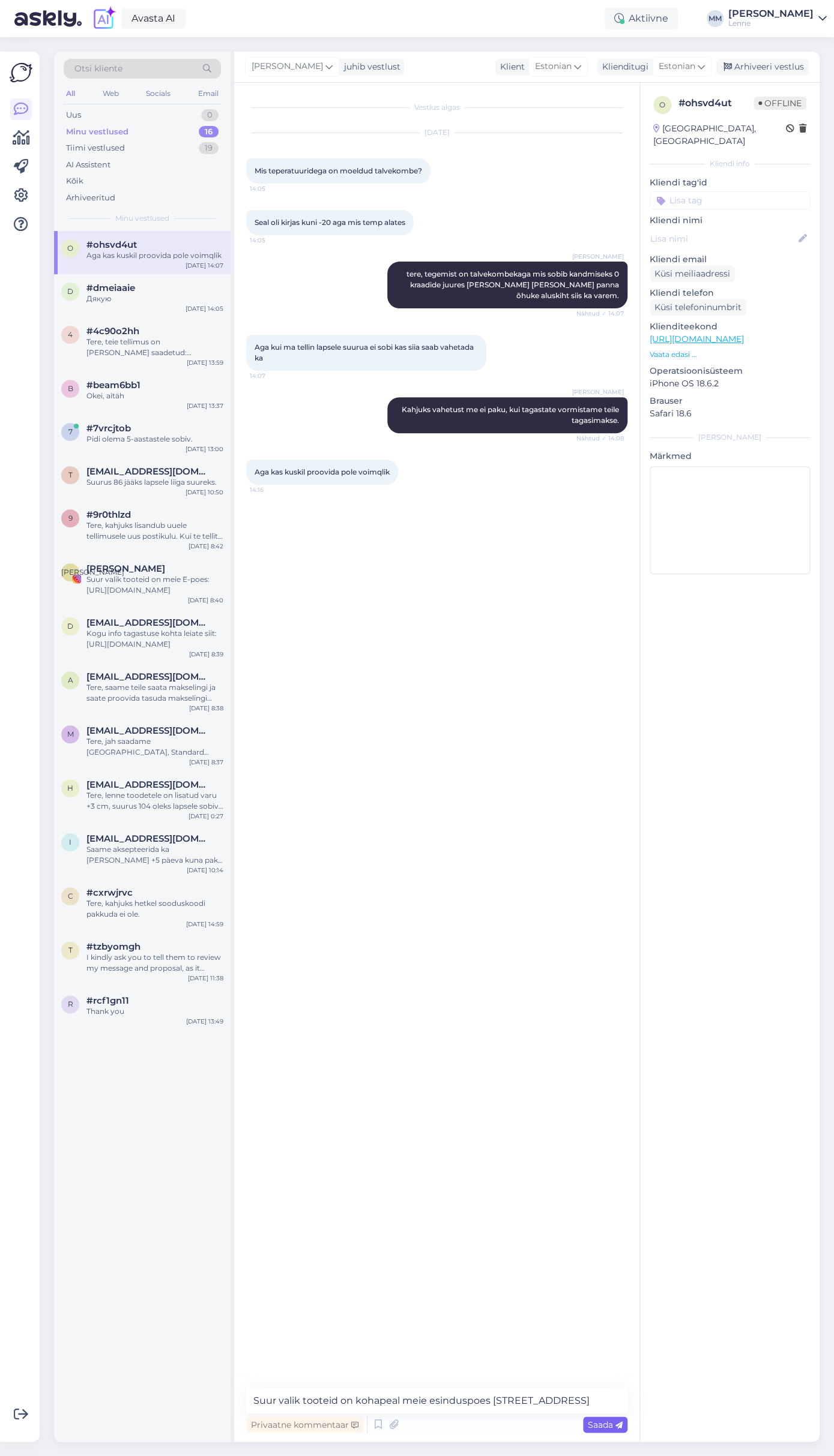
click at [592, 1420] on span "Saada" at bounding box center [605, 1424] width 35 height 11
